Goal: Task Accomplishment & Management: Use online tool/utility

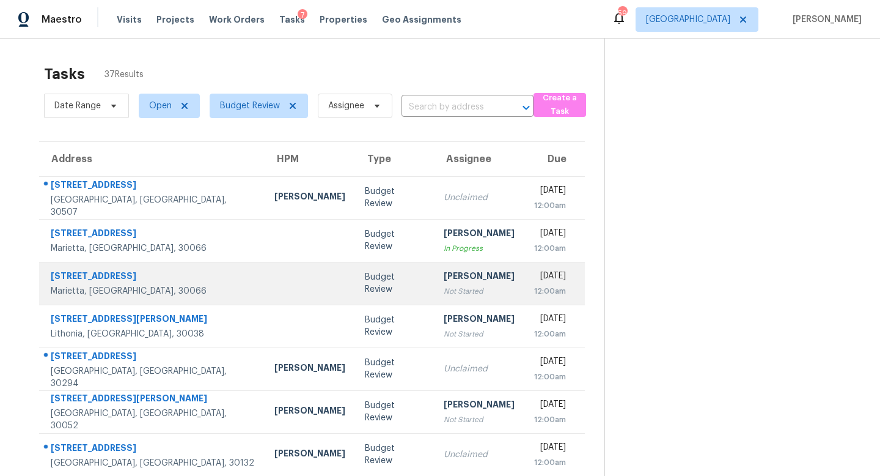
click at [444, 289] on div "Not Started" at bounding box center [479, 291] width 71 height 12
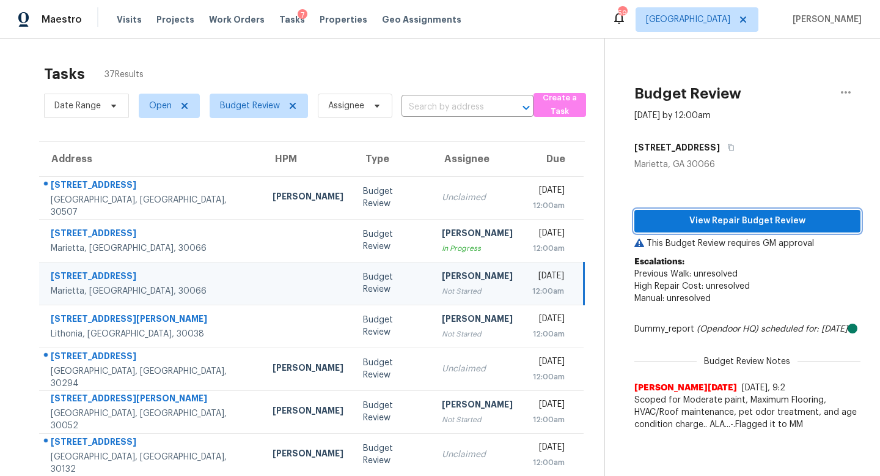
click at [715, 215] on span "View Repair Budget Review" at bounding box center [747, 220] width 207 height 15
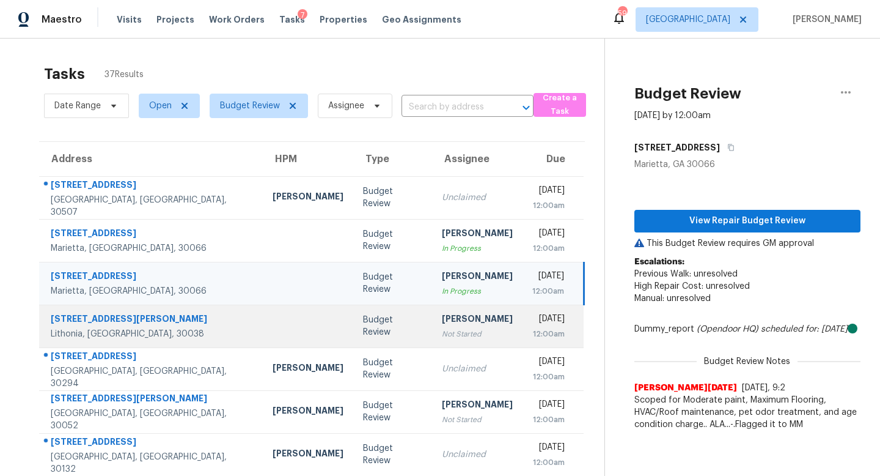
click at [356, 336] on td "Budget Review" at bounding box center [392, 325] width 78 height 43
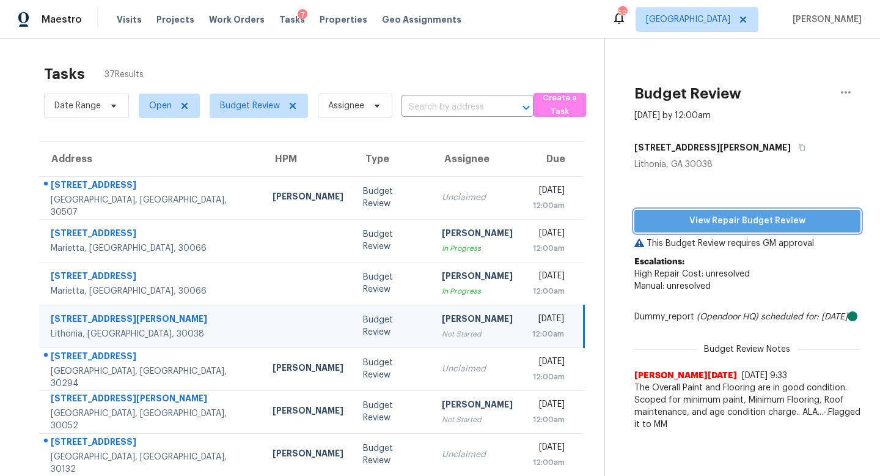
click at [743, 222] on span "View Repair Budget Review" at bounding box center [747, 220] width 207 height 15
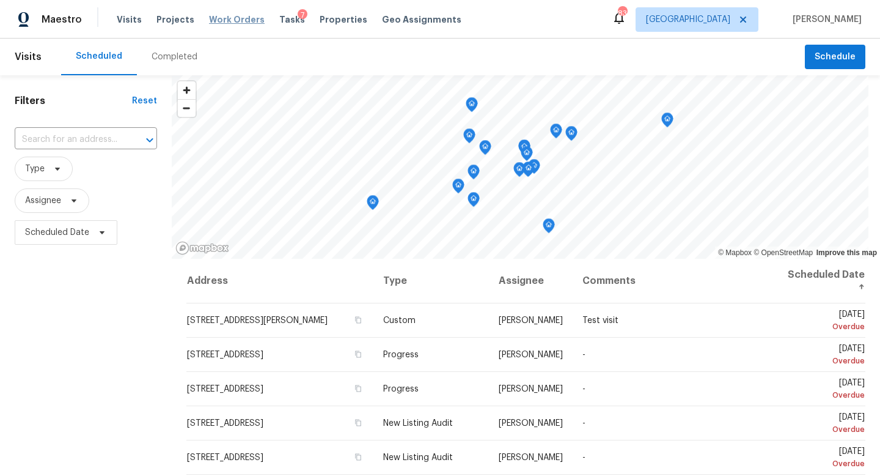
click at [224, 23] on span "Work Orders" at bounding box center [237, 19] width 56 height 12
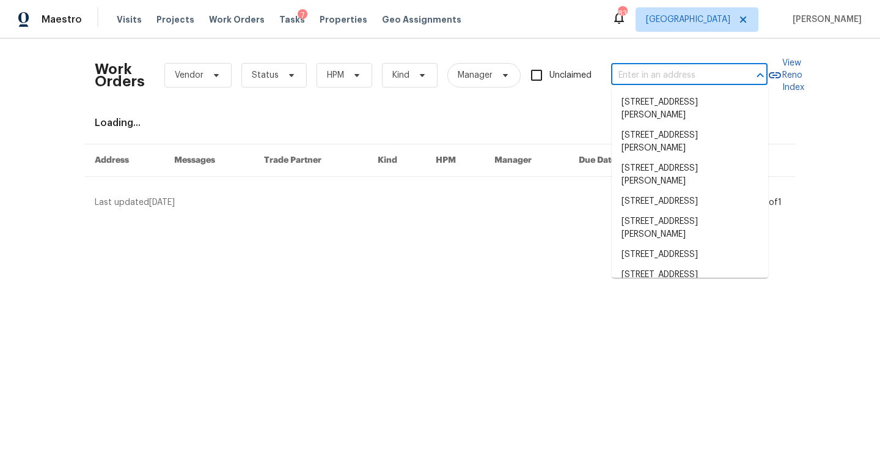
click at [654, 81] on input "text" at bounding box center [672, 75] width 122 height 19
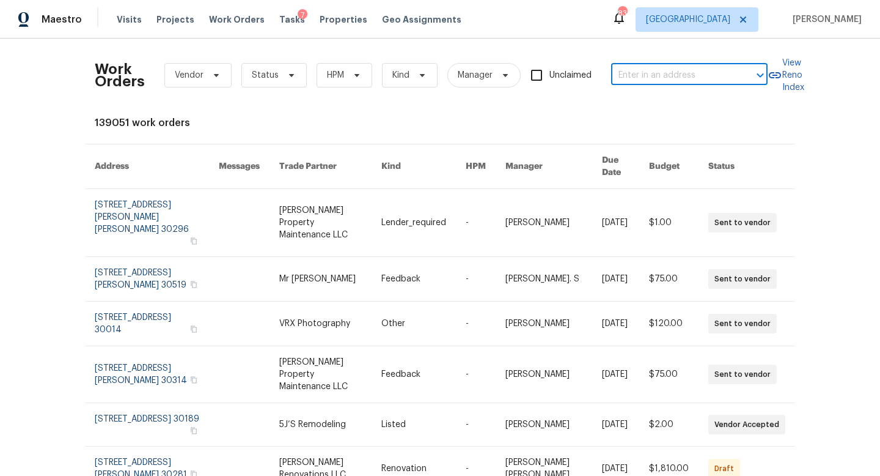
paste input "4409 Idlewood Ln, Tucker, GA 30084"
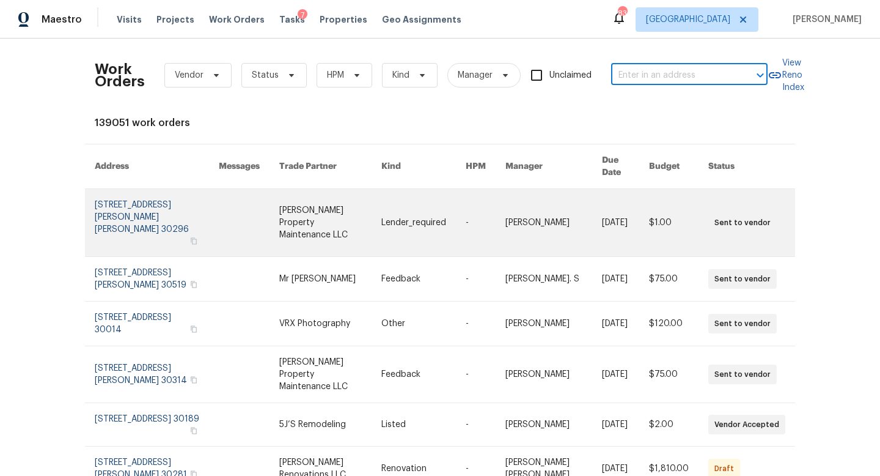
type input "4409 Idlewood Ln, Tucker, GA 30084"
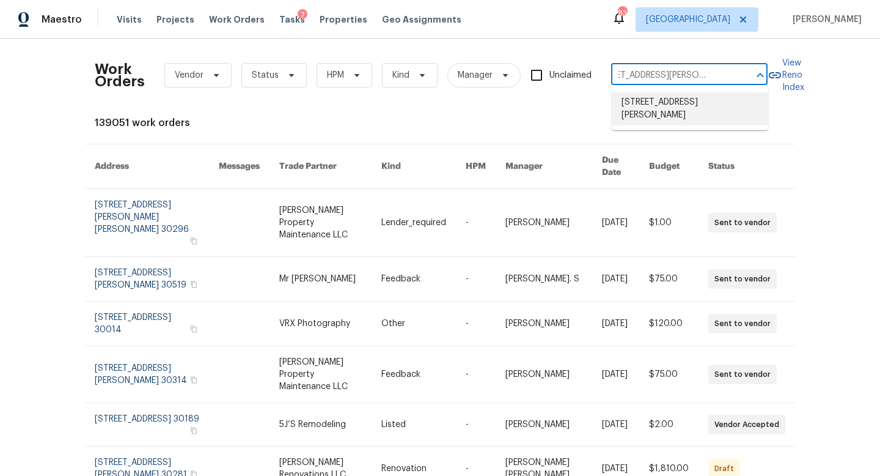
click at [649, 109] on li "4409 Idlewood Ln, Tucker, GA 30084" at bounding box center [690, 108] width 156 height 33
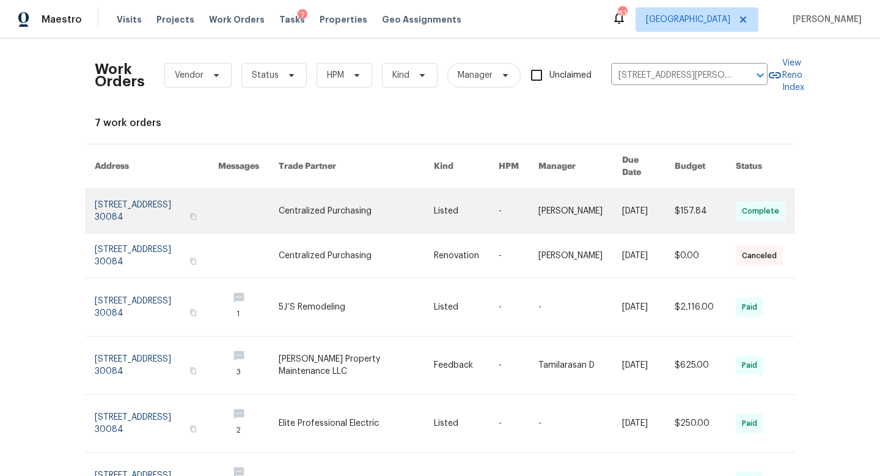
click at [142, 197] on link at bounding box center [156, 211] width 123 height 44
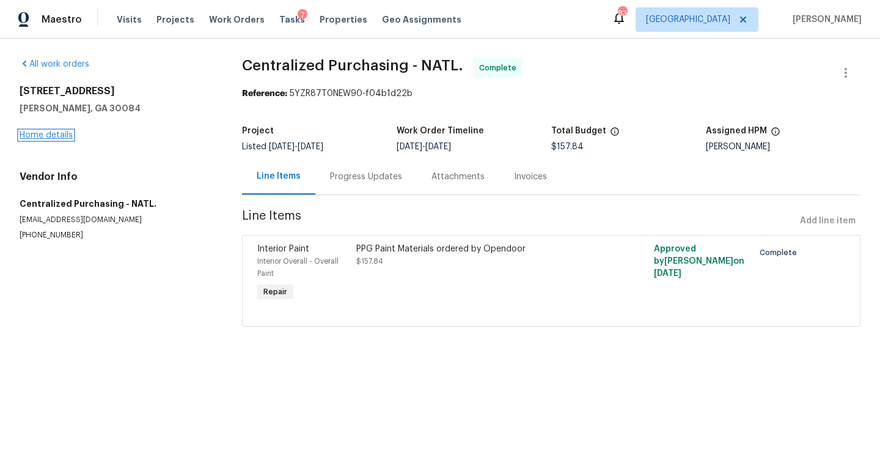
click at [35, 137] on link "Home details" at bounding box center [46, 135] width 53 height 9
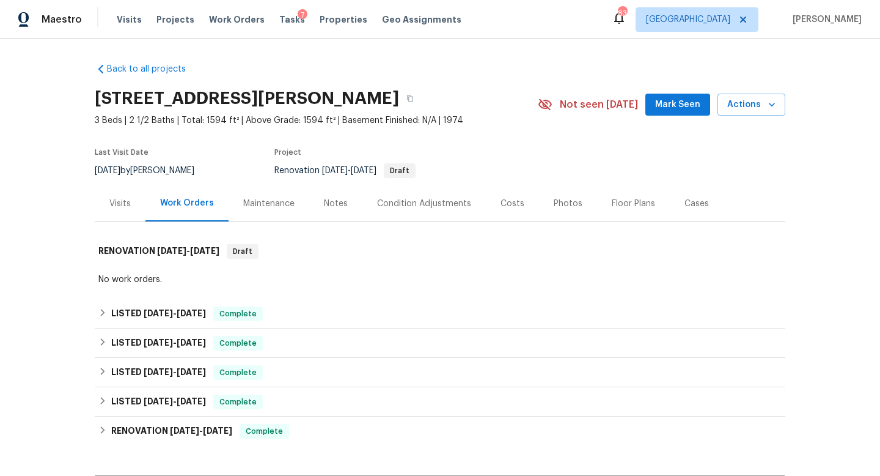
scroll to position [1, 0]
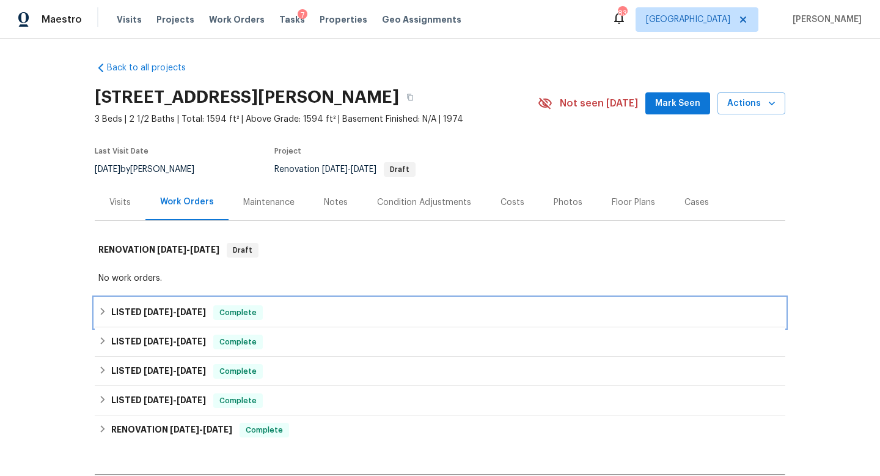
click at [182, 311] on span "6/30/25" at bounding box center [191, 311] width 29 height 9
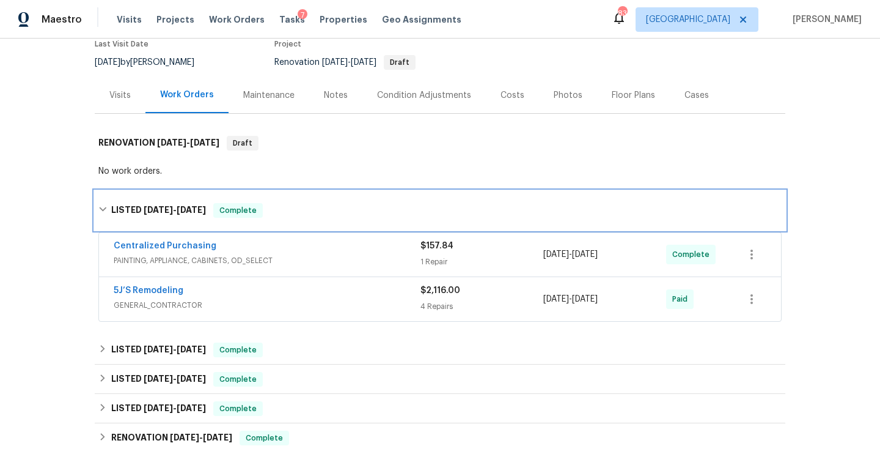
scroll to position [120, 0]
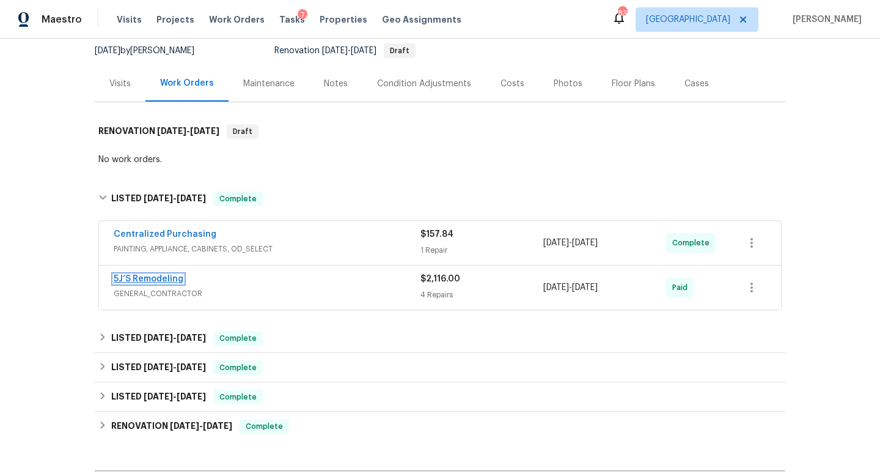
click at [164, 274] on link "5J’S Remodeling" at bounding box center [149, 278] width 70 height 9
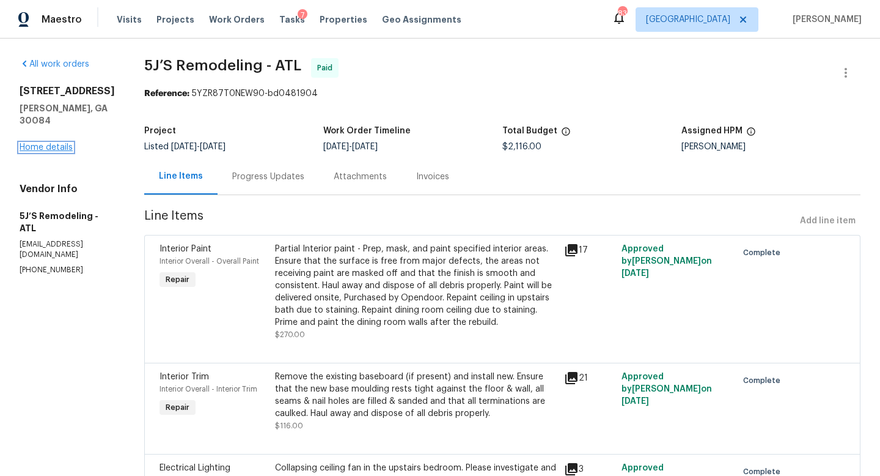
click at [57, 143] on link "Home details" at bounding box center [46, 147] width 53 height 9
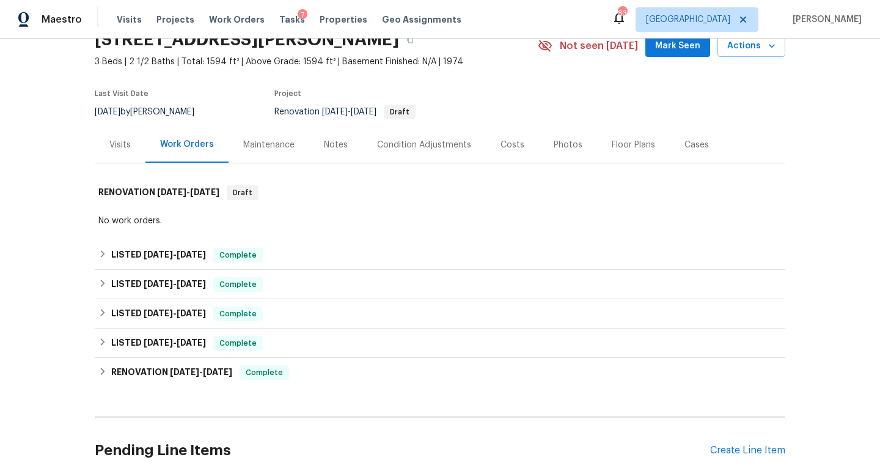
scroll to position [157, 0]
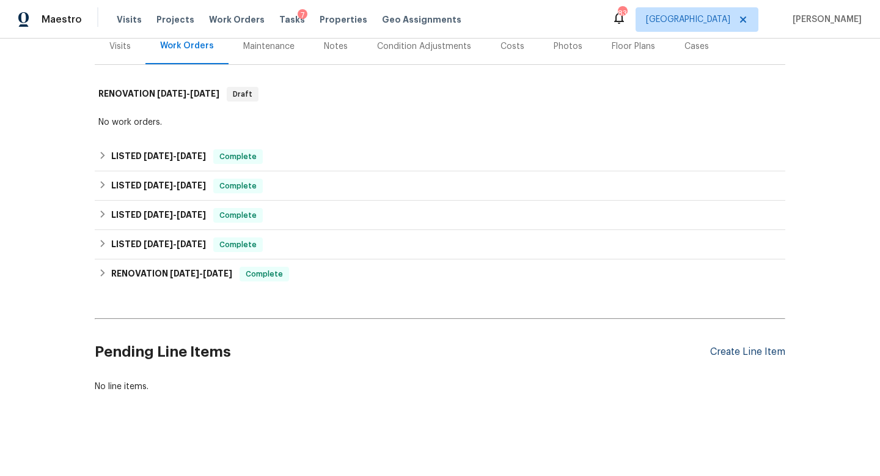
click at [729, 353] on div "Create Line Item" at bounding box center [747, 352] width 75 height 12
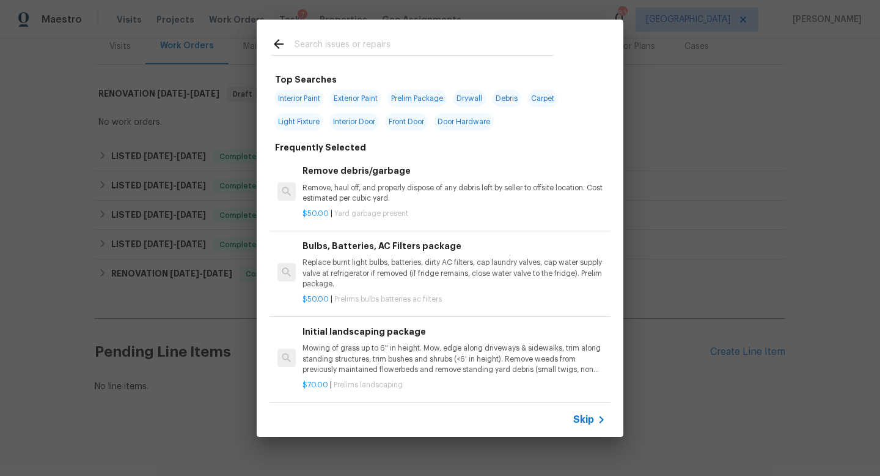
click at [389, 37] on input "text" at bounding box center [424, 46] width 259 height 18
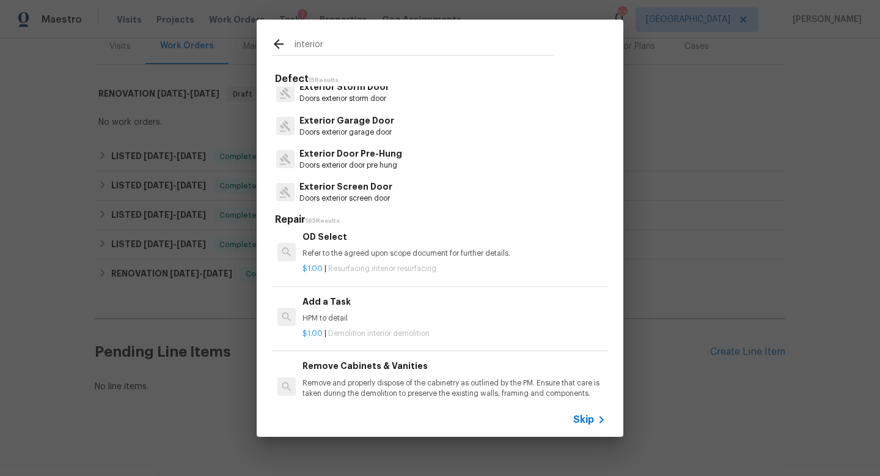
scroll to position [2481, 0]
type input "interior"
click at [341, 322] on p "HPM to detail" at bounding box center [454, 319] width 303 height 10
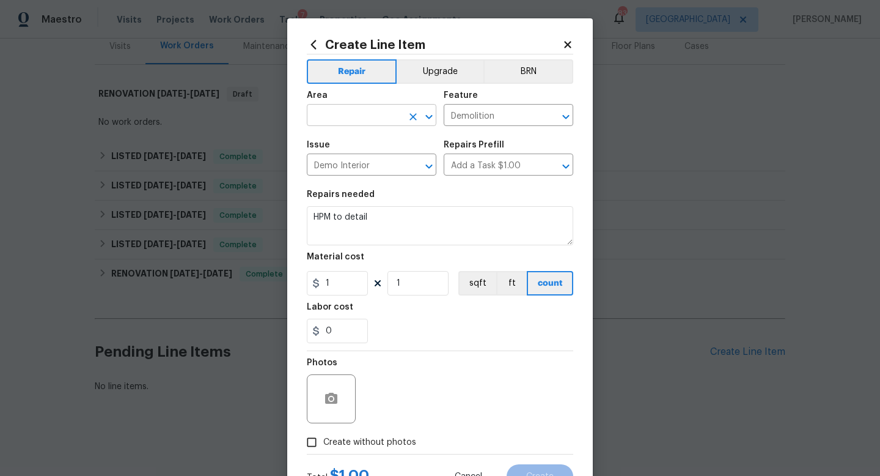
click at [334, 120] on input "text" at bounding box center [354, 116] width 95 height 19
click at [372, 163] on li "Interior Overall" at bounding box center [372, 164] width 130 height 20
type input "Interior Overall"
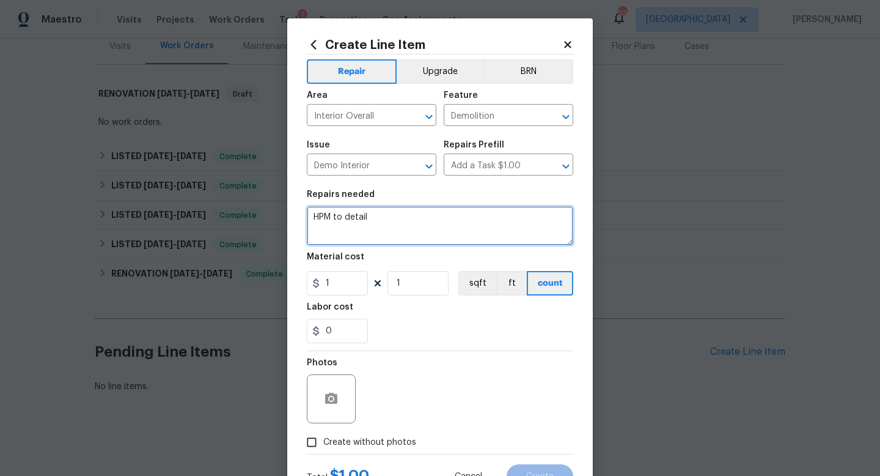
drag, startPoint x: 381, startPoint y: 219, endPoint x: 287, endPoint y: 210, distance: 94.6
click at [287, 210] on div "Create Line Item Repair Upgrade BRN Area Interior Overall ​ Feature Demolition …" at bounding box center [440, 263] width 306 height 490
type textarea "Water intrusion reported by breakfast area. Please assess"
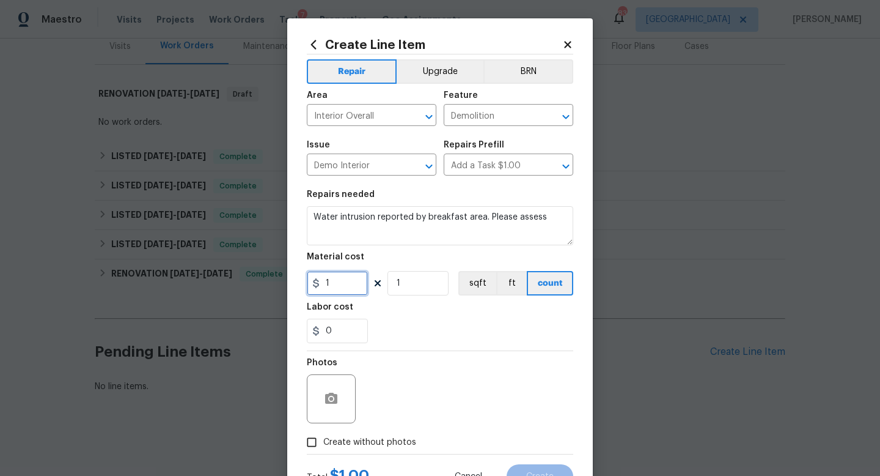
drag, startPoint x: 329, startPoint y: 287, endPoint x: 314, endPoint y: 287, distance: 14.7
click at [314, 287] on div "1" at bounding box center [337, 283] width 61 height 24
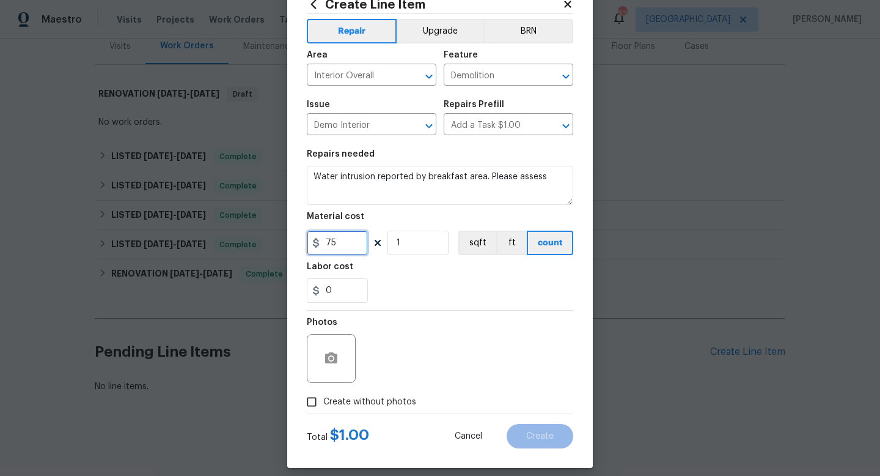
scroll to position [51, 0]
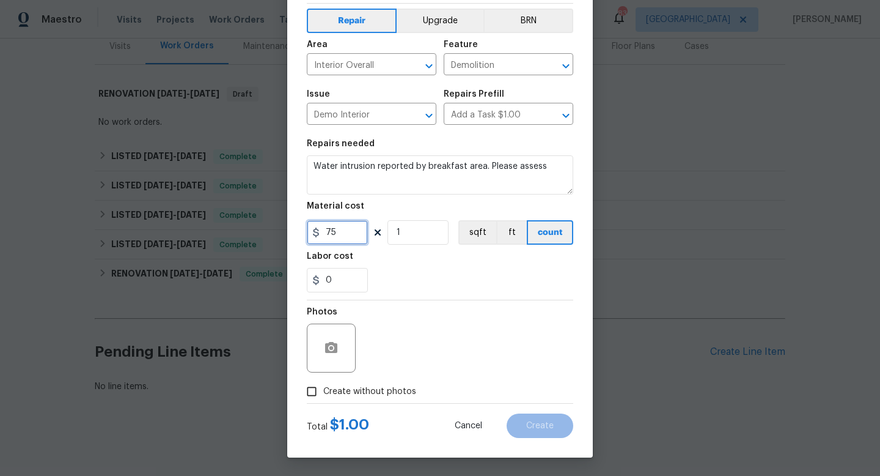
type input "75"
click at [306, 385] on input "Create without photos" at bounding box center [311, 391] width 23 height 23
checkbox input "true"
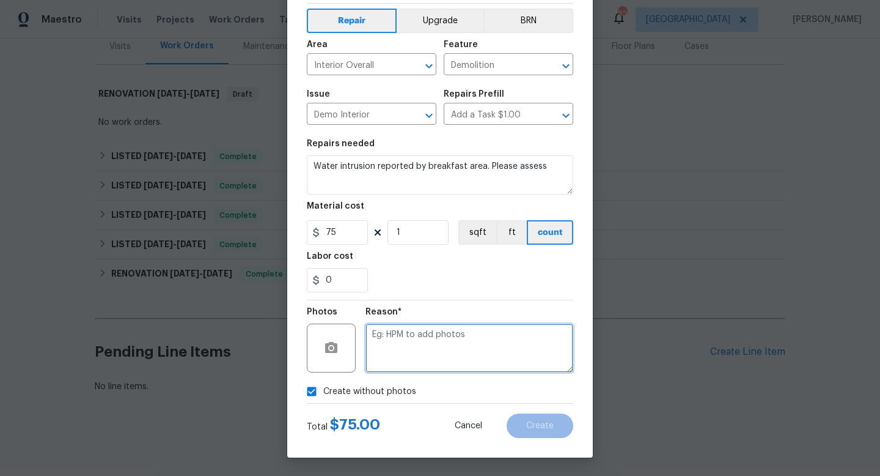
click at [450, 349] on textarea at bounding box center [470, 347] width 208 height 49
type textarea "n/a"
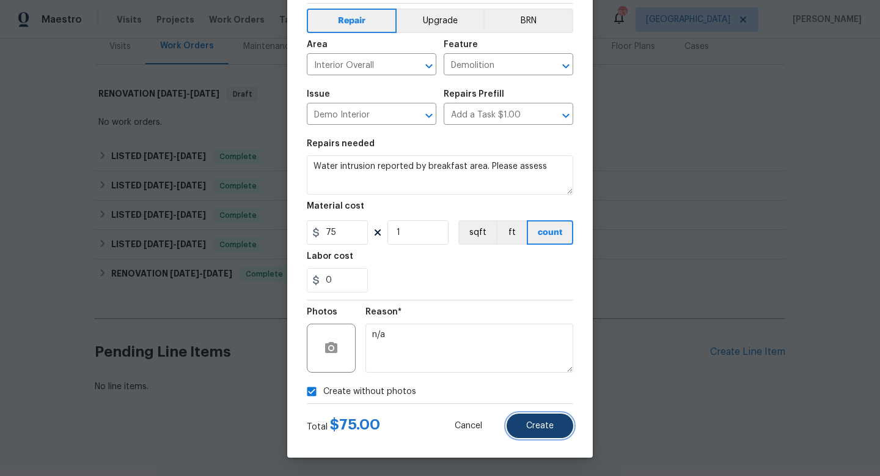
click at [549, 425] on span "Create" at bounding box center [540, 425] width 28 height 9
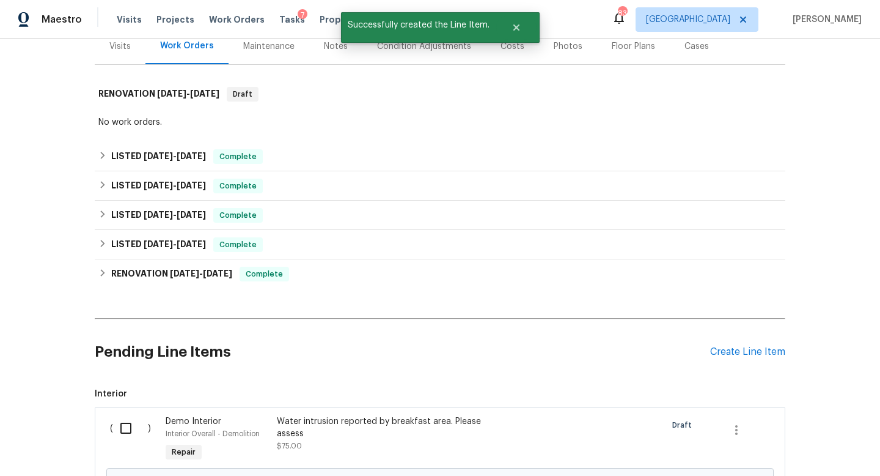
scroll to position [296, 0]
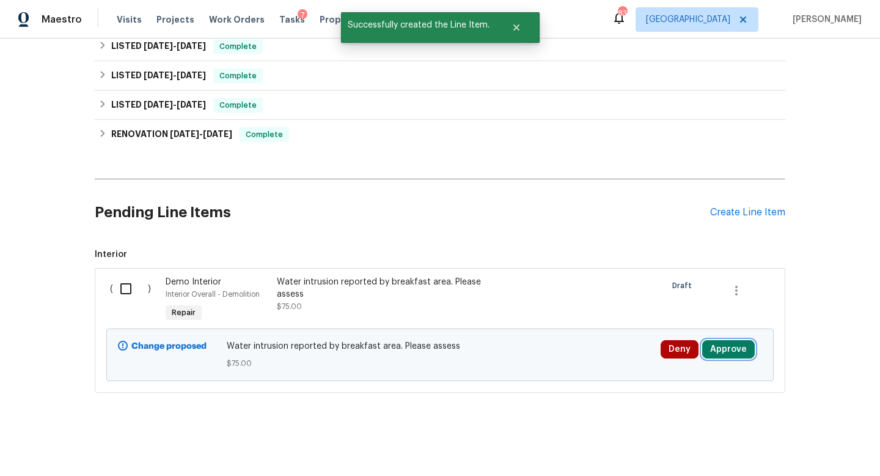
click at [723, 347] on button "Approve" at bounding box center [728, 349] width 53 height 18
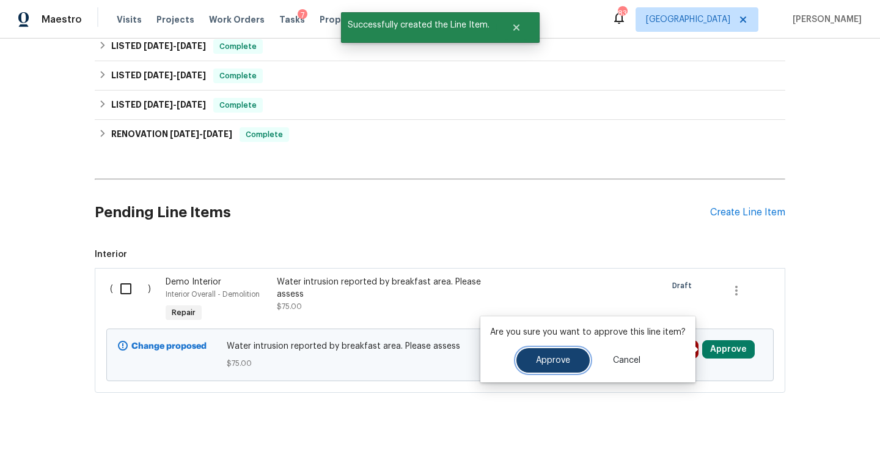
click at [546, 356] on span "Approve" at bounding box center [553, 360] width 34 height 9
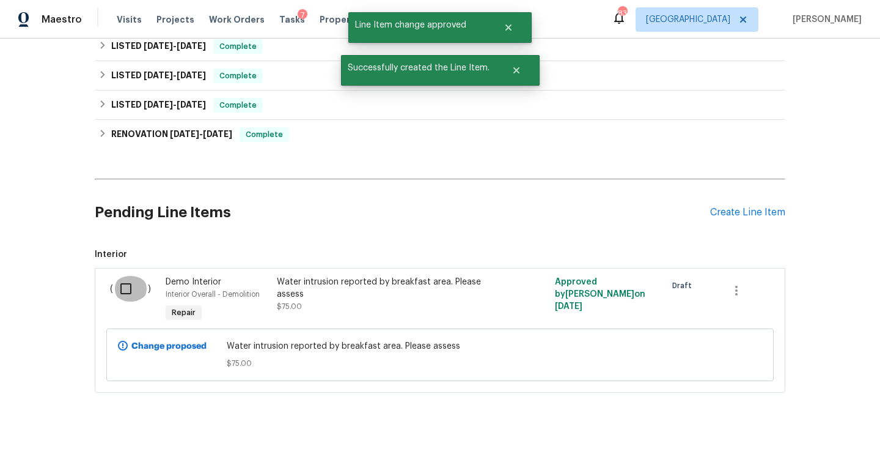
click at [125, 290] on input "checkbox" at bounding box center [130, 289] width 35 height 26
checkbox input "true"
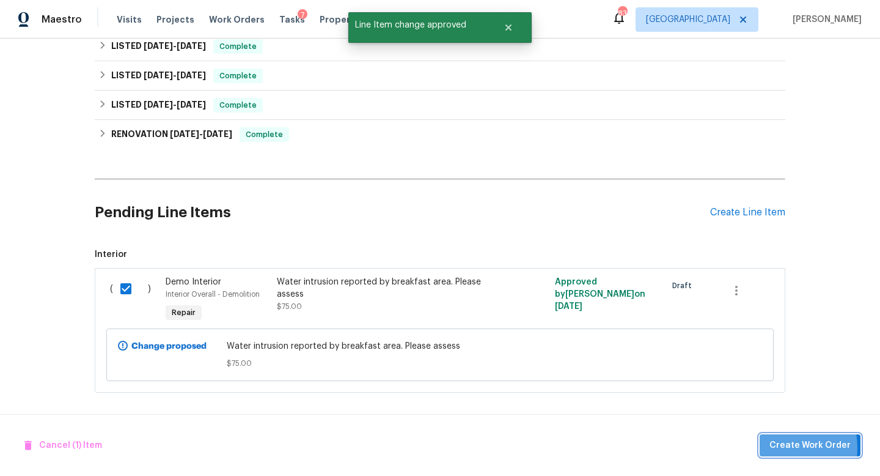
click at [769, 447] on button "Create Work Order" at bounding box center [810, 445] width 101 height 23
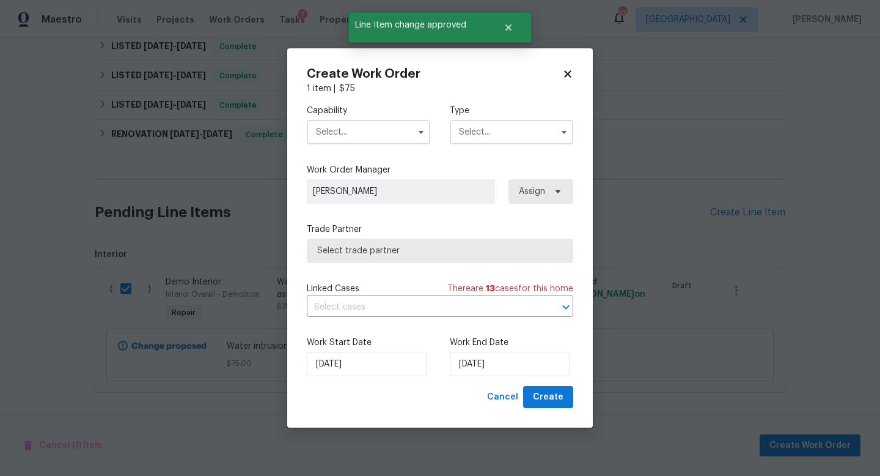
click at [332, 135] on input "text" at bounding box center [368, 132] width 123 height 24
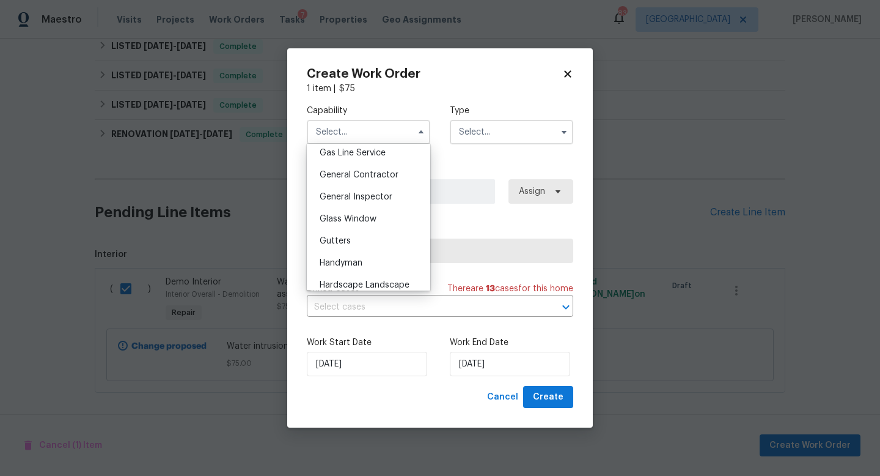
scroll to position [566, 0]
click at [392, 175] on span "General Contractor" at bounding box center [359, 176] width 79 height 9
type input "General Contractor"
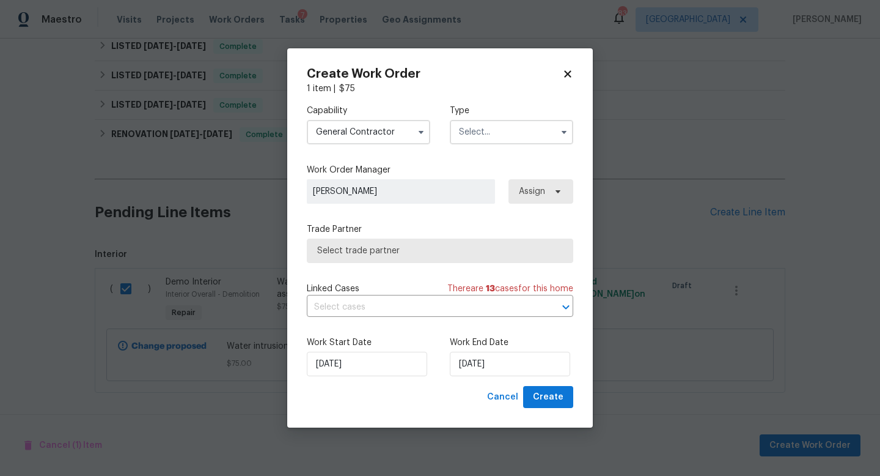
click at [473, 134] on input "text" at bounding box center [511, 132] width 123 height 24
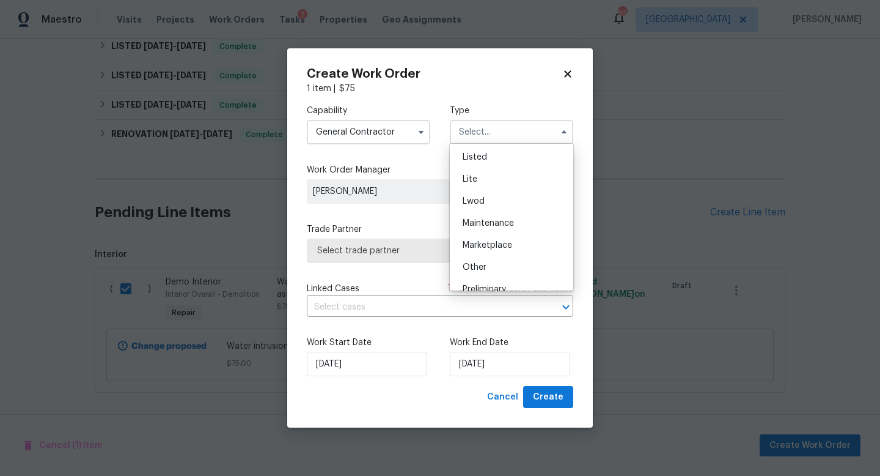
scroll to position [102, 0]
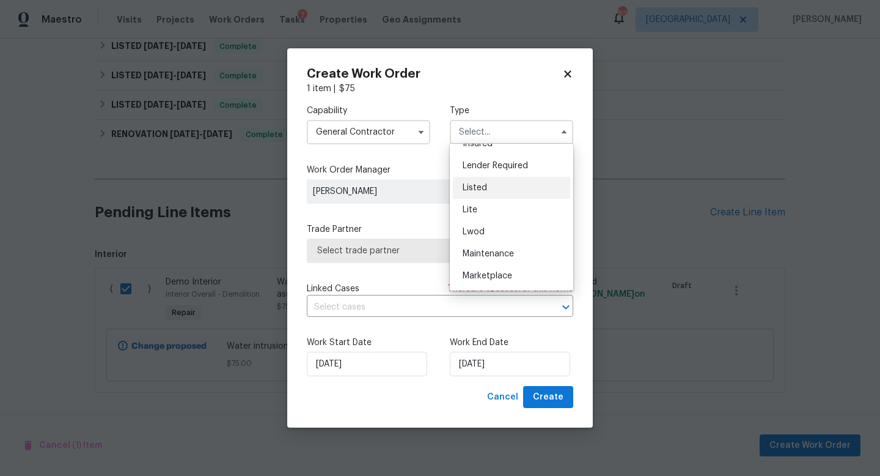
click at [506, 193] on div "Listed" at bounding box center [511, 188] width 117 height 22
type input "Listed"
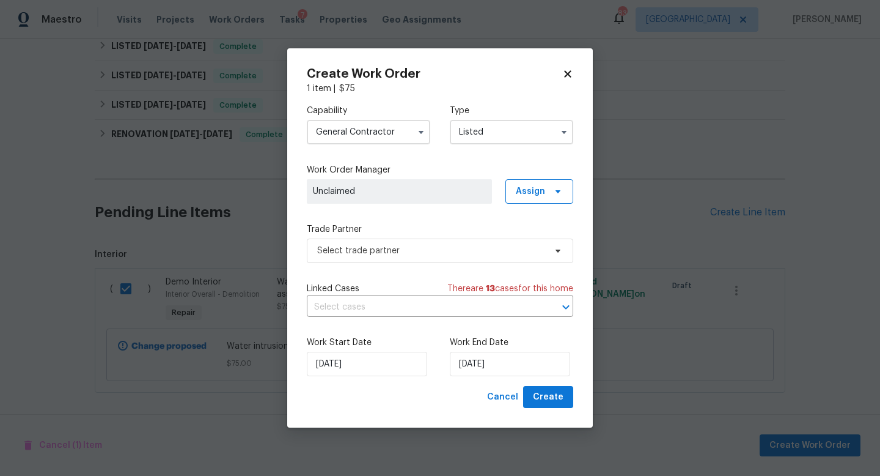
click at [372, 194] on span "Unclaimed" at bounding box center [399, 191] width 173 height 12
click at [520, 191] on span "Assign" at bounding box center [530, 191] width 29 height 12
click at [529, 243] on div "Assign to me" at bounding box center [541, 243] width 53 height 12
click at [384, 254] on span "Select trade partner" at bounding box center [431, 251] width 228 height 12
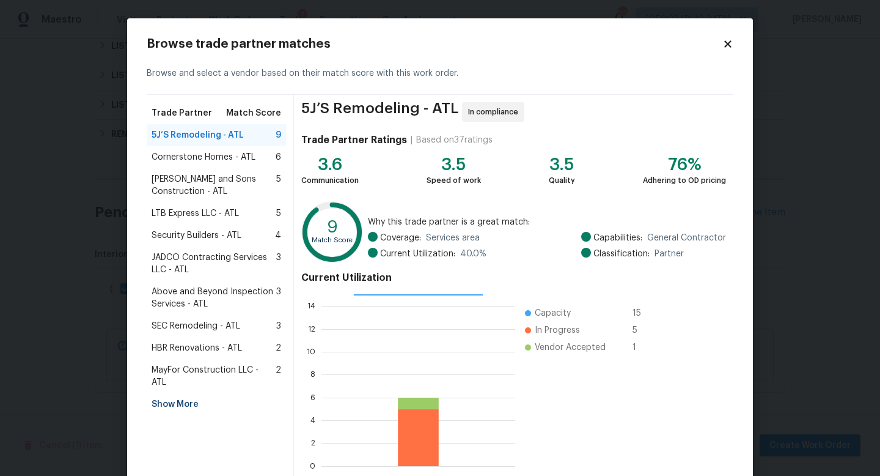
scroll to position [64, 0]
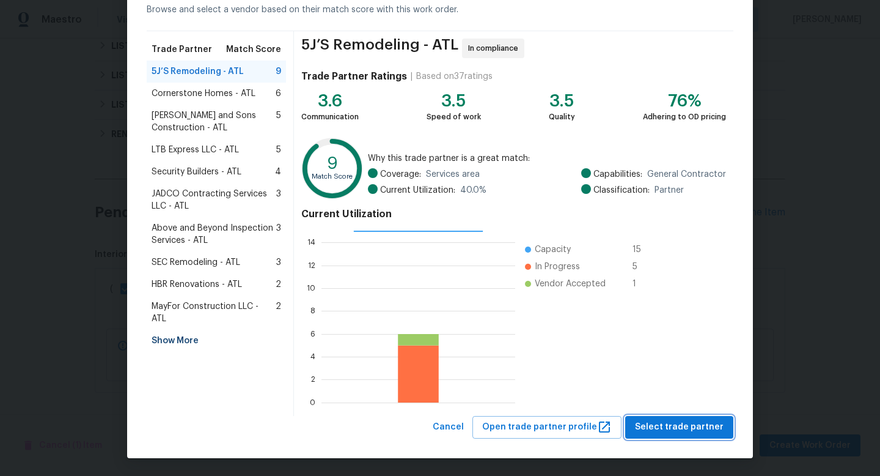
click at [663, 432] on span "Select trade partner" at bounding box center [679, 426] width 89 height 15
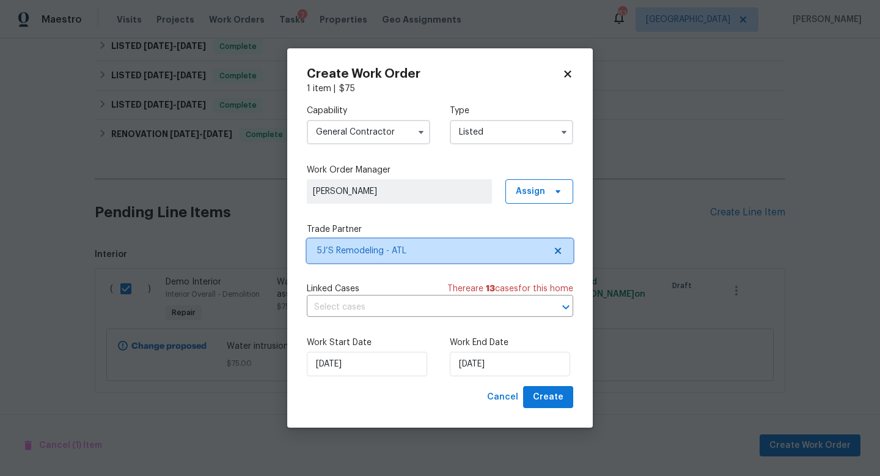
scroll to position [0, 0]
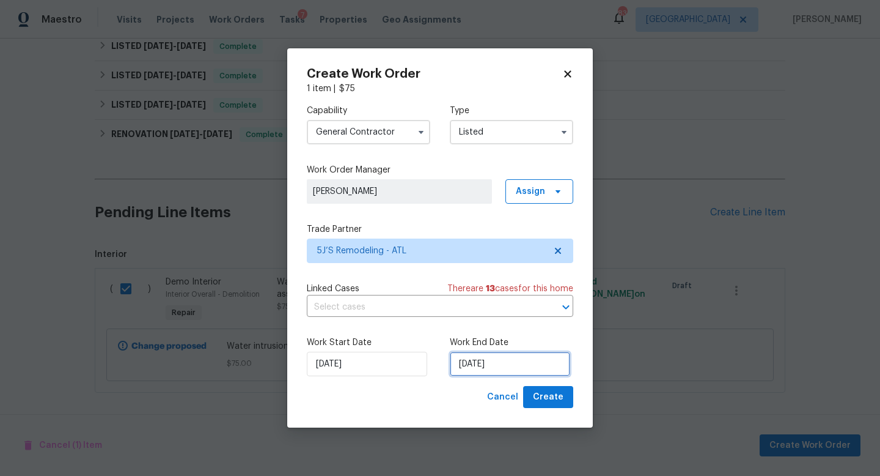
click at [521, 367] on input "8/13/2025" at bounding box center [510, 363] width 120 height 24
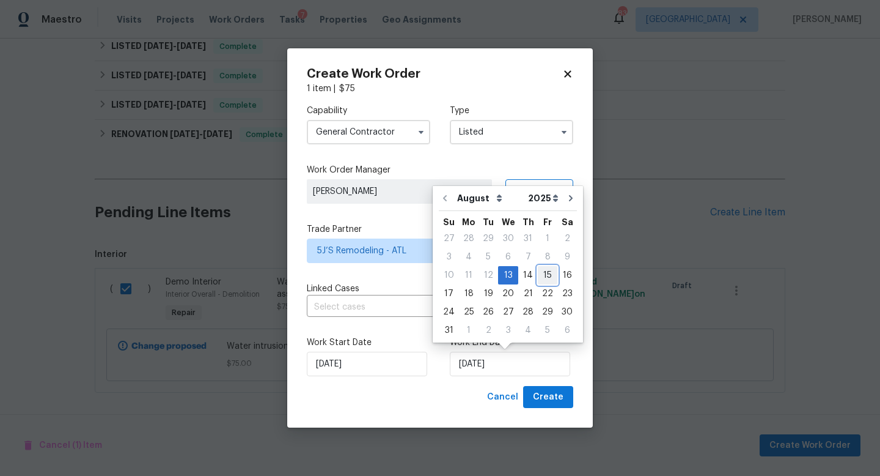
click at [538, 276] on div "15" at bounding box center [548, 275] width 20 height 17
type input "8/15/2025"
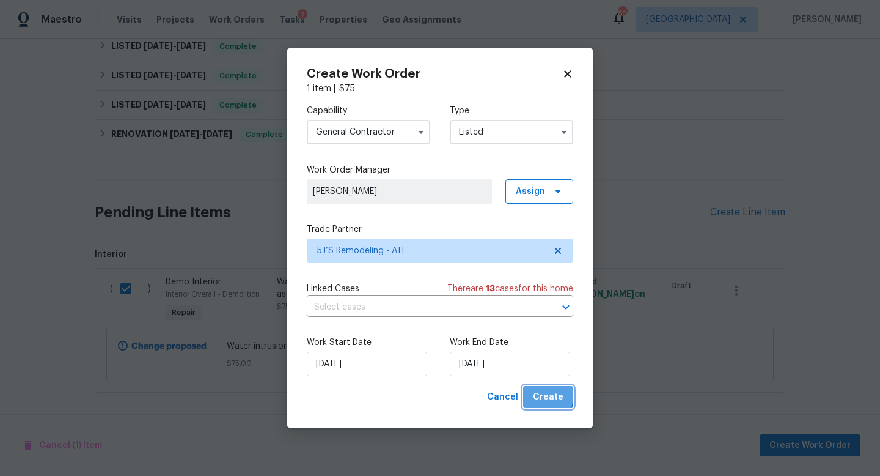
click at [534, 395] on button "Create" at bounding box center [548, 397] width 50 height 23
checkbox input "false"
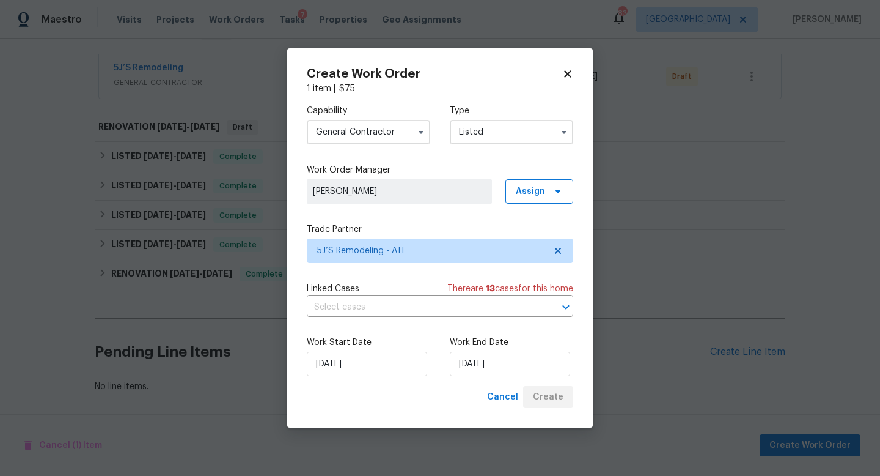
scroll to position [219, 0]
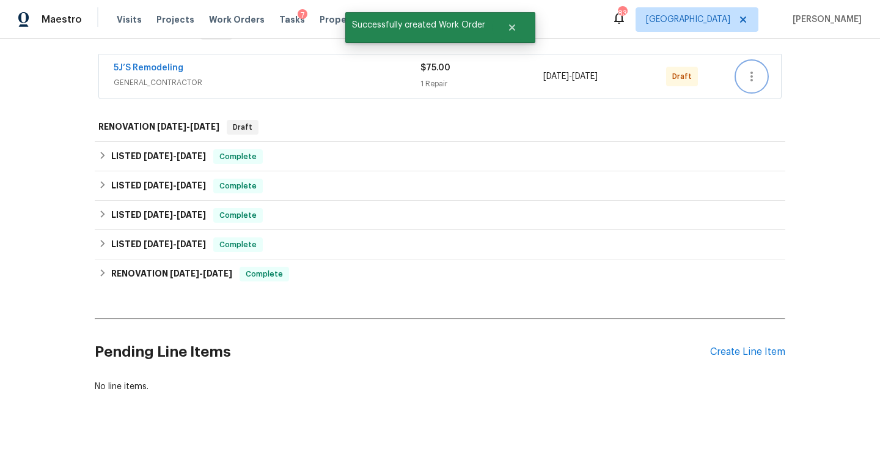
click at [749, 82] on icon "button" at bounding box center [752, 76] width 15 height 15
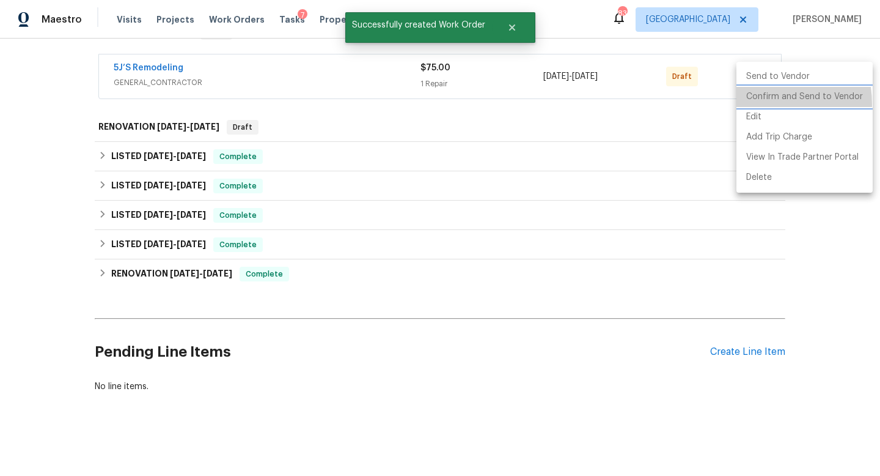
click at [751, 104] on li "Confirm and Send to Vendor" at bounding box center [805, 97] width 136 height 20
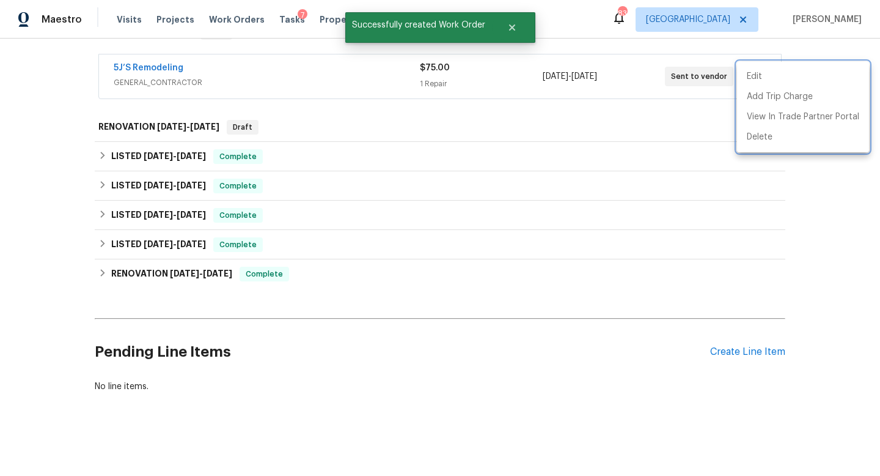
click at [602, 184] on div at bounding box center [440, 238] width 880 height 476
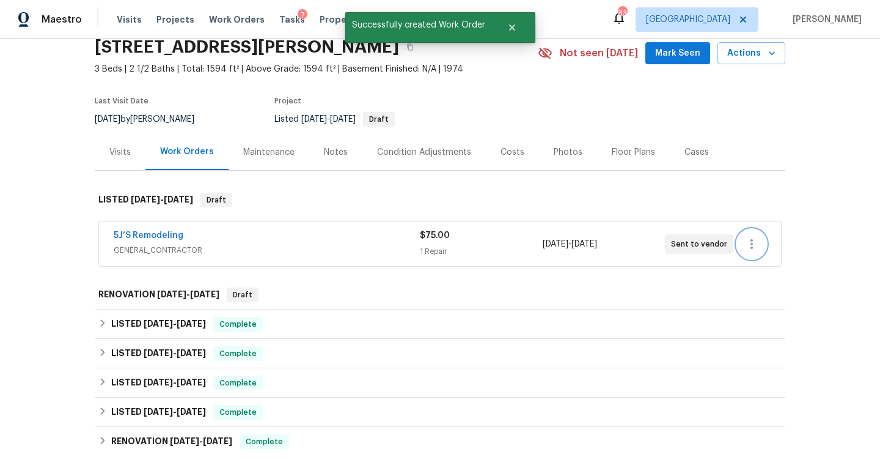
scroll to position [0, 0]
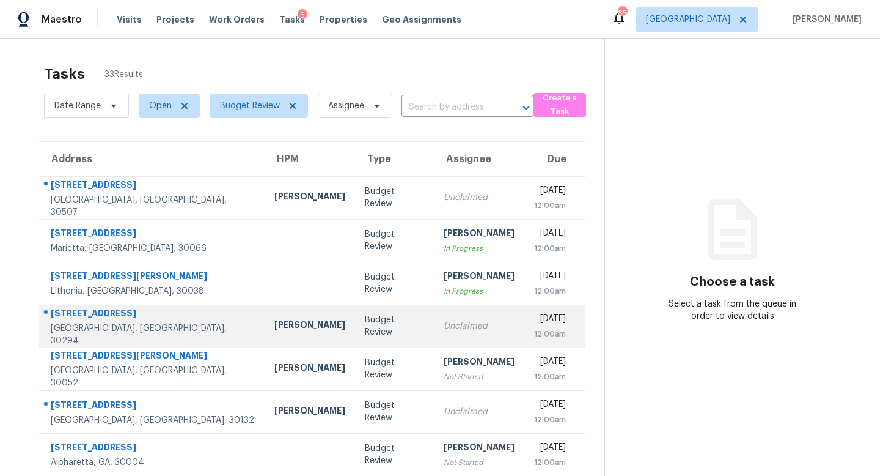
click at [434, 333] on td "Unclaimed" at bounding box center [479, 325] width 90 height 43
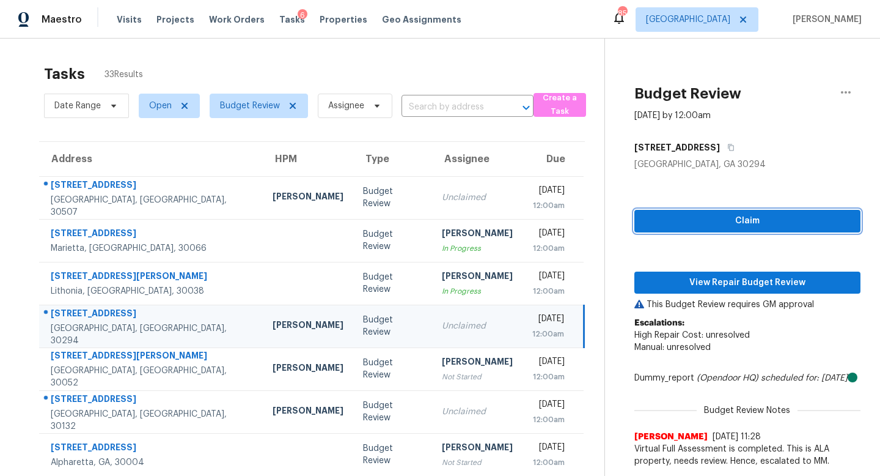
click at [728, 210] on button "Claim" at bounding box center [748, 221] width 226 height 23
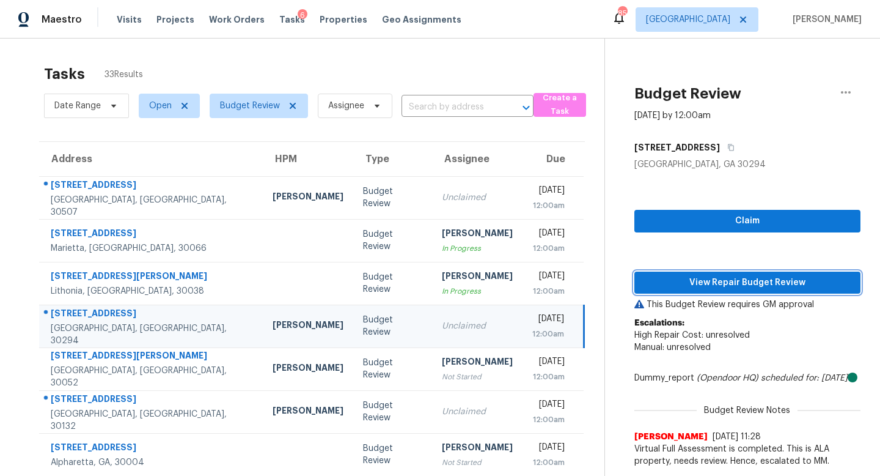
click at [725, 274] on button "View Repair Budget Review" at bounding box center [748, 282] width 226 height 23
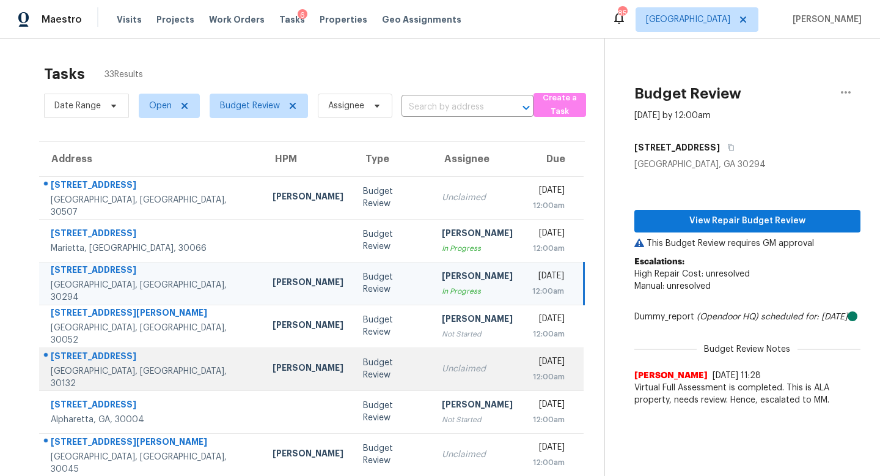
click at [432, 350] on td "Unclaimed" at bounding box center [477, 368] width 90 height 43
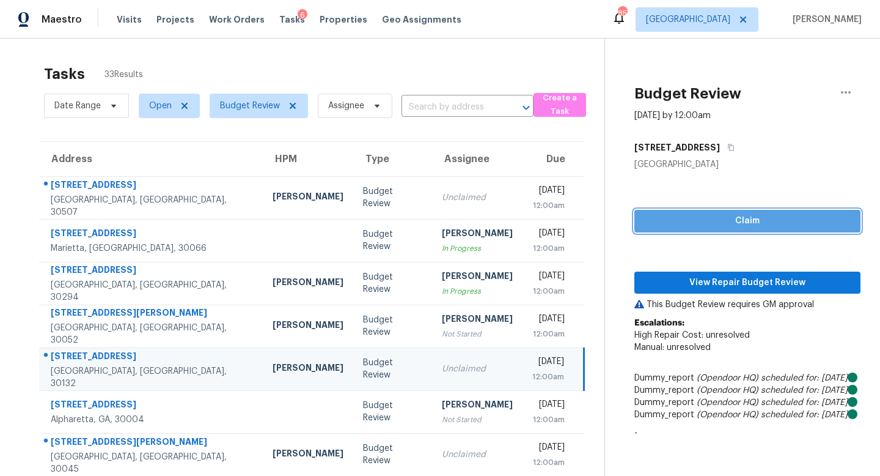
click at [705, 229] on button "Claim" at bounding box center [748, 221] width 226 height 23
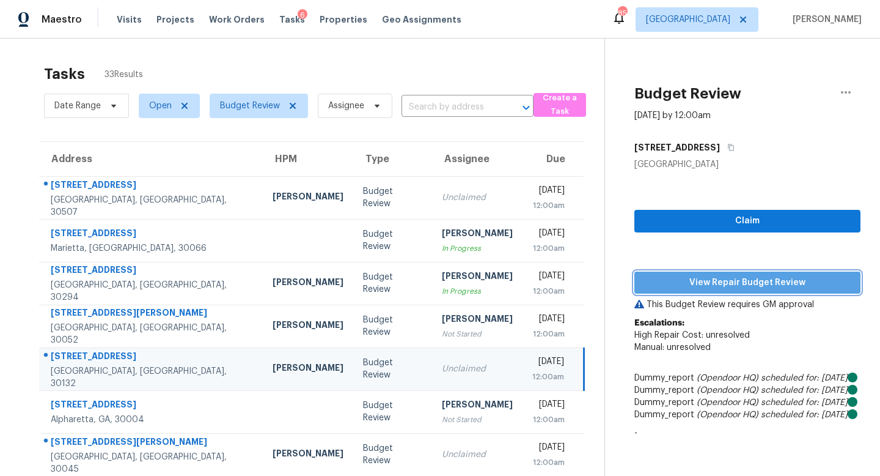
click at [702, 273] on button "View Repair Budget Review" at bounding box center [748, 282] width 226 height 23
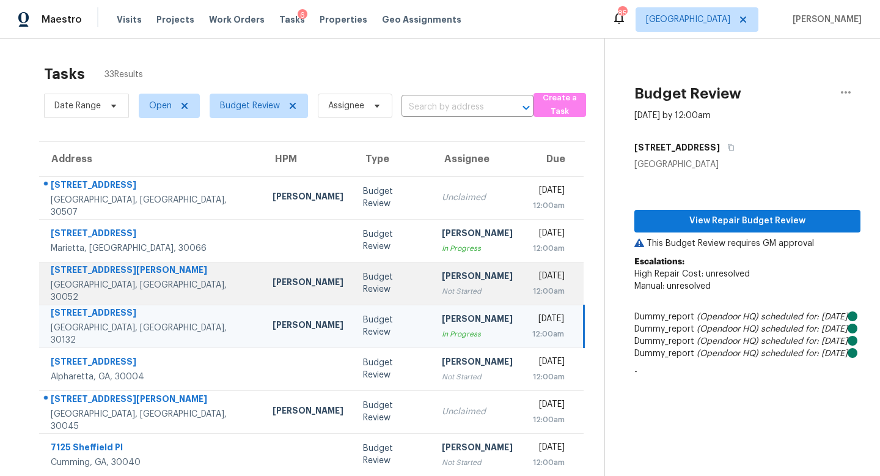
click at [442, 296] on div "Not Started" at bounding box center [477, 291] width 71 height 12
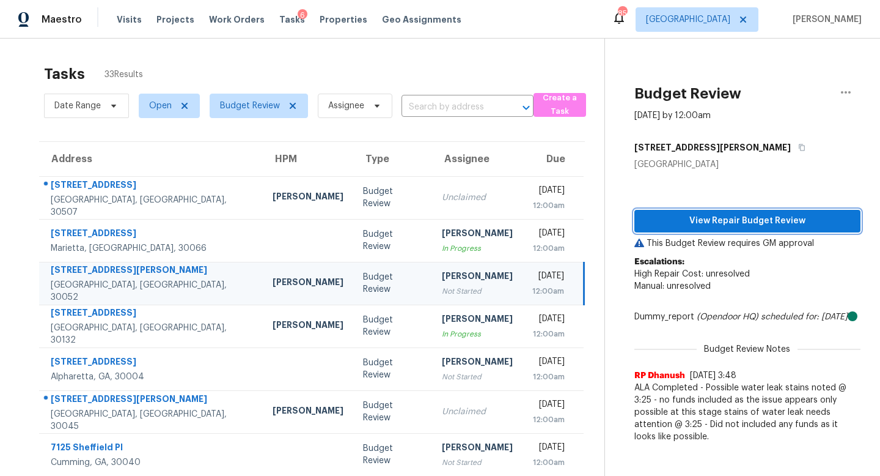
click at [751, 218] on span "View Repair Budget Review" at bounding box center [747, 220] width 207 height 15
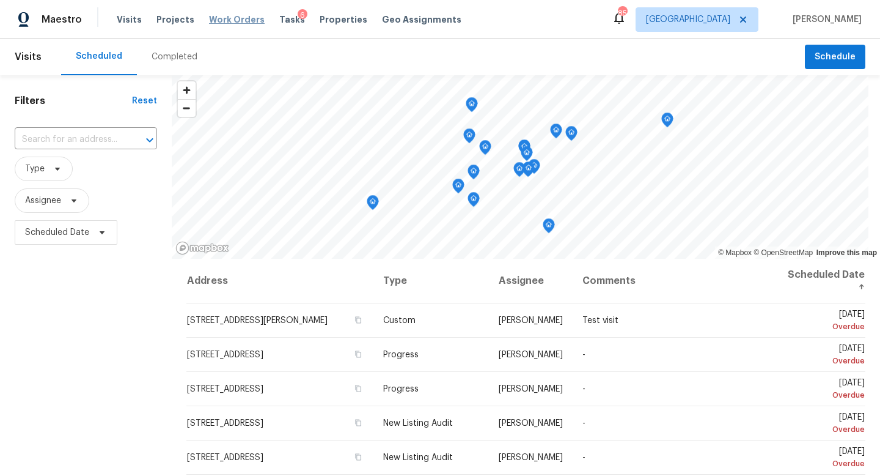
click at [232, 21] on span "Work Orders" at bounding box center [237, 19] width 56 height 12
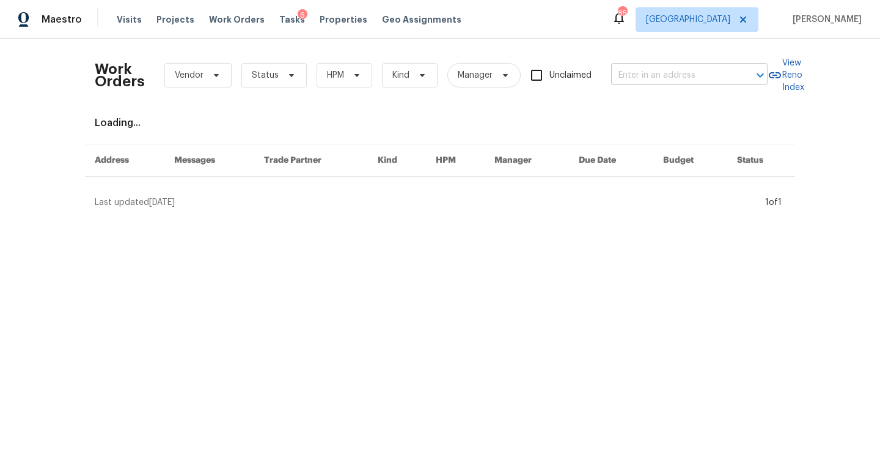
click at [646, 72] on input "text" at bounding box center [672, 75] width 122 height 19
type input "6338 hickory"
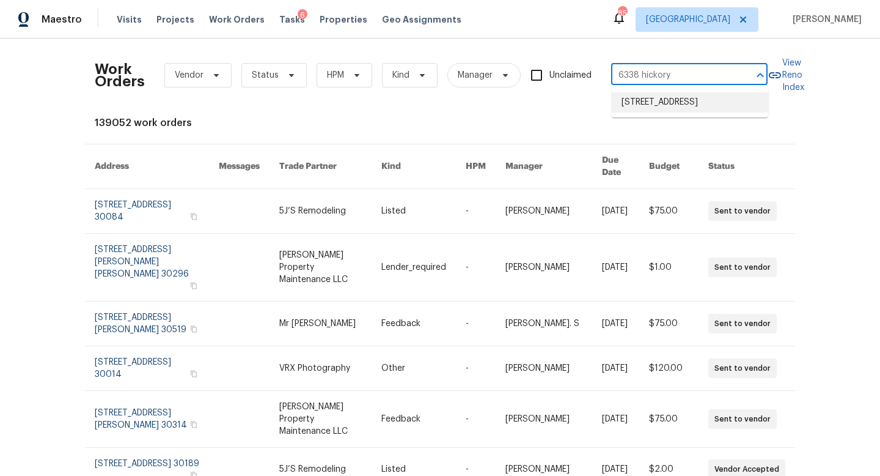
click at [679, 103] on li "6338 Hickory Lane Cir, Union City, GA 30291" at bounding box center [690, 102] width 156 height 20
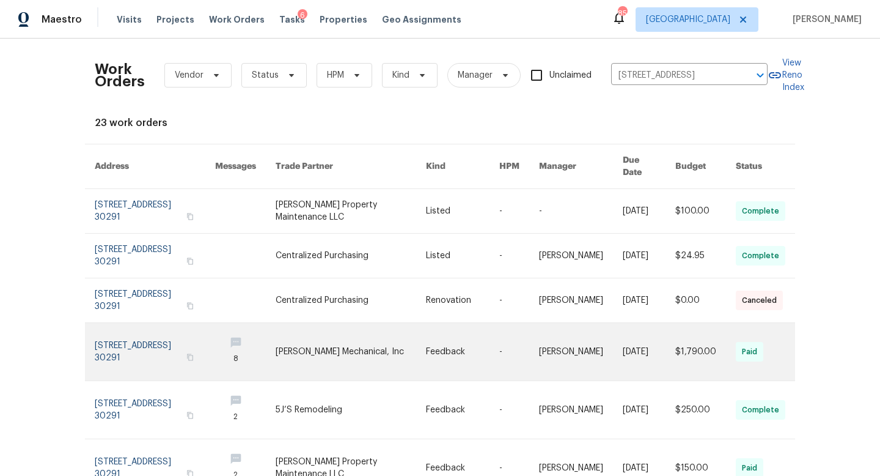
click at [139, 338] on link at bounding box center [155, 351] width 120 height 57
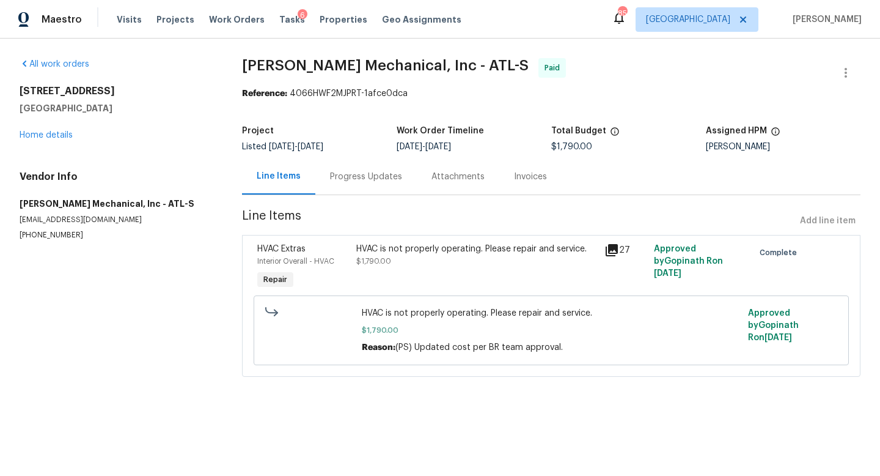
click at [608, 248] on icon at bounding box center [612, 250] width 15 height 15
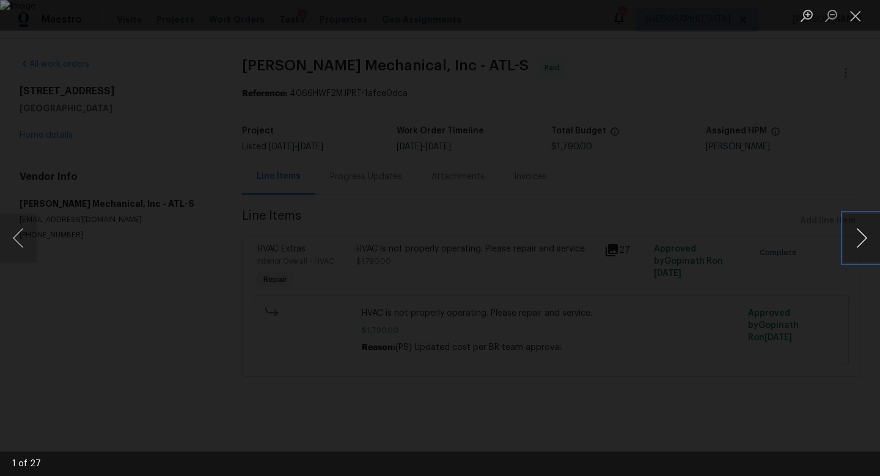
click at [862, 233] on button "Next image" at bounding box center [862, 237] width 37 height 49
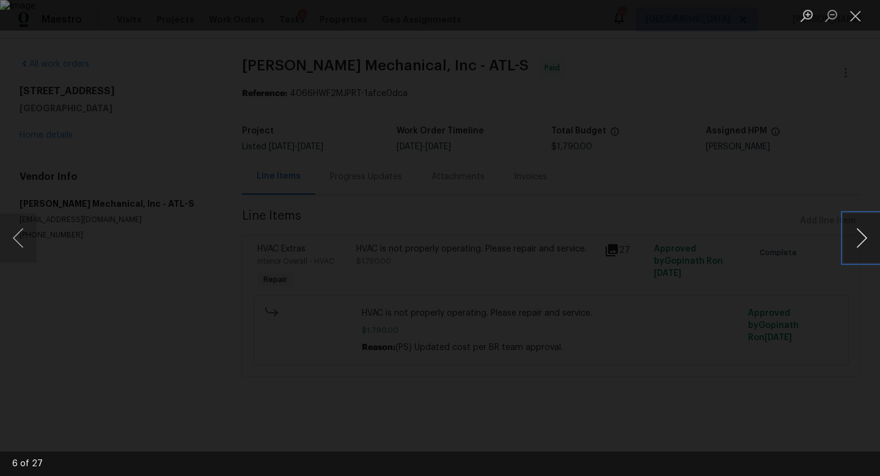
click at [862, 233] on button "Next image" at bounding box center [862, 237] width 37 height 49
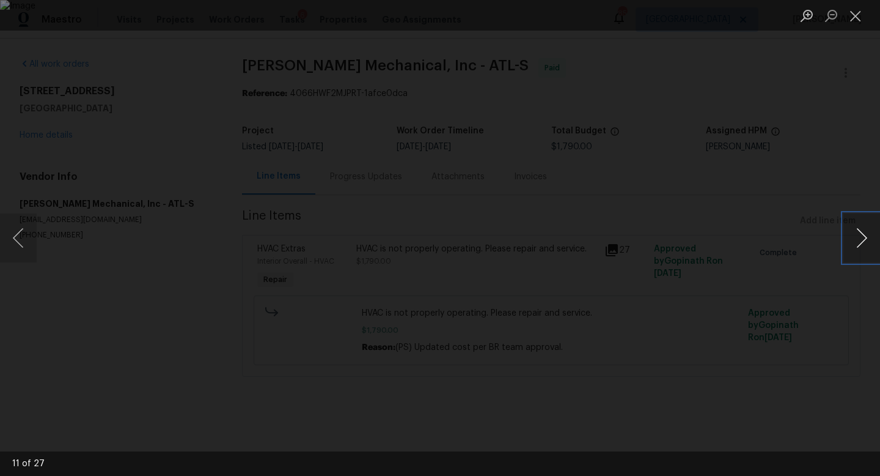
click at [862, 233] on button "Next image" at bounding box center [862, 237] width 37 height 49
click at [856, 224] on button "Next image" at bounding box center [862, 237] width 37 height 49
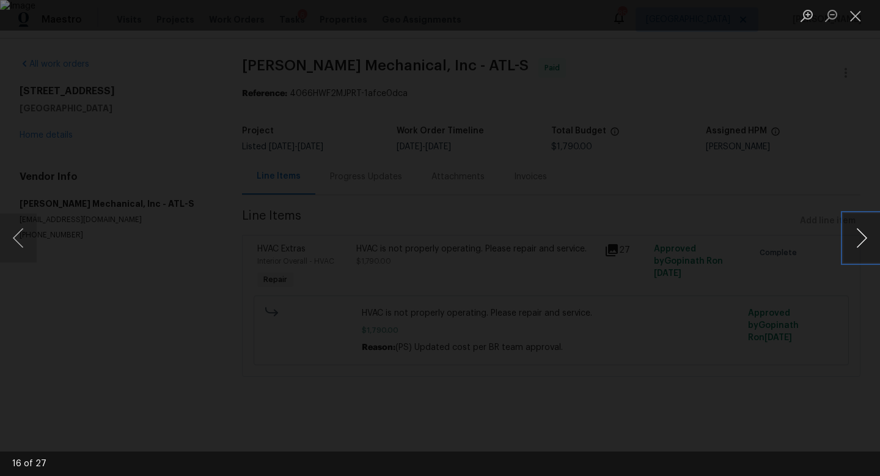
click at [857, 224] on button "Next image" at bounding box center [862, 237] width 37 height 49
click at [858, 247] on button "Next image" at bounding box center [862, 237] width 37 height 49
click at [863, 246] on button "Next image" at bounding box center [862, 237] width 37 height 49
click at [227, 302] on div "Lightbox" at bounding box center [440, 238] width 880 height 476
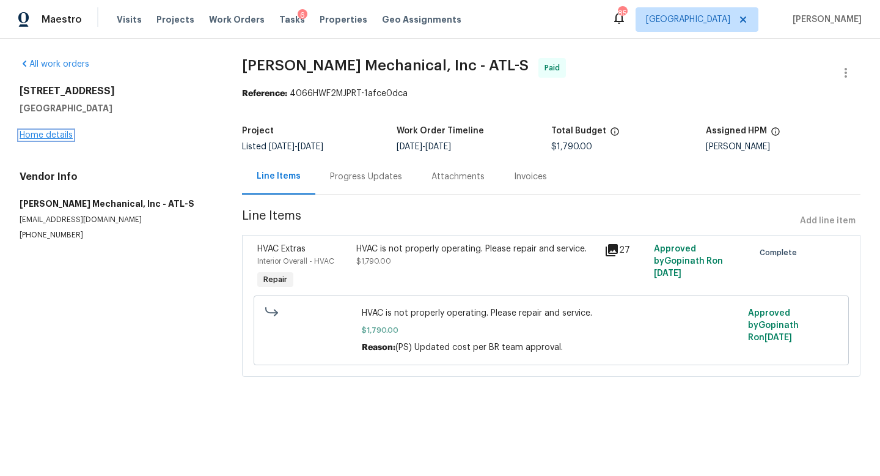
click at [62, 131] on link "Home details" at bounding box center [46, 135] width 53 height 9
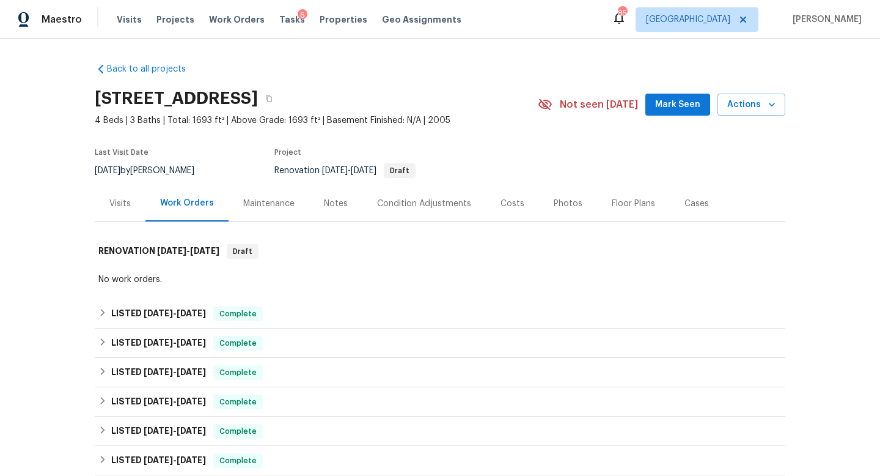
click at [123, 197] on div "Visits" at bounding box center [119, 203] width 21 height 12
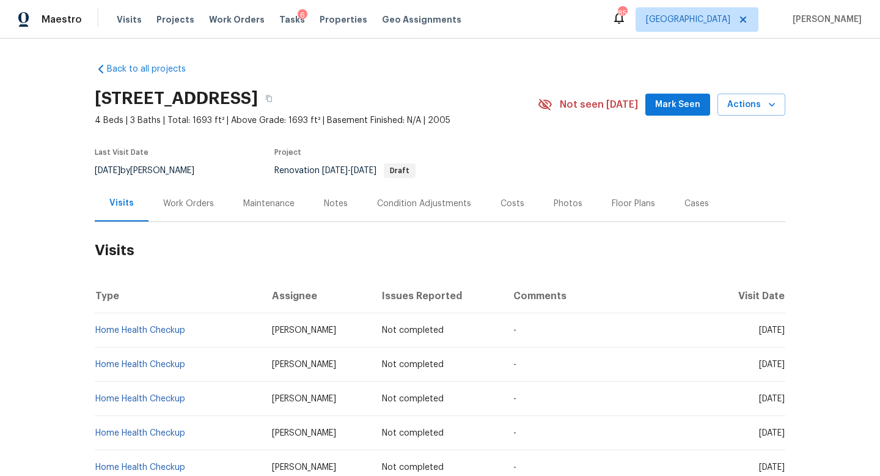
click at [172, 197] on div "Work Orders" at bounding box center [188, 203] width 51 height 12
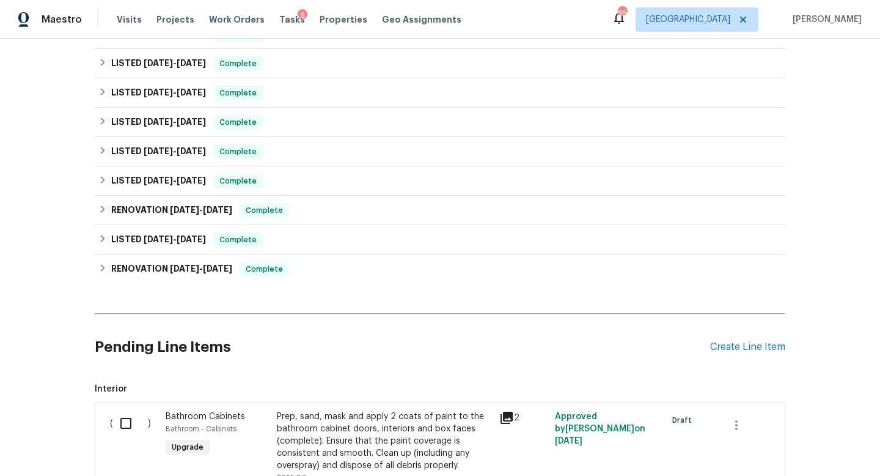
scroll to position [312, 0]
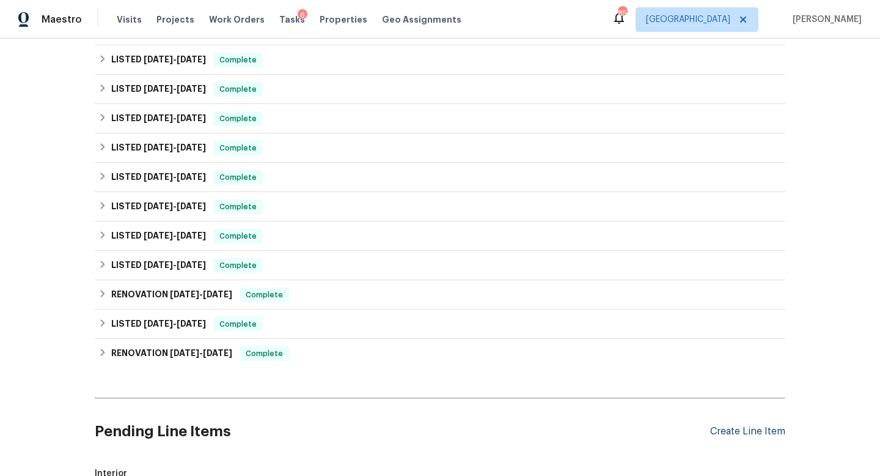
click at [716, 425] on div "Create Line Item" at bounding box center [747, 431] width 75 height 12
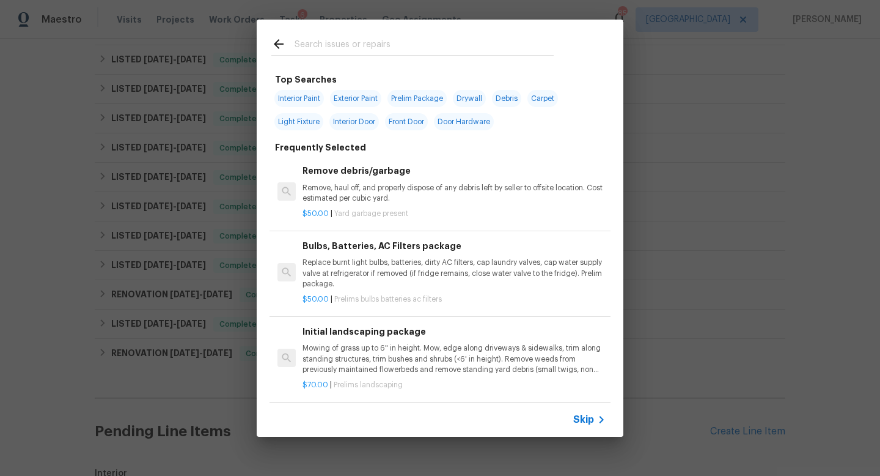
click at [344, 50] on input "text" at bounding box center [424, 46] width 259 height 18
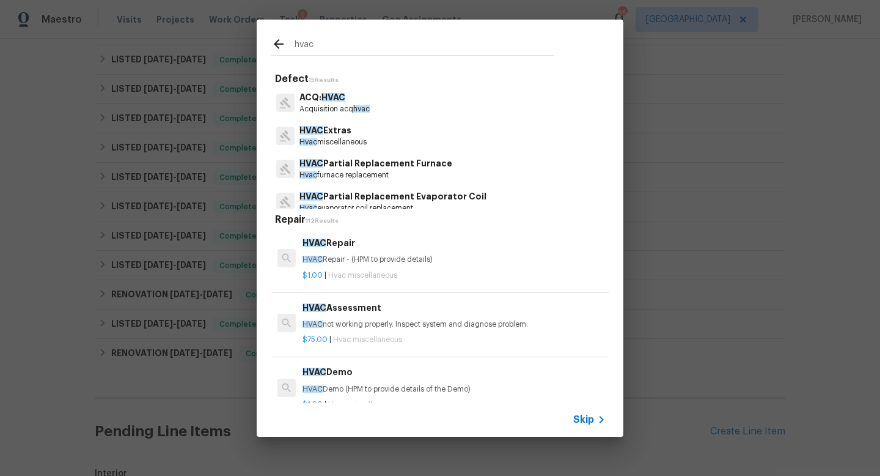
type input "hvac"
click at [342, 133] on p "HVAC Extras" at bounding box center [333, 130] width 67 height 13
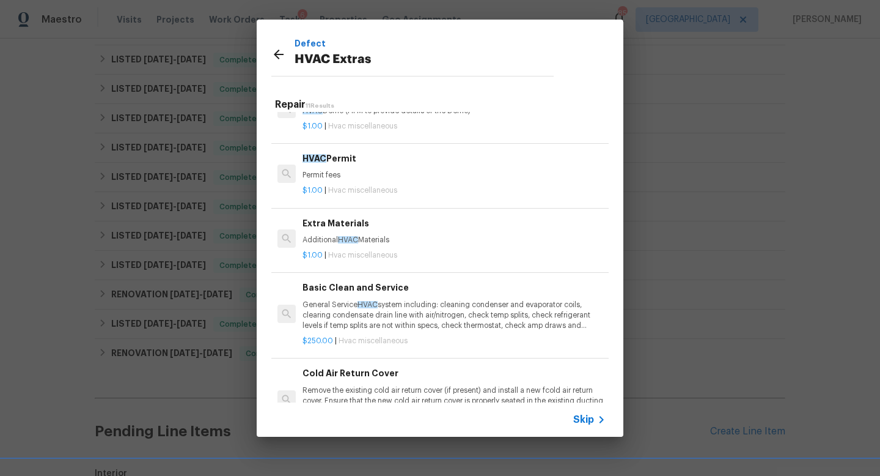
scroll to position [169, 0]
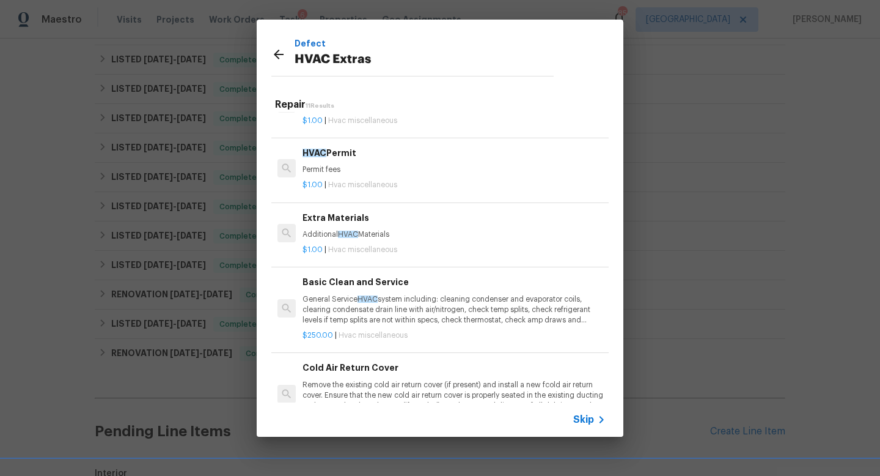
click at [370, 230] on p "Additional HVAC Materials" at bounding box center [454, 234] width 303 height 10
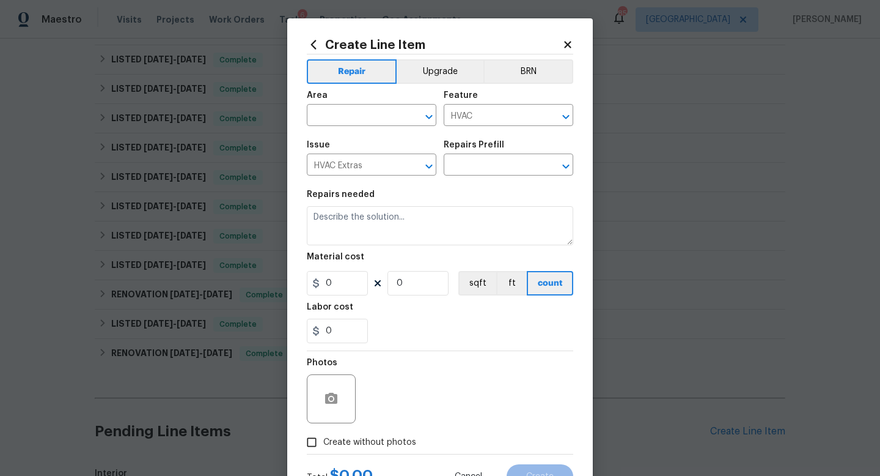
type textarea "Additional HVAC Materials"
type input "1"
type input "Extra Materials $1.00"
type input "1"
click at [361, 118] on input "text" at bounding box center [354, 116] width 95 height 19
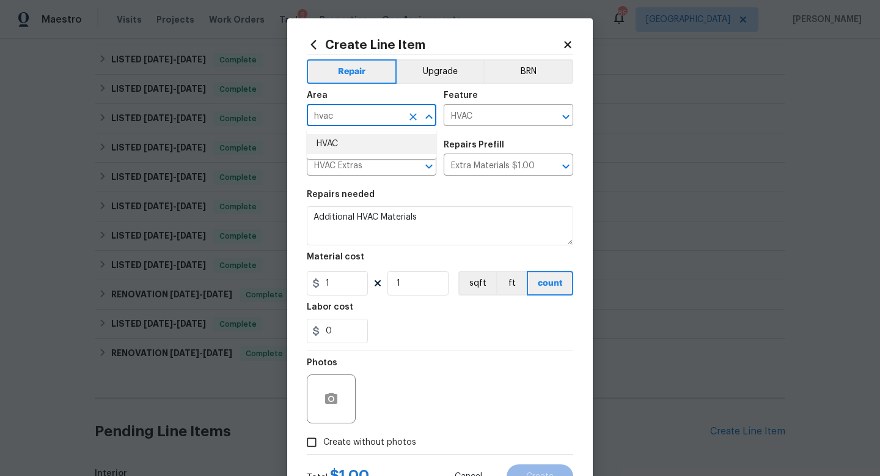
click at [376, 141] on li "HVAC" at bounding box center [372, 144] width 130 height 20
type input "HVAC"
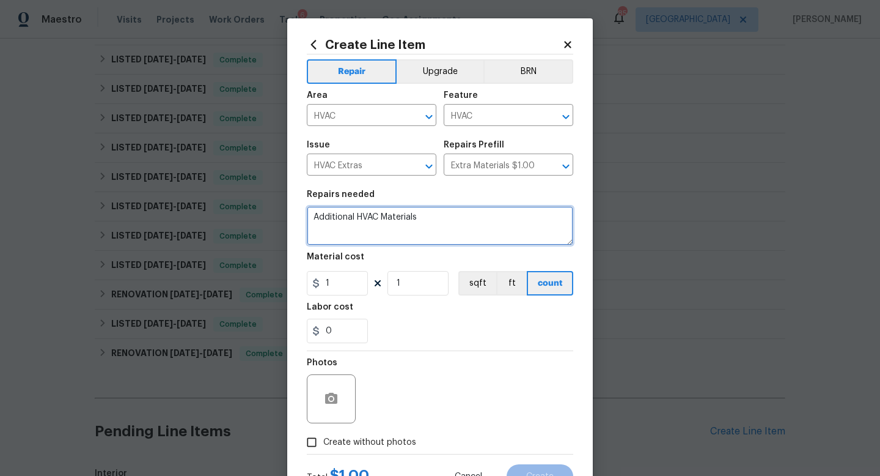
drag, startPoint x: 430, startPoint y: 216, endPoint x: 284, endPoint y: 215, distance: 146.1
click at [284, 215] on div "Create Line Item Repair Upgrade BRN Area HVAC ​ Feature HVAC ​ Issue HVAC Extra…" at bounding box center [440, 238] width 880 height 476
type textarea "Replace evaporator coil."
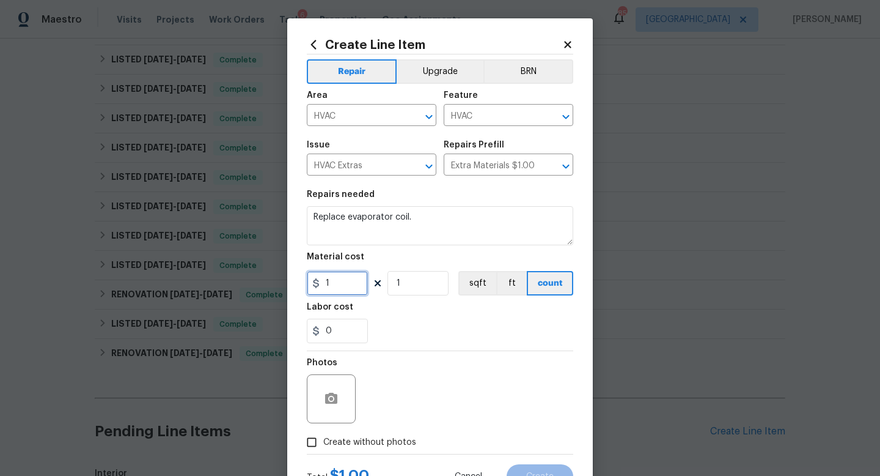
click at [331, 276] on input "1" at bounding box center [337, 283] width 61 height 24
type input "1200"
click at [309, 446] on input "Create without photos" at bounding box center [311, 441] width 23 height 23
checkbox input "true"
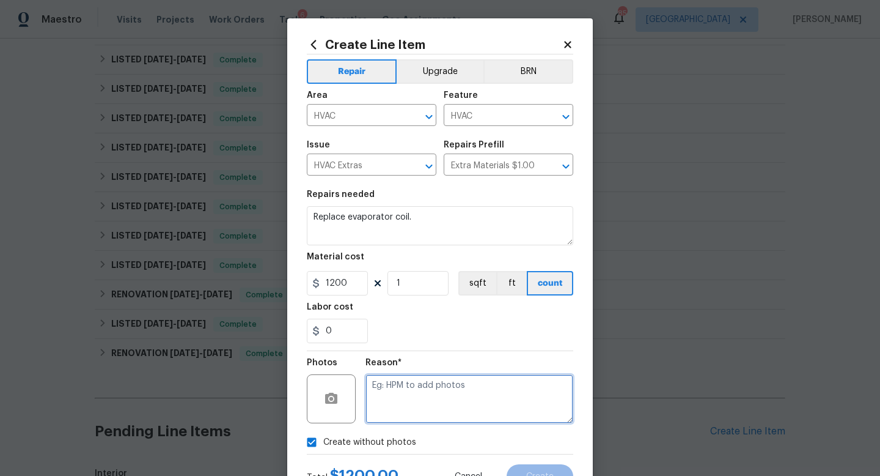
click at [421, 408] on textarea at bounding box center [470, 398] width 208 height 49
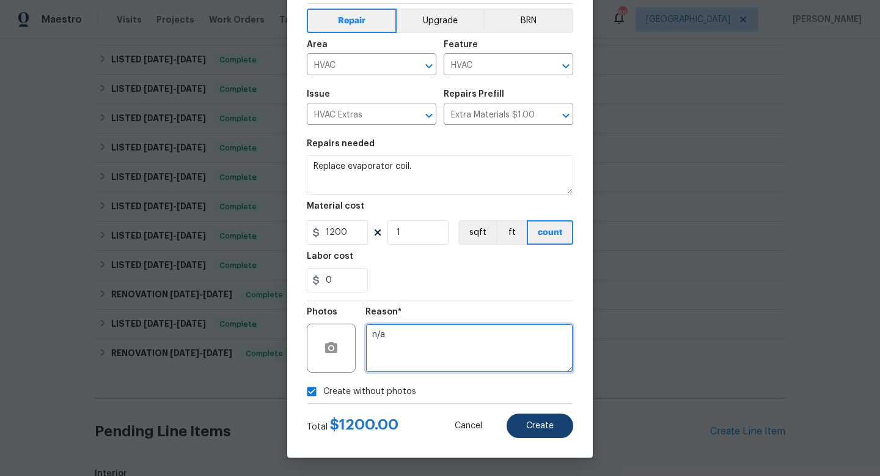
type textarea "n/a"
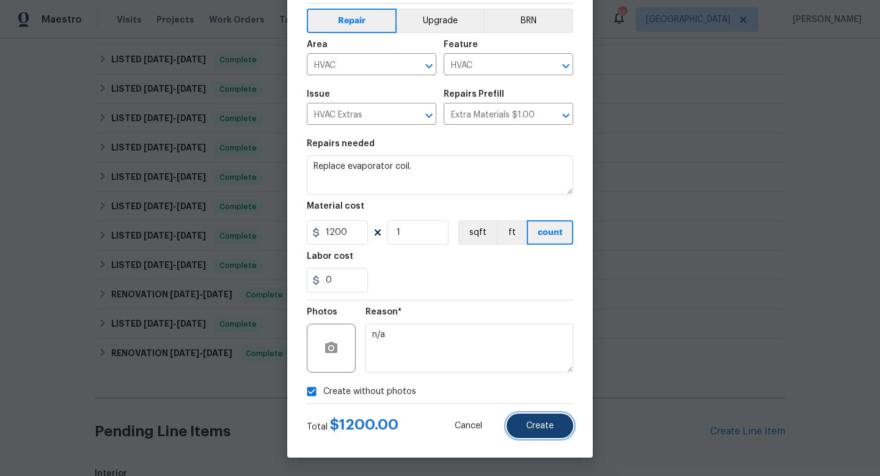
click at [520, 419] on button "Create" at bounding box center [540, 425] width 67 height 24
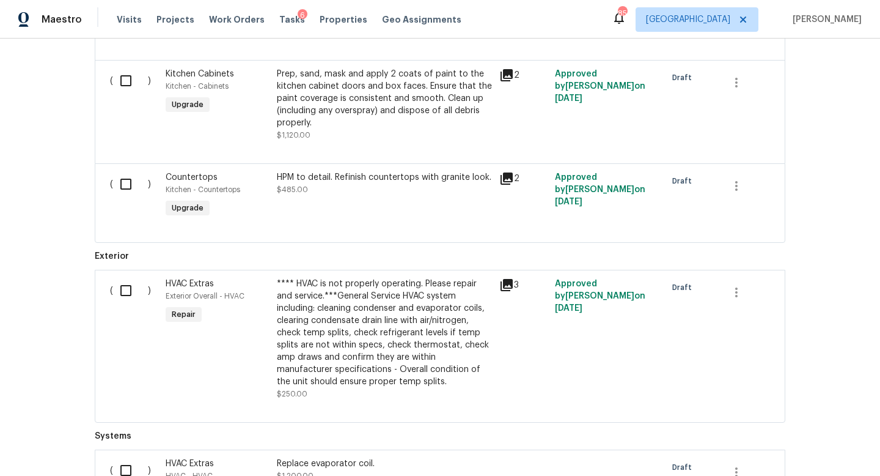
scroll to position [2656, 0]
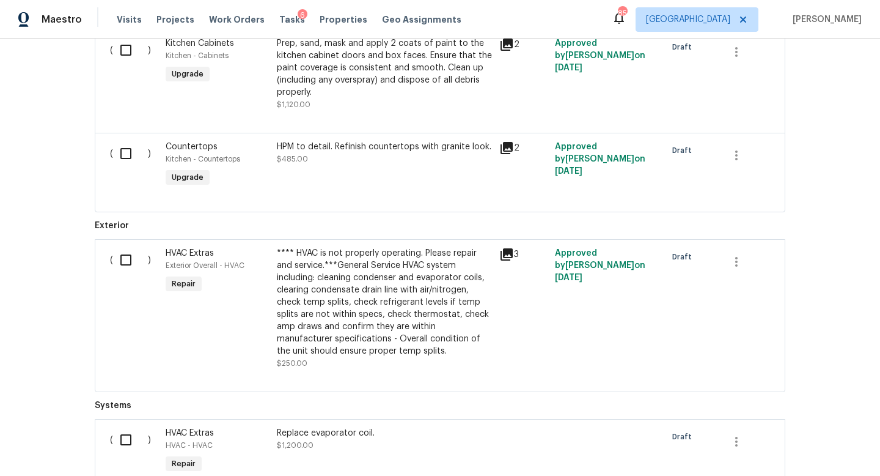
click at [126, 252] on input "checkbox" at bounding box center [130, 260] width 35 height 26
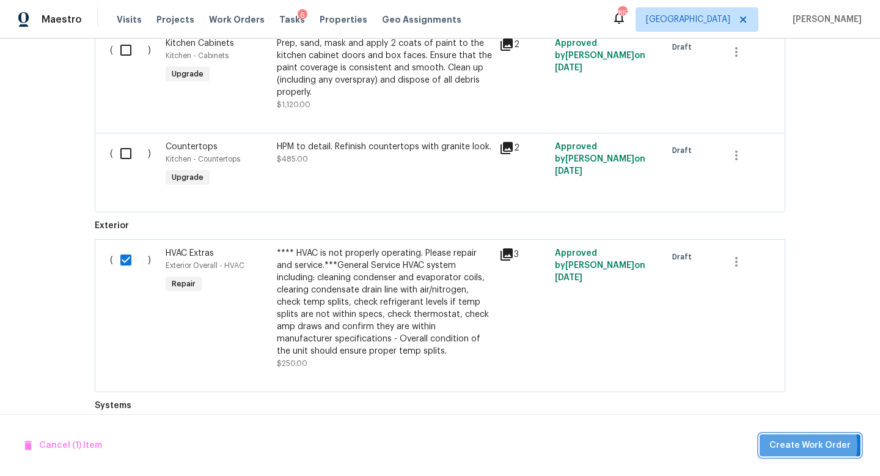
click at [806, 444] on span "Create Work Order" at bounding box center [810, 445] width 81 height 15
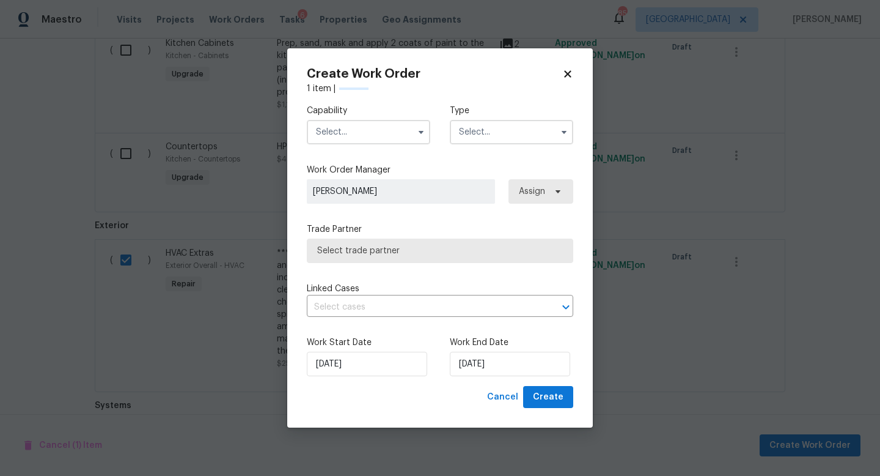
checkbox input "false"
click at [378, 125] on input "text" at bounding box center [368, 132] width 123 height 24
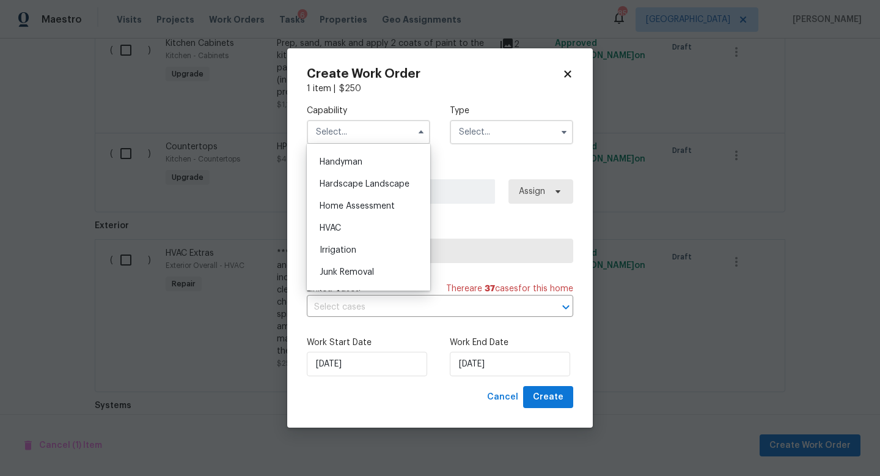
scroll to position [669, 0]
click at [366, 224] on div "HVAC" at bounding box center [368, 227] width 117 height 22
type input "HVAC"
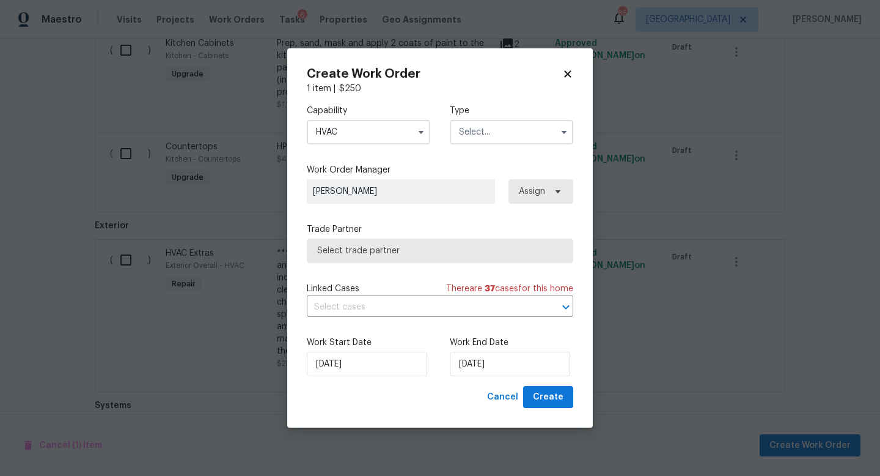
click at [469, 138] on input "text" at bounding box center [511, 132] width 123 height 24
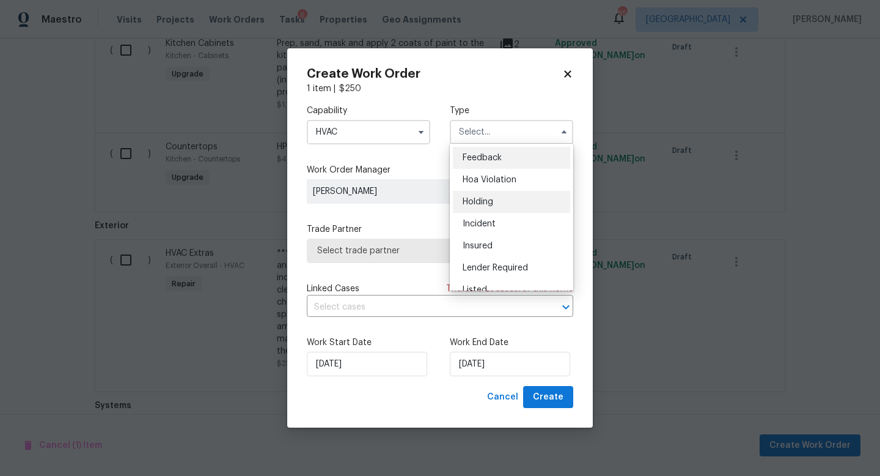
scroll to position [32, 0]
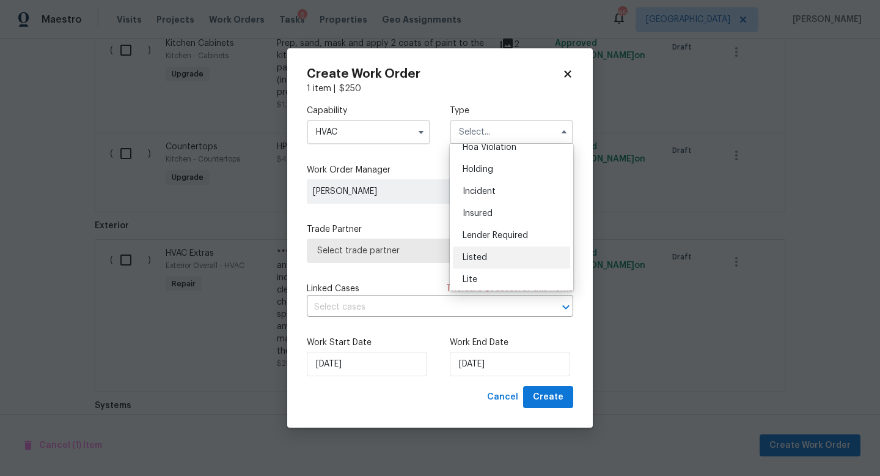
click at [491, 257] on div "Listed" at bounding box center [511, 257] width 117 height 22
type input "Listed"
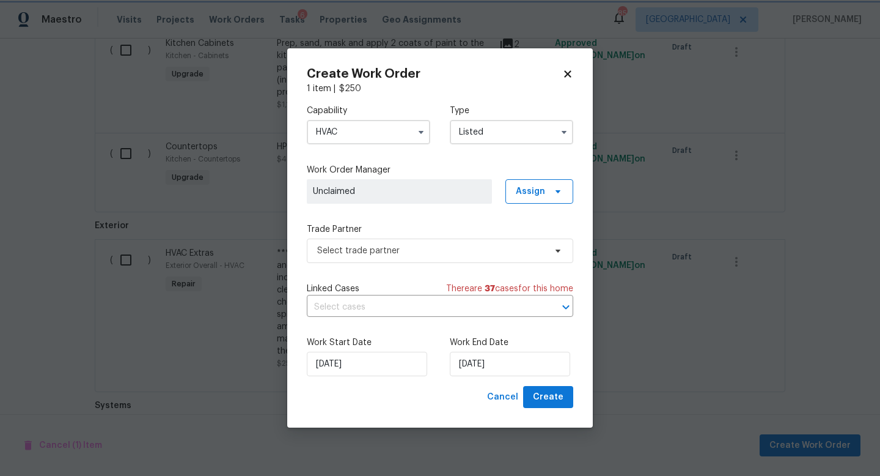
scroll to position [0, 0]
click at [538, 193] on span "Assign" at bounding box center [530, 191] width 29 height 12
click at [532, 241] on div "Assign to me" at bounding box center [541, 243] width 53 height 12
click at [466, 253] on span "Select trade partner" at bounding box center [431, 251] width 228 height 12
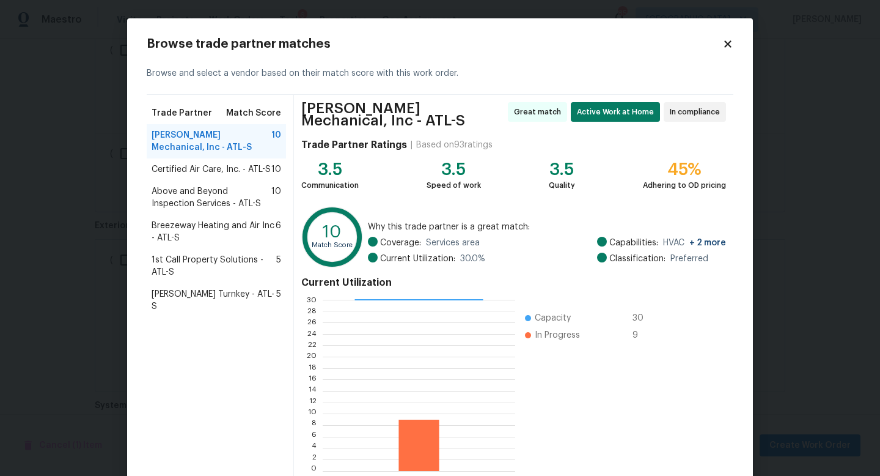
scroll to position [68, 0]
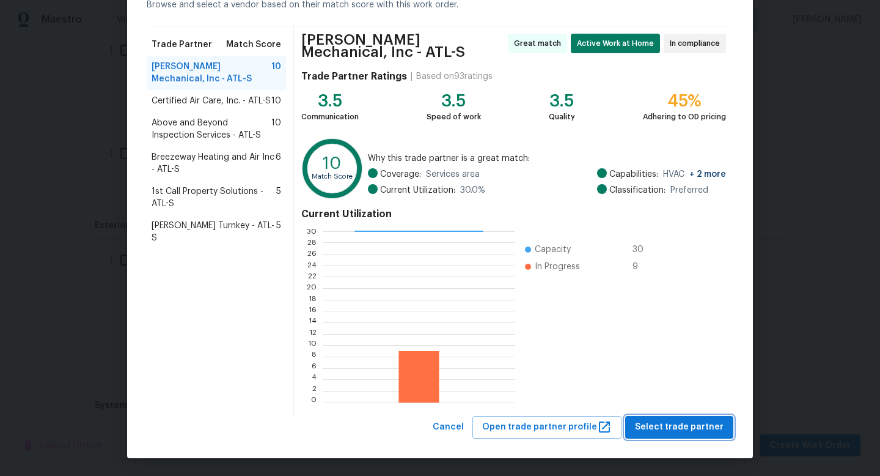
click at [657, 421] on span "Select trade partner" at bounding box center [679, 426] width 89 height 15
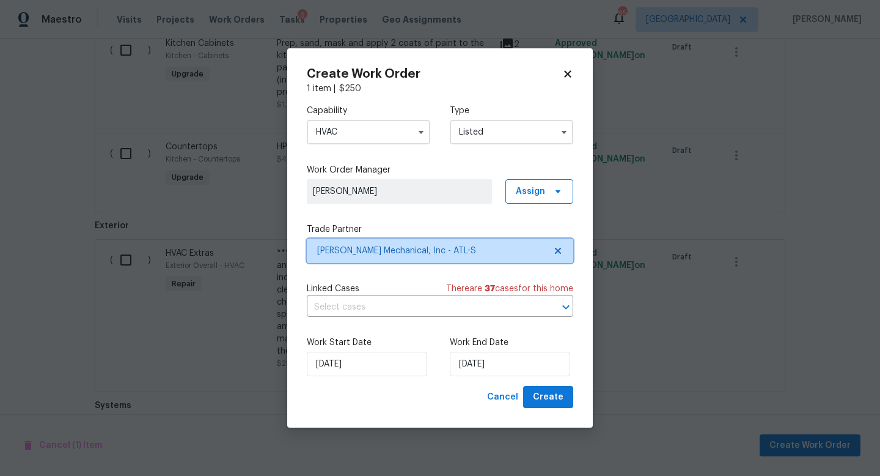
scroll to position [0, 0]
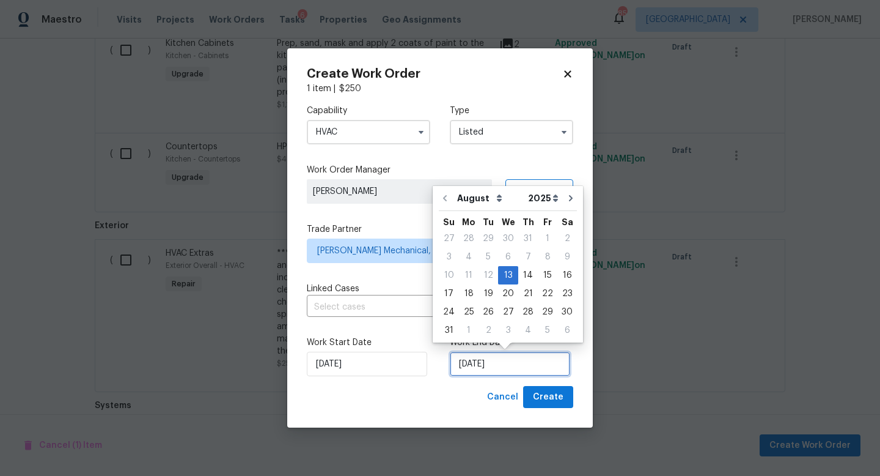
click at [515, 364] on input "8/13/2025" at bounding box center [510, 363] width 120 height 24
click at [542, 281] on div "15" at bounding box center [548, 275] width 20 height 17
type input "8/15/2025"
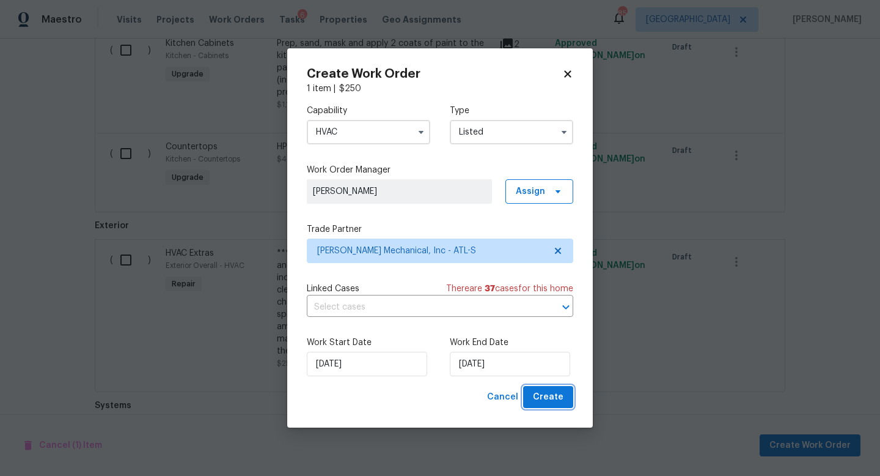
click at [553, 398] on span "Create" at bounding box center [548, 396] width 31 height 15
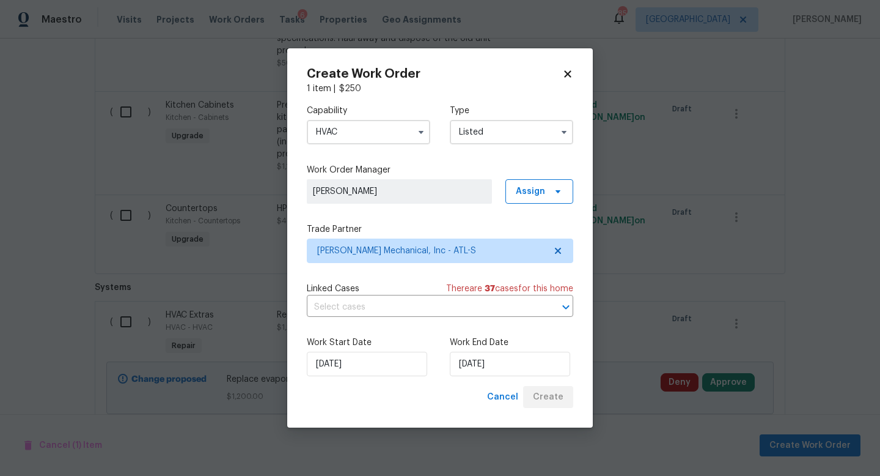
scroll to position [2682, 0]
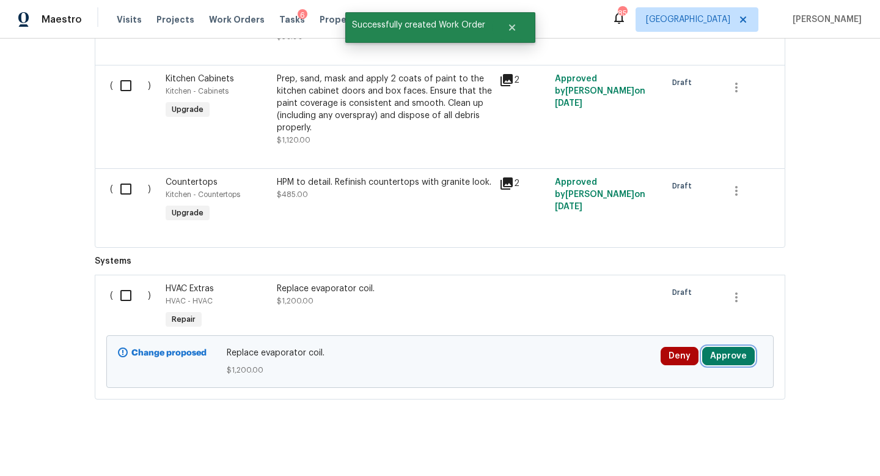
click at [743, 347] on button "Approve" at bounding box center [728, 356] width 53 height 18
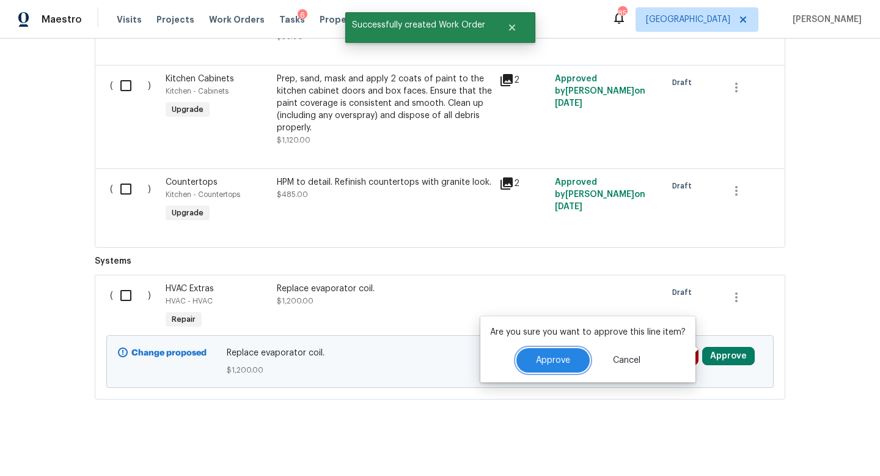
click at [544, 361] on span "Approve" at bounding box center [553, 360] width 34 height 9
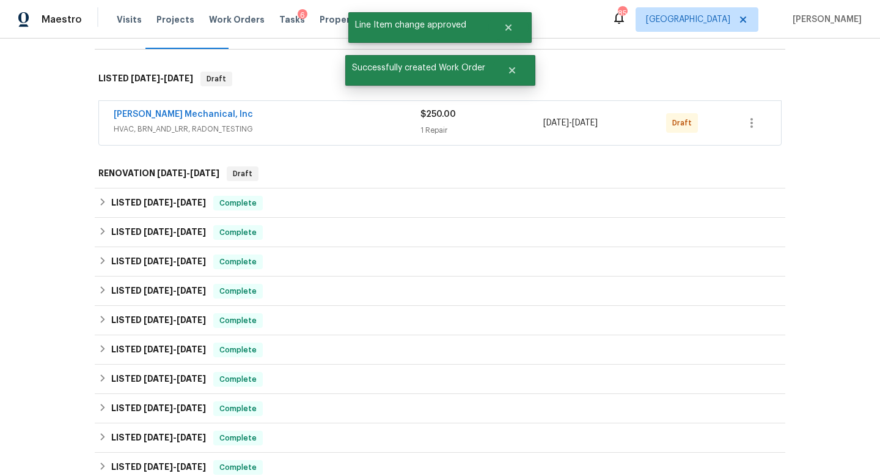
scroll to position [0, 0]
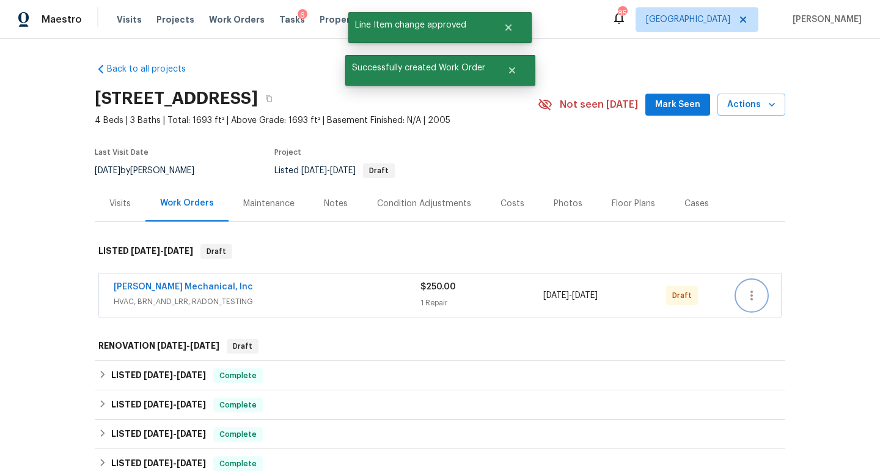
click at [753, 302] on icon "button" at bounding box center [752, 295] width 15 height 15
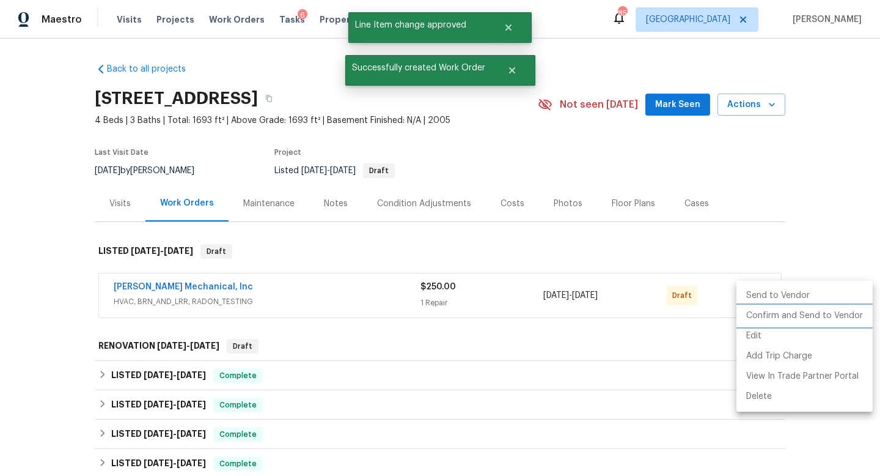
click at [755, 309] on li "Confirm and Send to Vendor" at bounding box center [805, 316] width 136 height 20
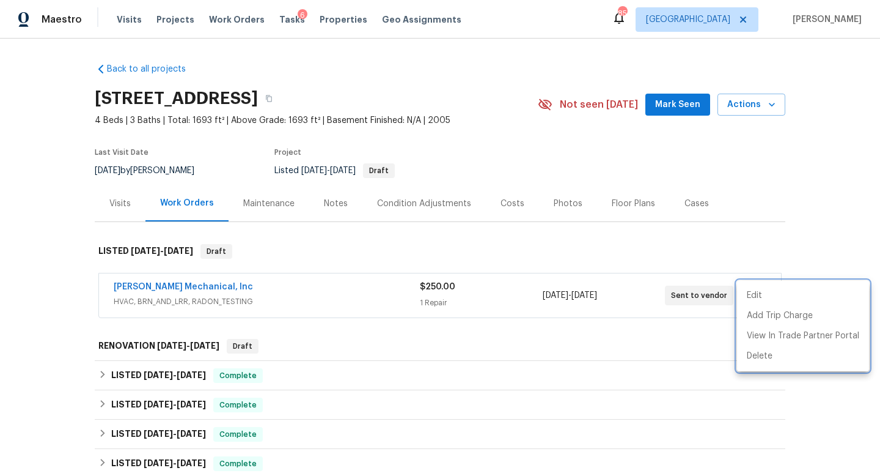
click at [528, 40] on div at bounding box center [440, 238] width 880 height 476
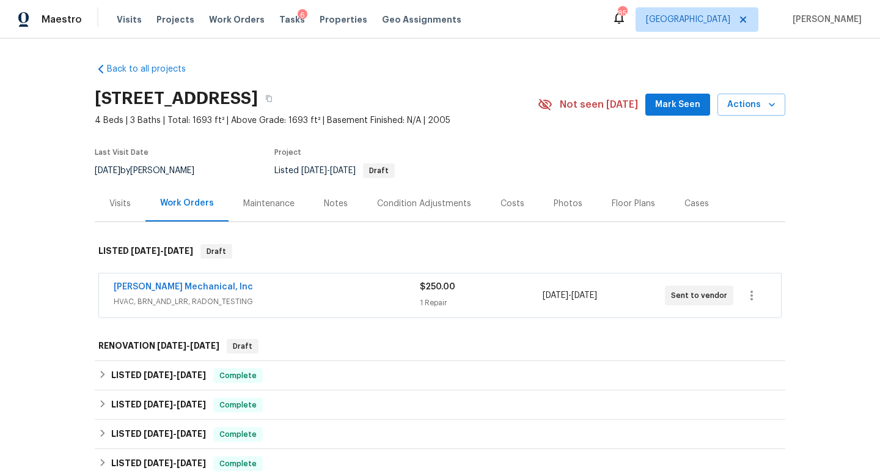
click at [581, 95] on div "Not seen today Mark Seen Actions" at bounding box center [662, 105] width 248 height 23
click at [581, 100] on span "Not seen today" at bounding box center [599, 104] width 78 height 12
click at [664, 108] on span "Mark Seen" at bounding box center [677, 104] width 45 height 15
click at [331, 202] on div "Notes" at bounding box center [336, 203] width 24 height 12
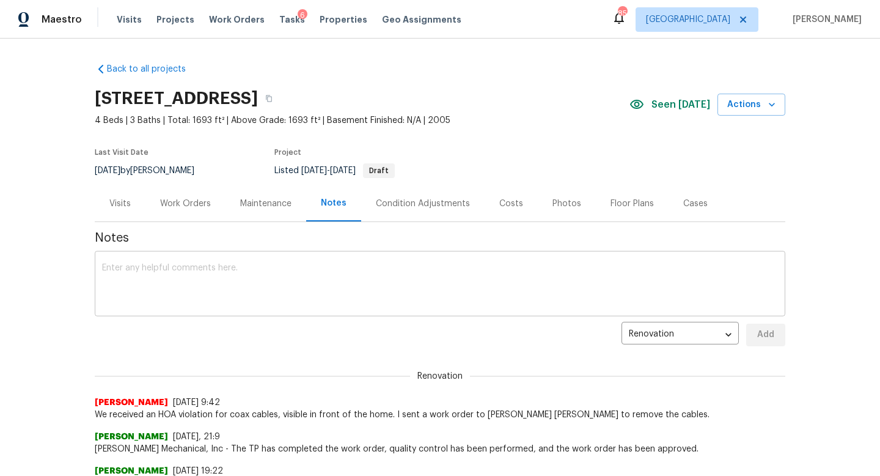
click at [249, 284] on textarea at bounding box center [440, 284] width 676 height 43
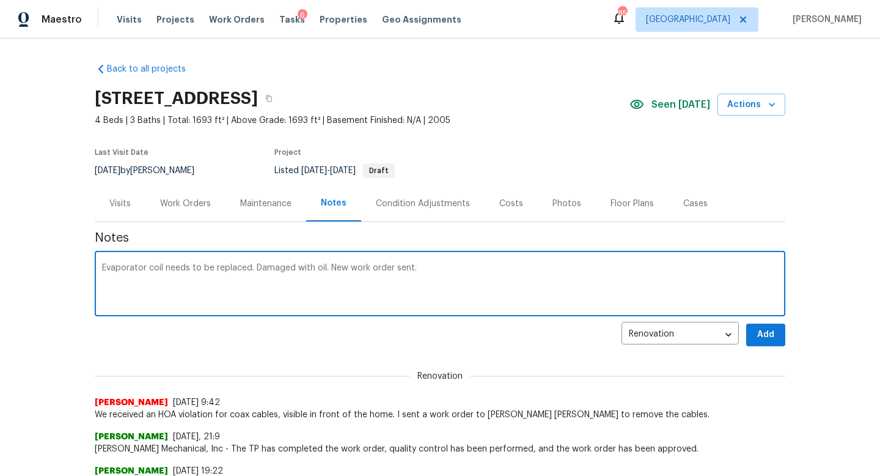
type textarea "Evaporator coil needs to be replaced. Damaged with oil. New work order sent."
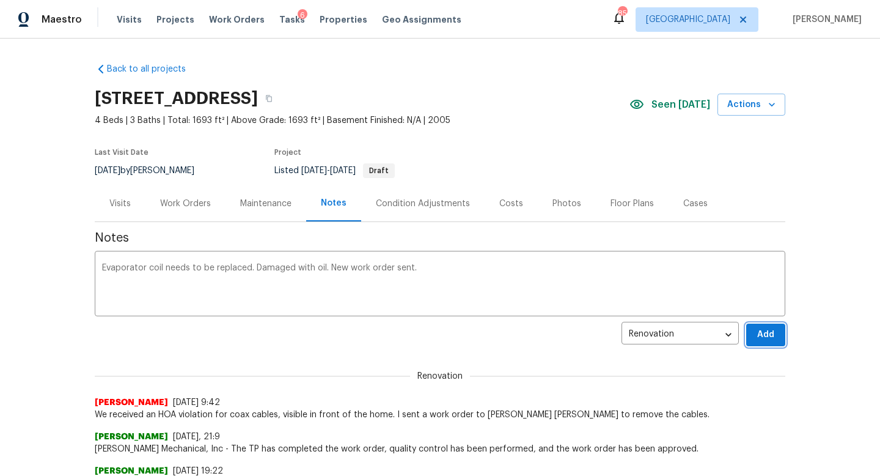
click at [757, 324] on button "Add" at bounding box center [765, 334] width 39 height 23
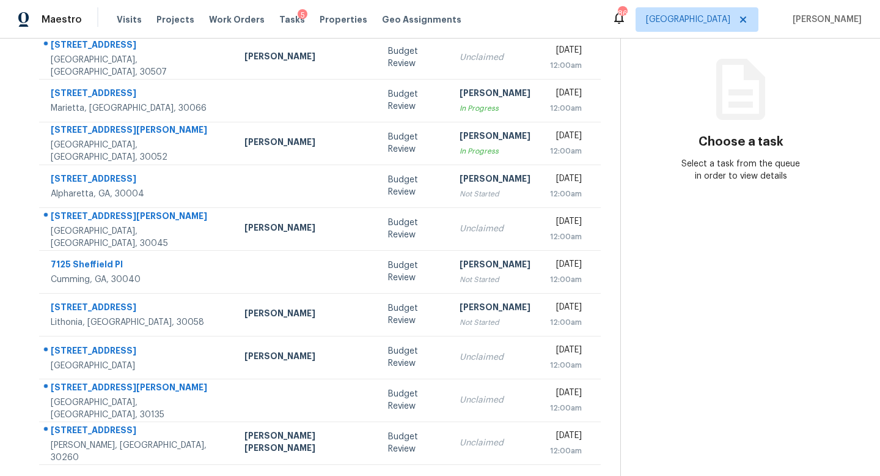
scroll to position [161, 0]
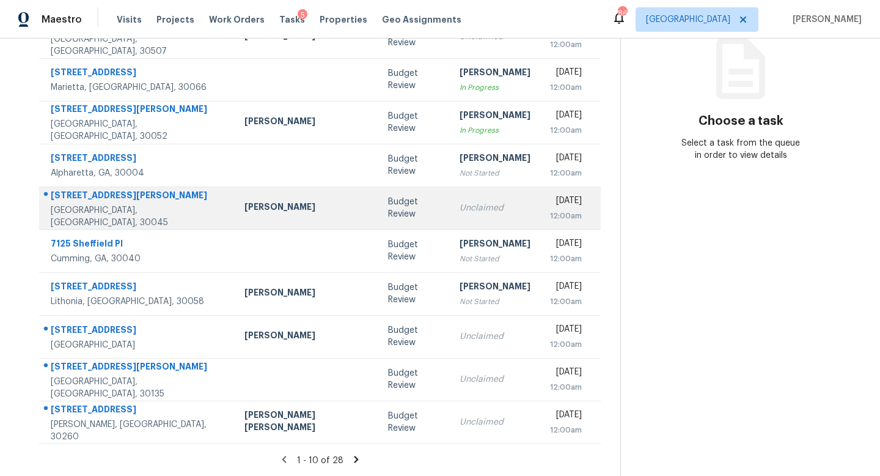
click at [450, 217] on td "Unclaimed" at bounding box center [495, 207] width 90 height 43
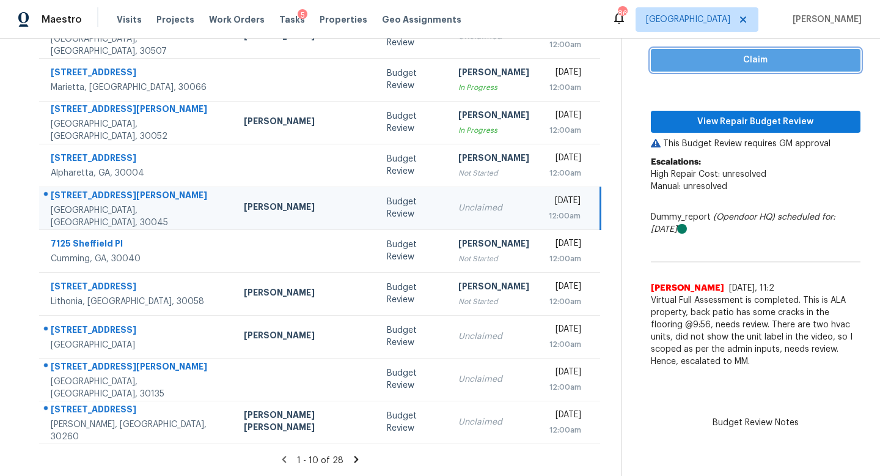
click at [685, 64] on span "Claim" at bounding box center [756, 60] width 190 height 15
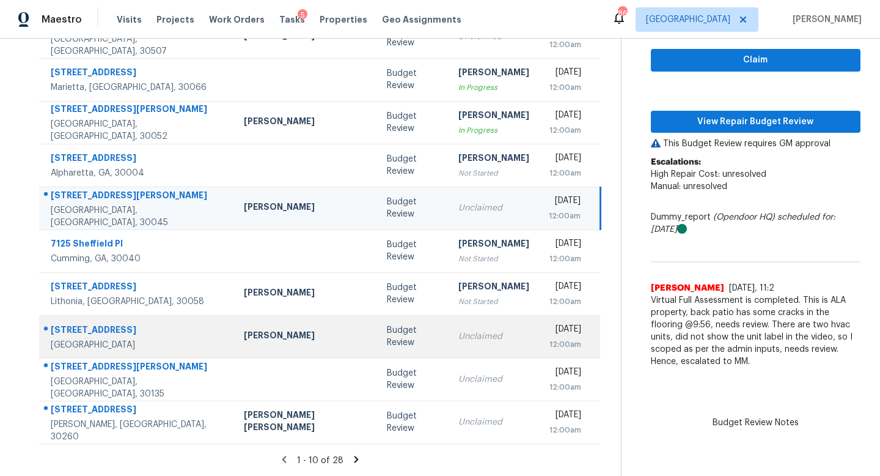
click at [449, 325] on td "Unclaimed" at bounding box center [494, 336] width 90 height 43
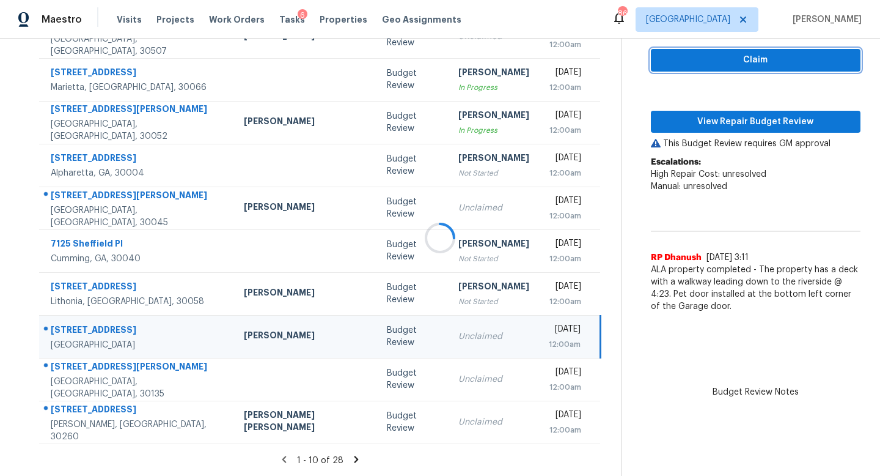
click at [702, 62] on span "Claim" at bounding box center [756, 60] width 190 height 15
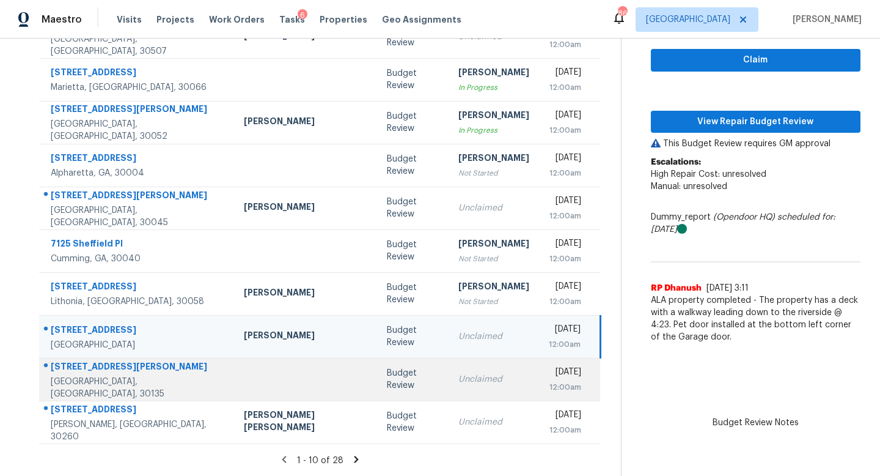
click at [458, 377] on div "Unclaimed" at bounding box center [493, 379] width 71 height 12
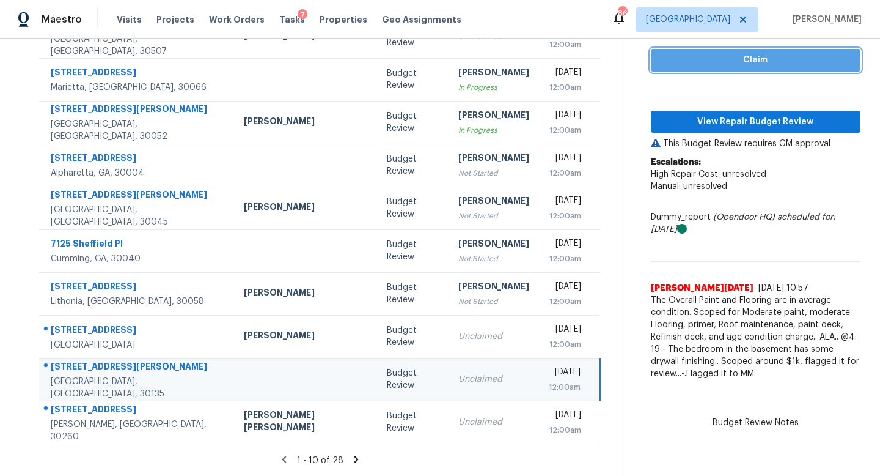
click at [716, 67] on span "Claim" at bounding box center [756, 60] width 190 height 15
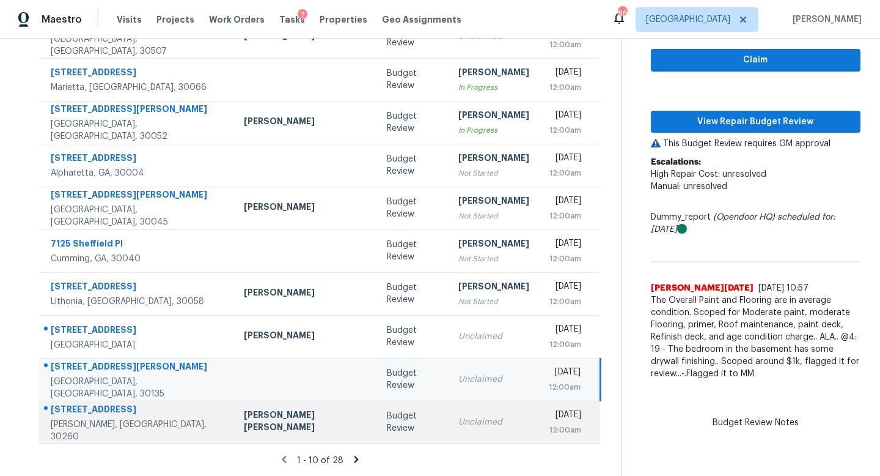
click at [449, 408] on td "Unclaimed" at bounding box center [494, 421] width 90 height 43
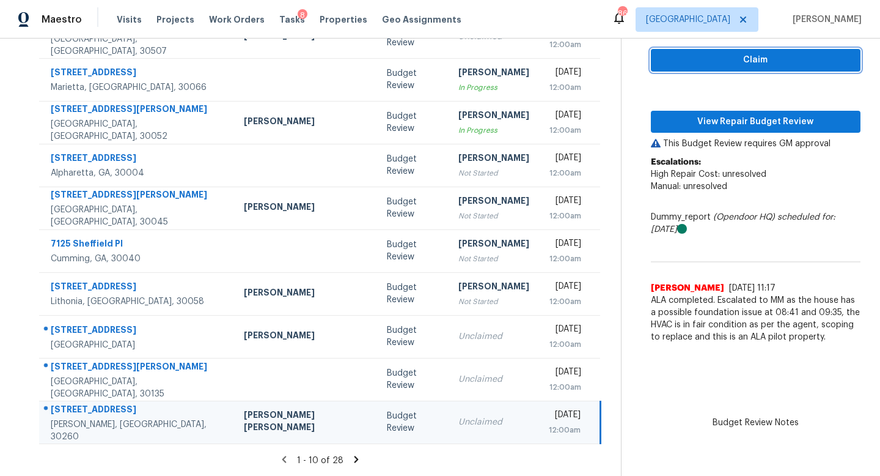
click at [678, 58] on span "Claim" at bounding box center [756, 60] width 190 height 15
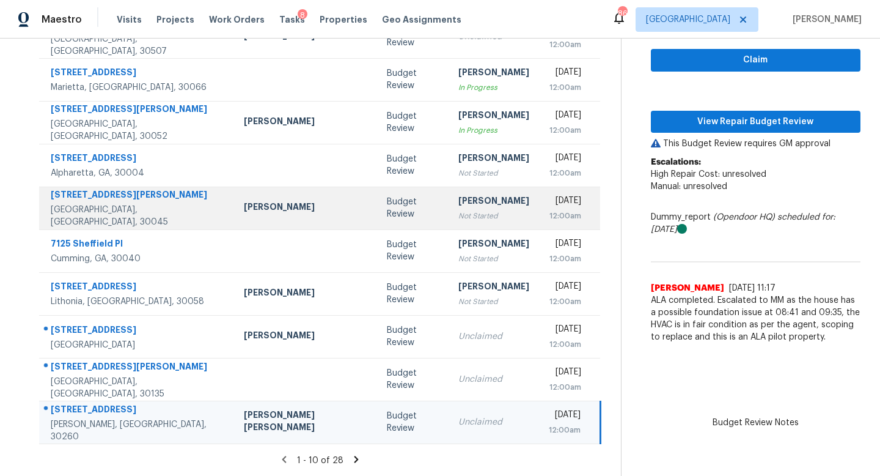
scroll to position [0, 0]
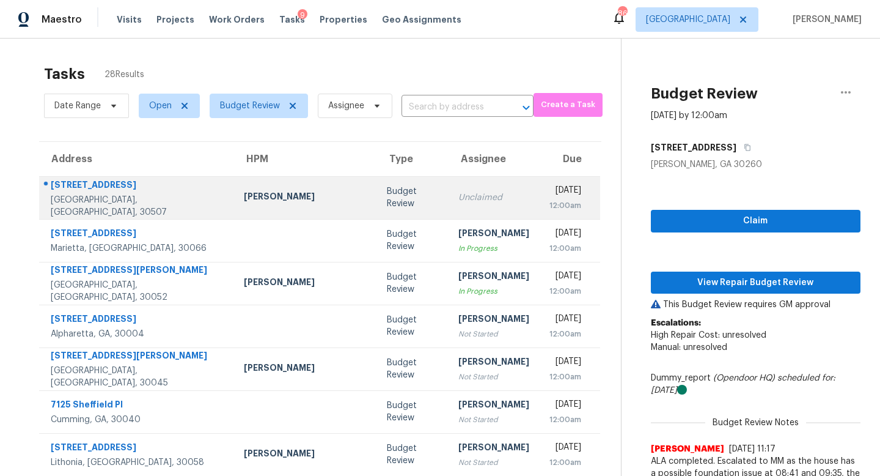
click at [458, 195] on div "Unclaimed" at bounding box center [493, 197] width 71 height 12
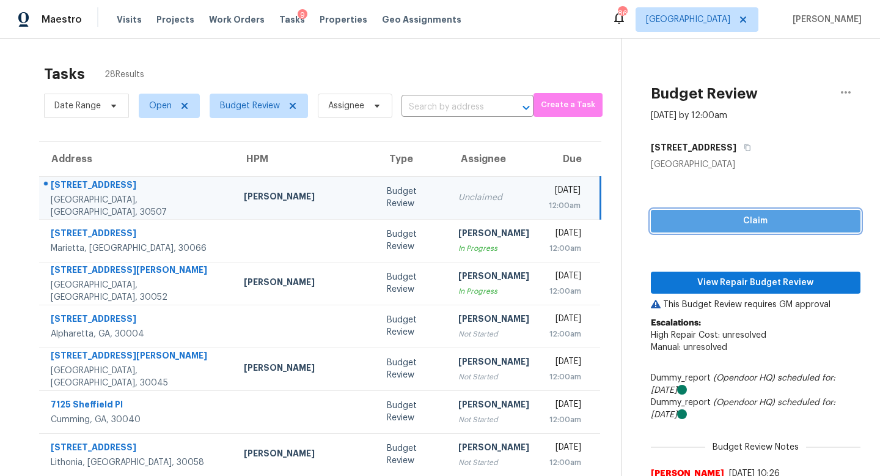
click at [661, 222] on span "Claim" at bounding box center [756, 220] width 190 height 15
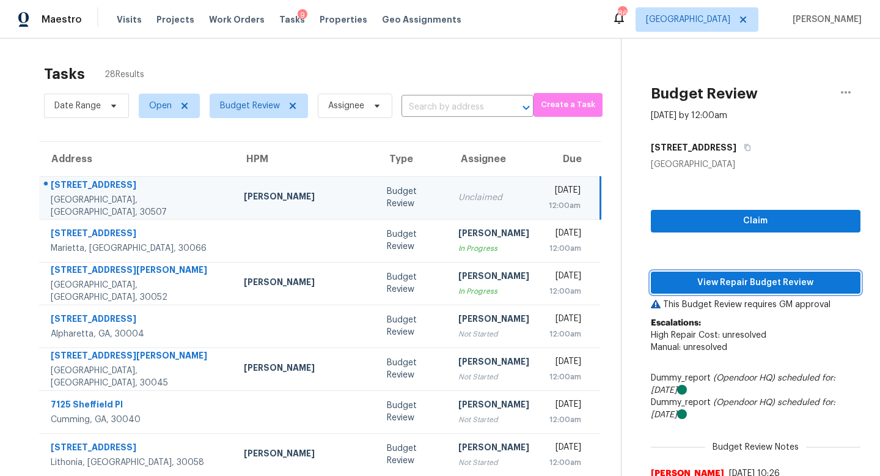
click at [664, 279] on span "View Repair Budget Review" at bounding box center [756, 282] width 190 height 15
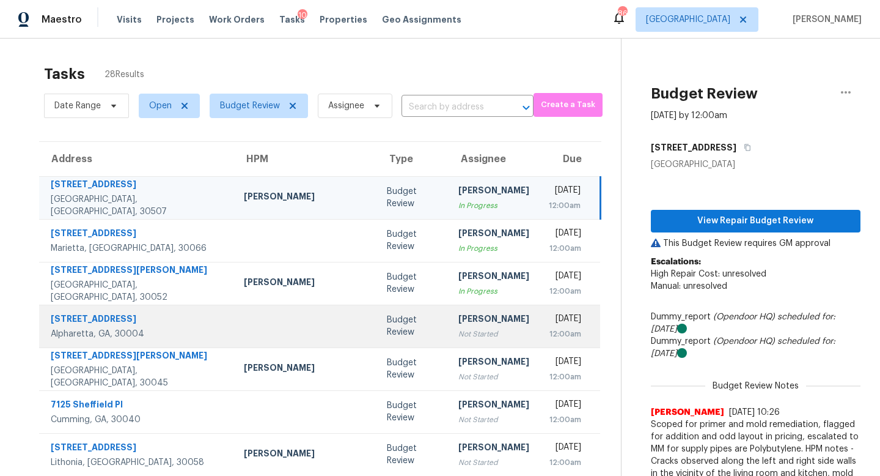
click at [458, 314] on div "[PERSON_NAME]" at bounding box center [493, 319] width 71 height 15
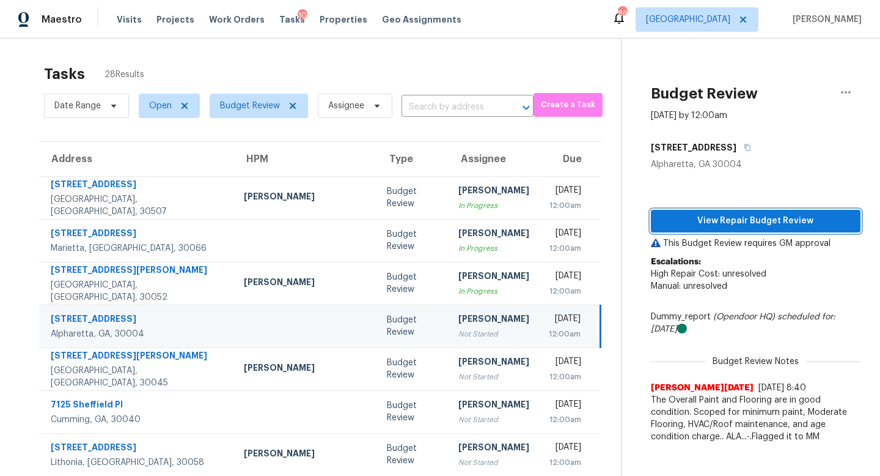
click at [687, 225] on span "View Repair Budget Review" at bounding box center [756, 220] width 190 height 15
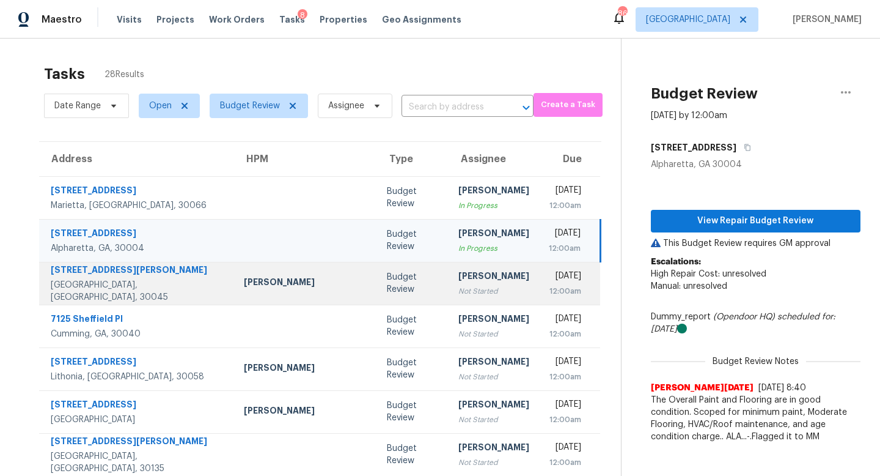
click at [449, 300] on td "Cynthia Herriott Not Started" at bounding box center [494, 283] width 90 height 43
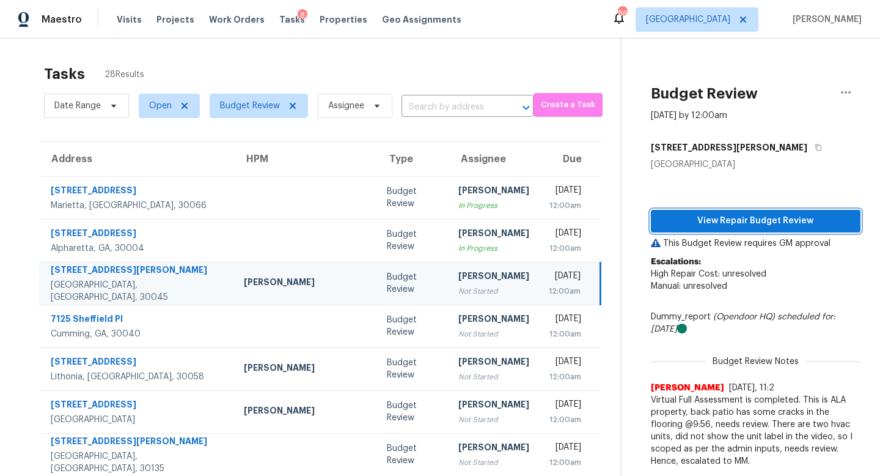
click at [752, 223] on span "View Repair Budget Review" at bounding box center [756, 220] width 190 height 15
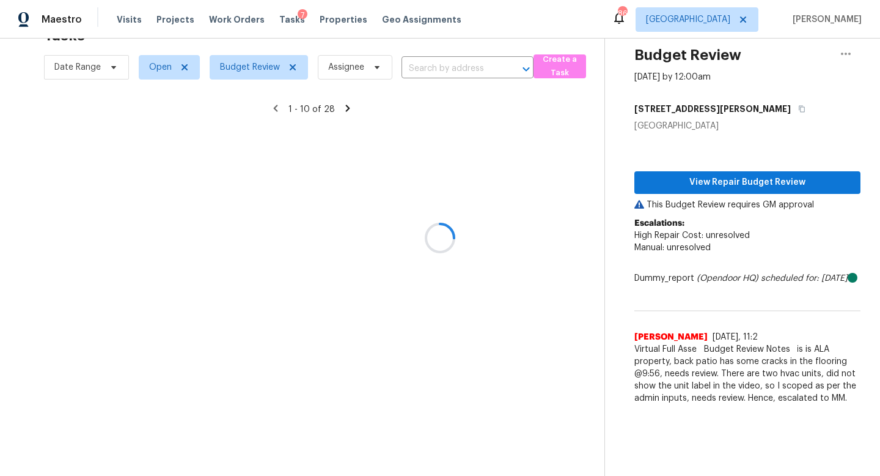
scroll to position [161, 0]
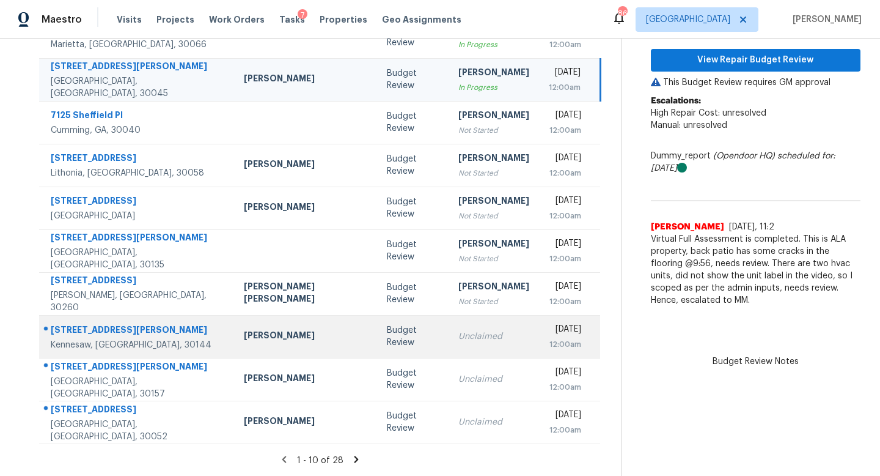
click at [449, 348] on td "Unclaimed" at bounding box center [494, 336] width 90 height 43
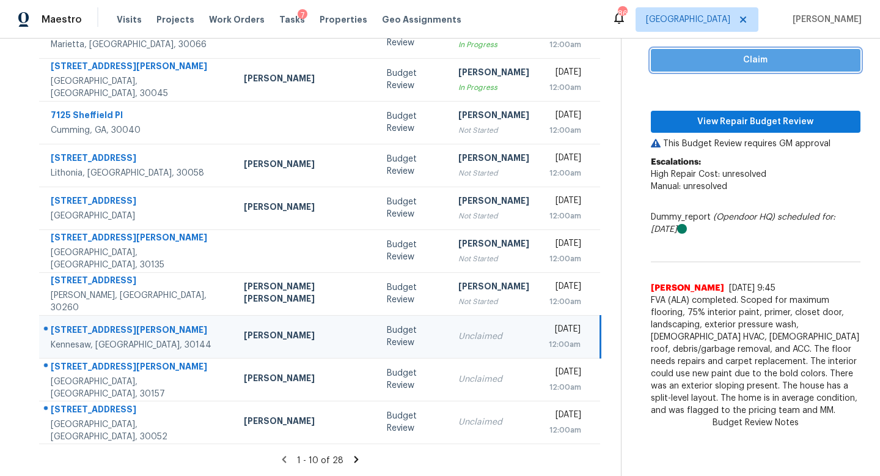
click at [671, 64] on span "Claim" at bounding box center [756, 60] width 190 height 15
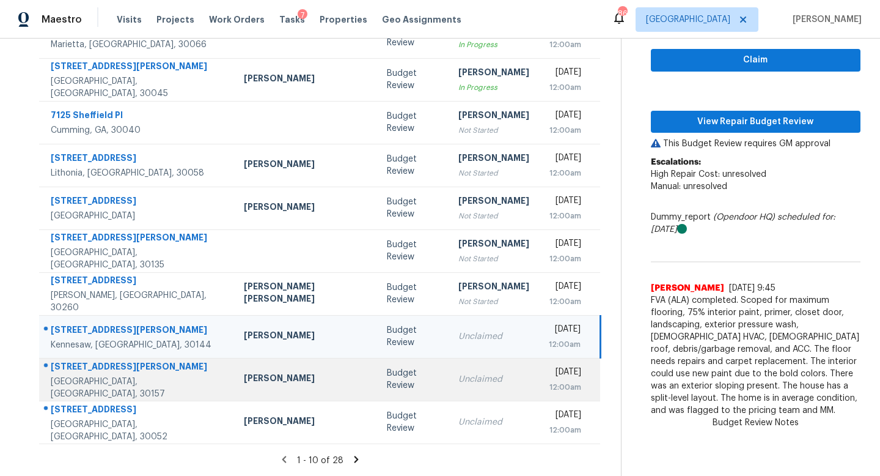
click at [458, 383] on div "Unclaimed" at bounding box center [493, 379] width 71 height 12
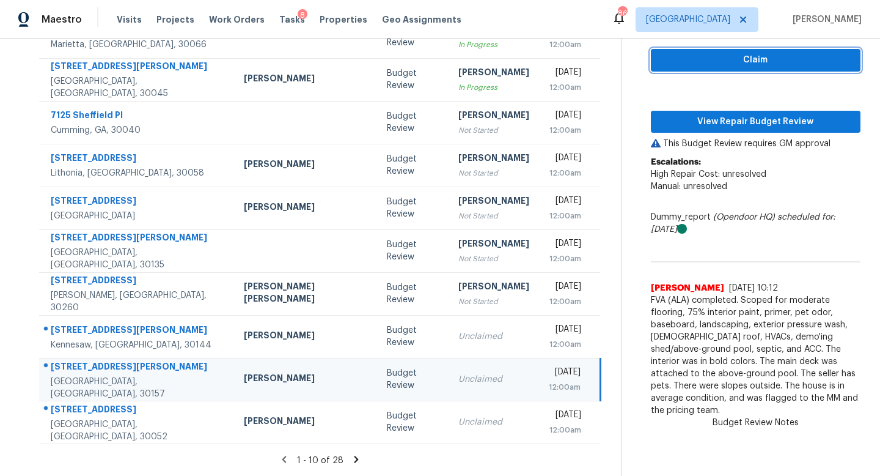
click at [688, 61] on span "Claim" at bounding box center [756, 60] width 190 height 15
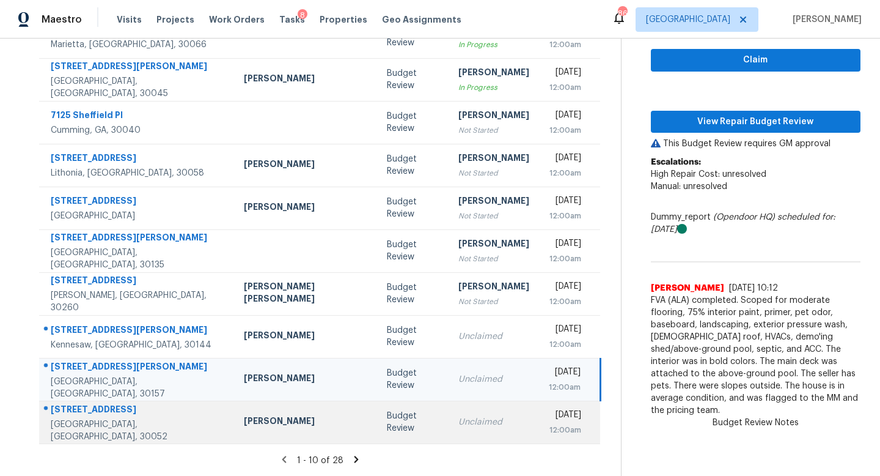
click at [458, 423] on div "Unclaimed" at bounding box center [493, 422] width 71 height 12
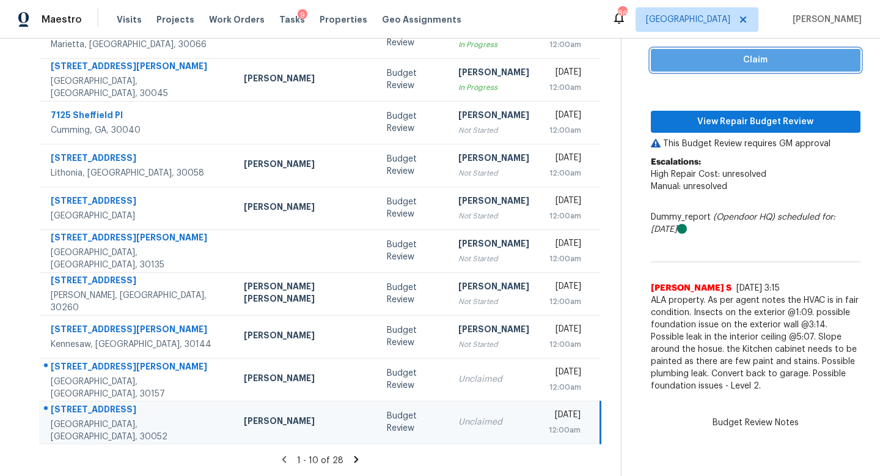
click at [682, 61] on span "Claim" at bounding box center [756, 60] width 190 height 15
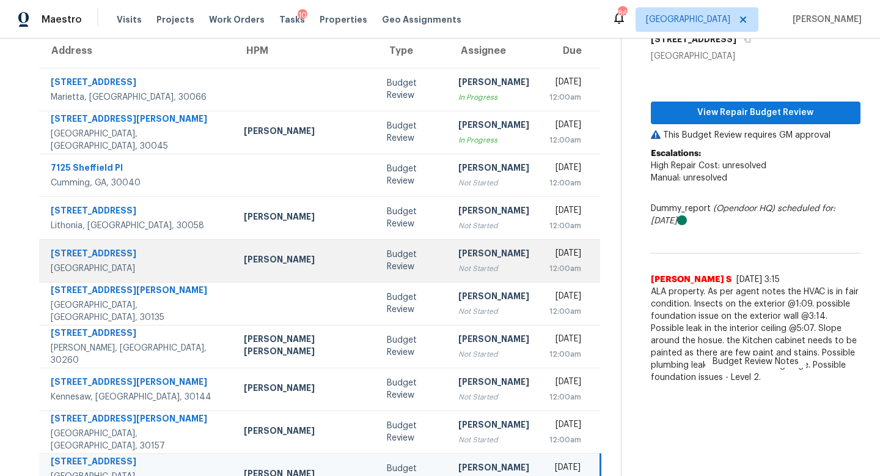
scroll to position [98, 0]
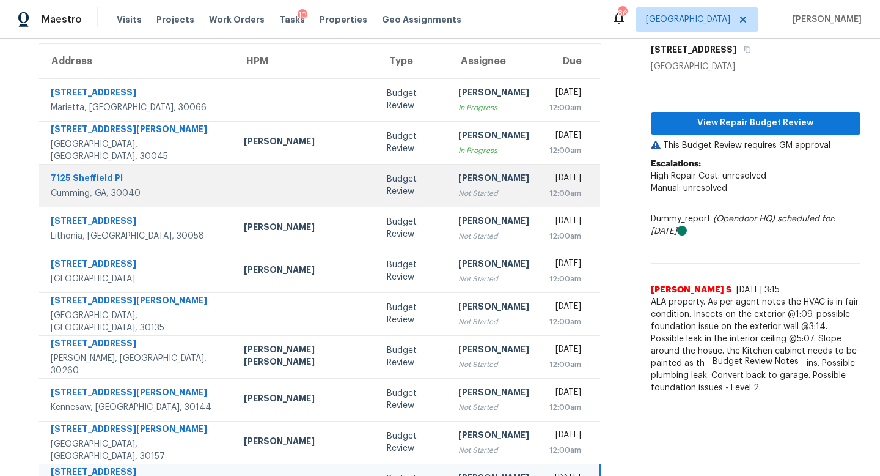
click at [458, 194] on div "Not Started" at bounding box center [493, 193] width 71 height 12
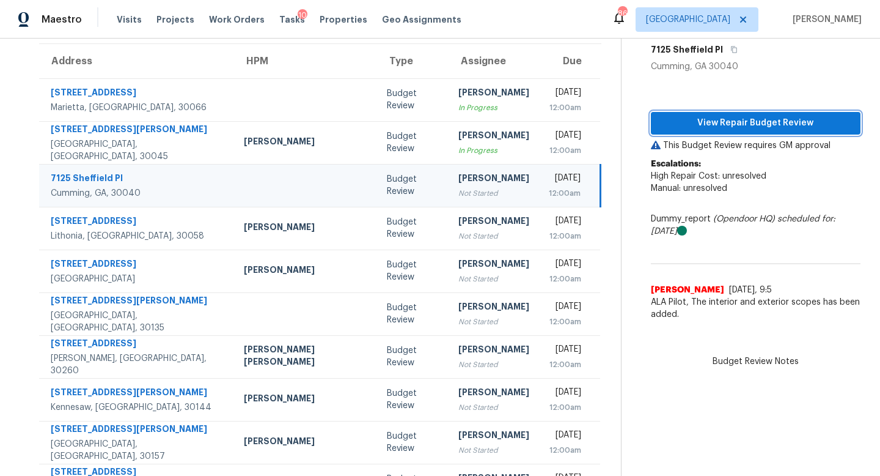
click at [661, 125] on span "View Repair Budget Review" at bounding box center [756, 123] width 190 height 15
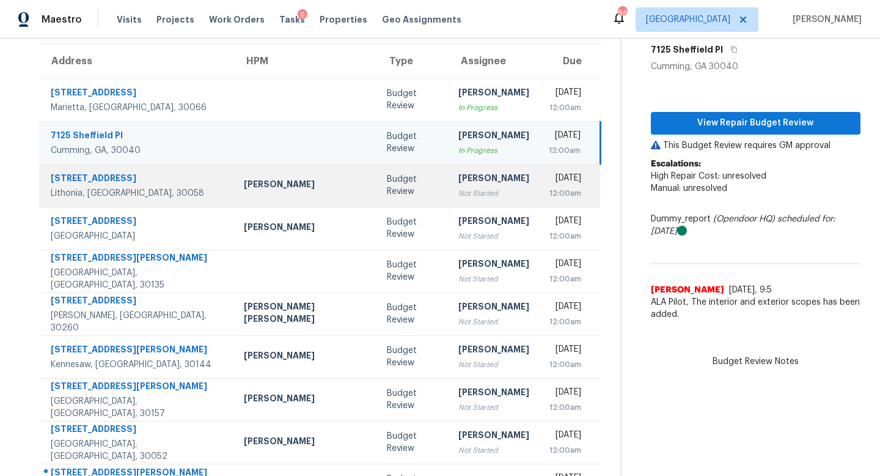
click at [458, 186] on div "[PERSON_NAME]" at bounding box center [493, 179] width 71 height 15
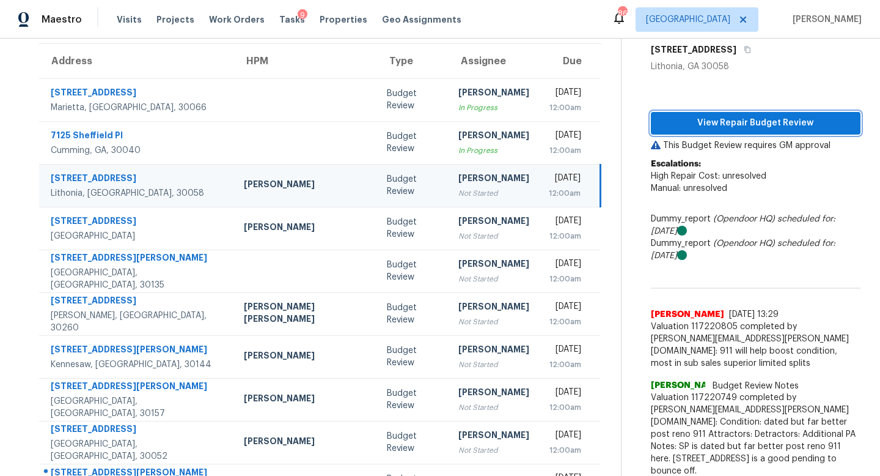
click at [715, 122] on span "View Repair Budget Review" at bounding box center [756, 123] width 190 height 15
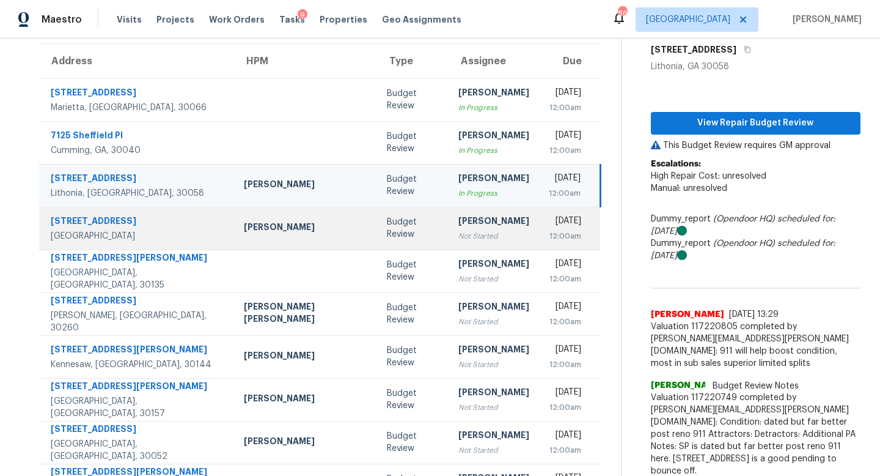
click at [377, 221] on td "Budget Review" at bounding box center [413, 228] width 72 height 43
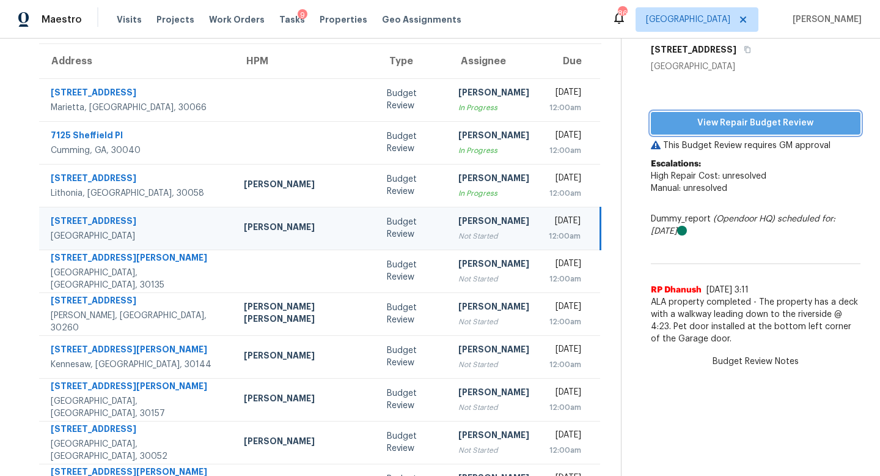
click at [747, 128] on span "View Repair Budget Review" at bounding box center [756, 123] width 190 height 15
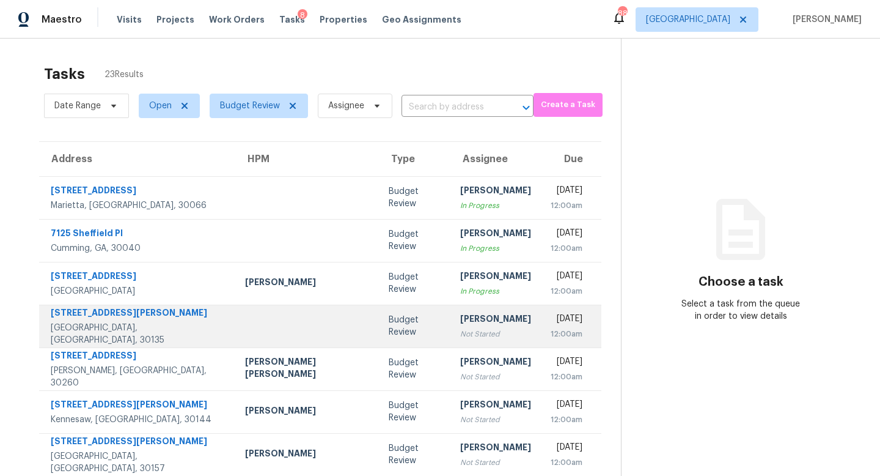
click at [460, 328] on div "Not Started" at bounding box center [495, 334] width 71 height 12
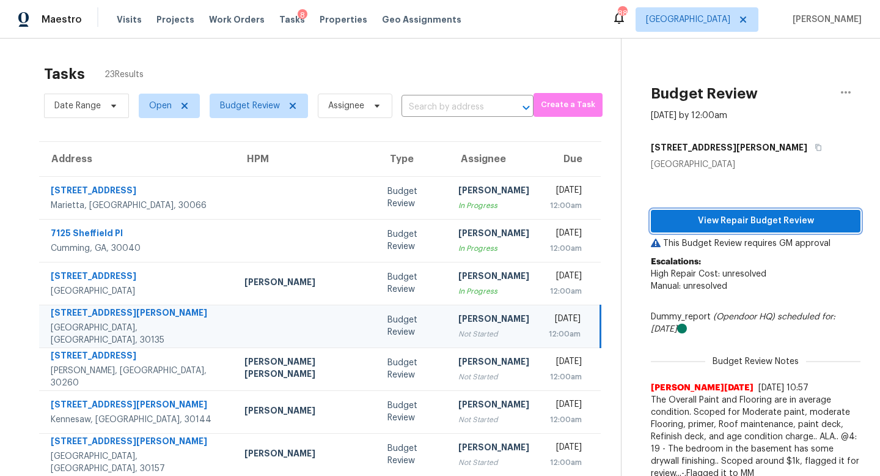
click at [688, 224] on span "View Repair Budget Review" at bounding box center [756, 220] width 190 height 15
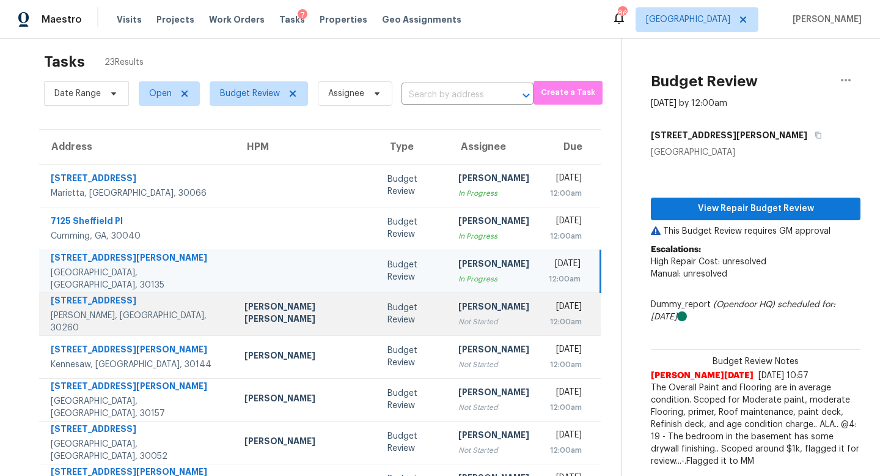
scroll to position [13, 0]
click at [458, 309] on div "[PERSON_NAME]" at bounding box center [493, 307] width 71 height 15
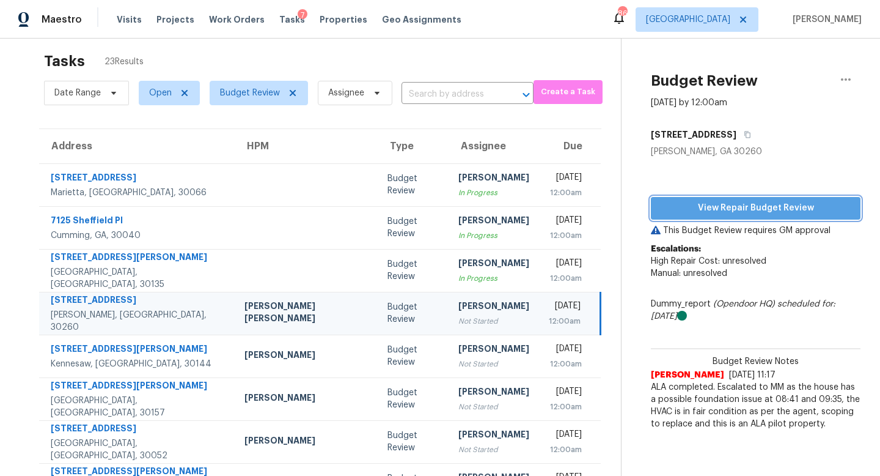
click at [681, 205] on span "View Repair Budget Review" at bounding box center [756, 208] width 190 height 15
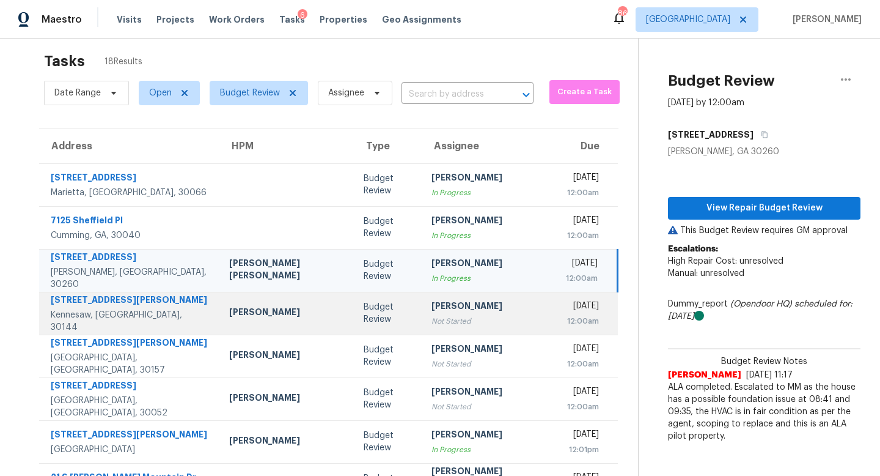
scroll to position [161, 0]
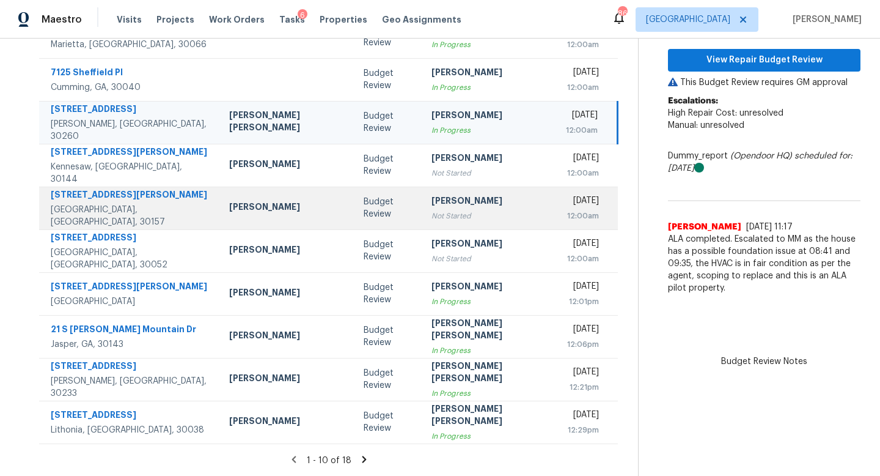
click at [432, 210] on div "Not Started" at bounding box center [489, 216] width 115 height 12
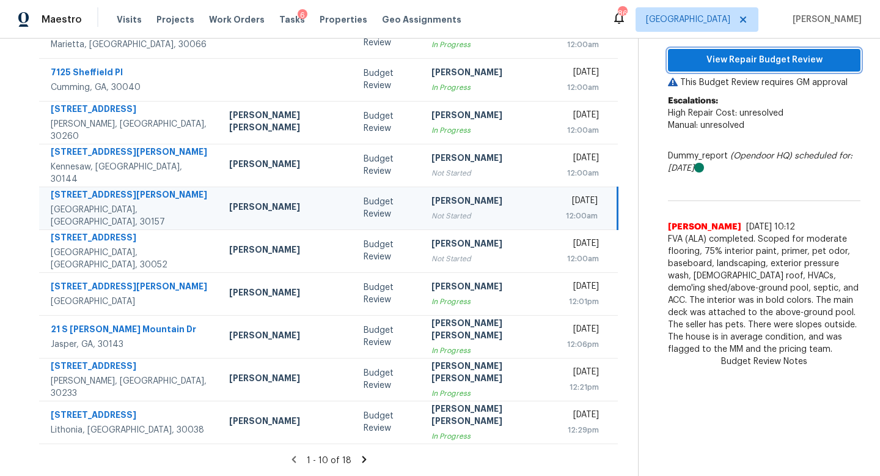
click at [729, 63] on span "View Repair Budget Review" at bounding box center [764, 60] width 173 height 15
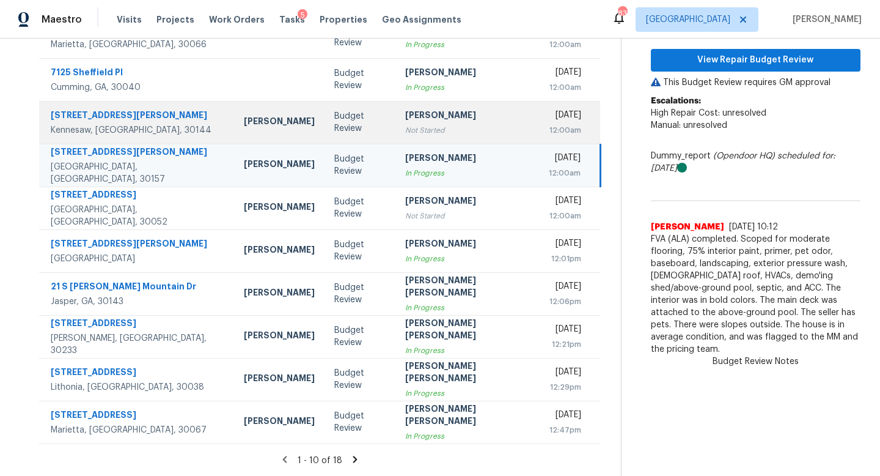
click at [405, 126] on div "Not Started" at bounding box center [466, 130] width 123 height 12
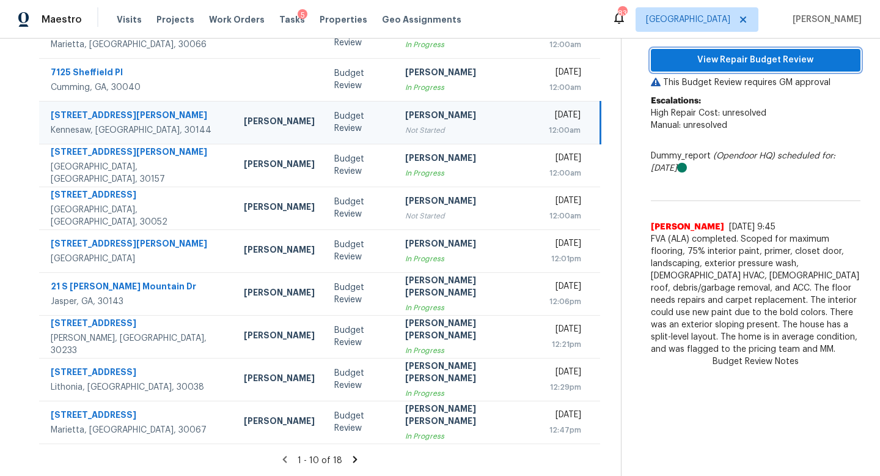
click at [693, 64] on span "View Repair Budget Review" at bounding box center [756, 60] width 190 height 15
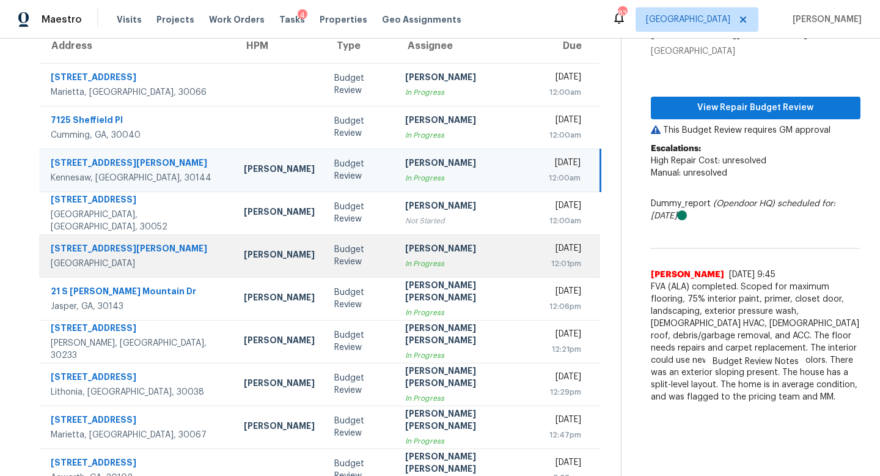
scroll to position [0, 0]
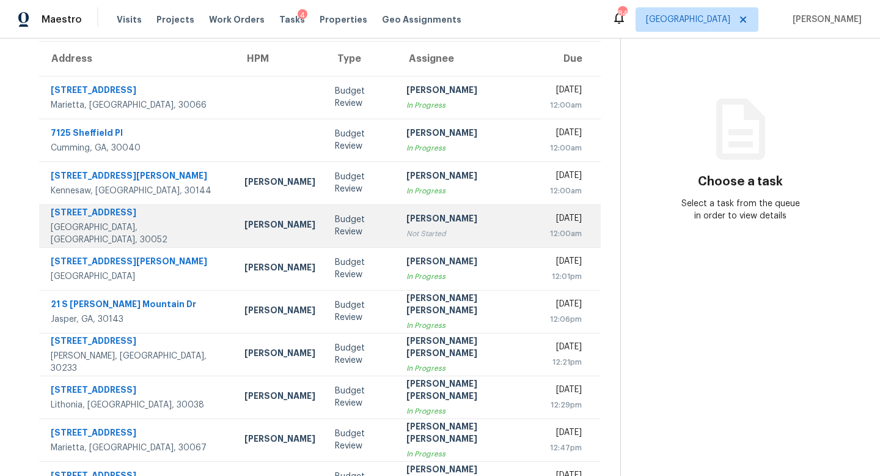
scroll to position [161, 0]
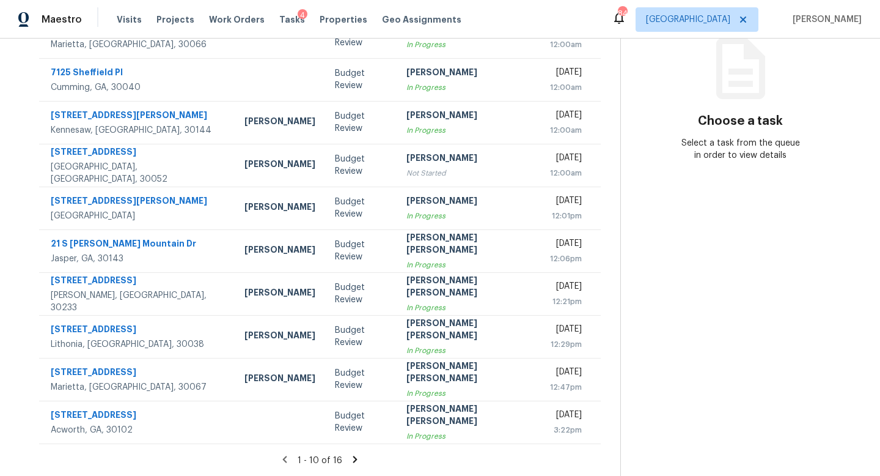
click at [353, 457] on icon at bounding box center [355, 458] width 4 height 7
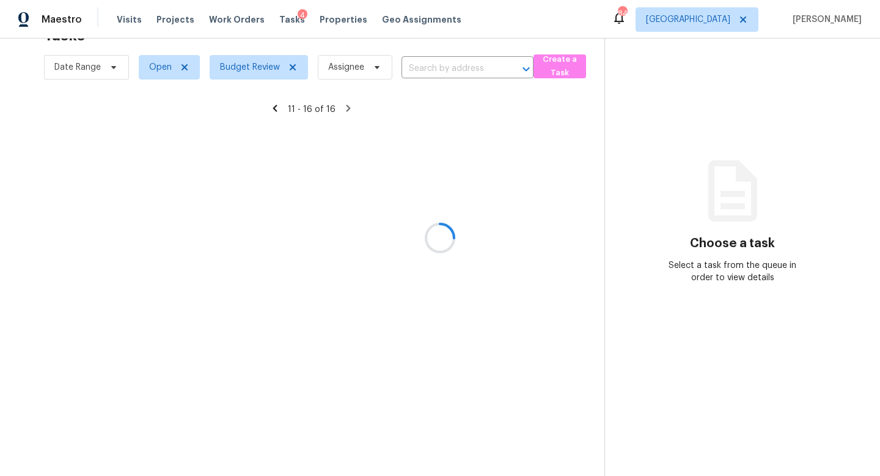
scroll to position [39, 0]
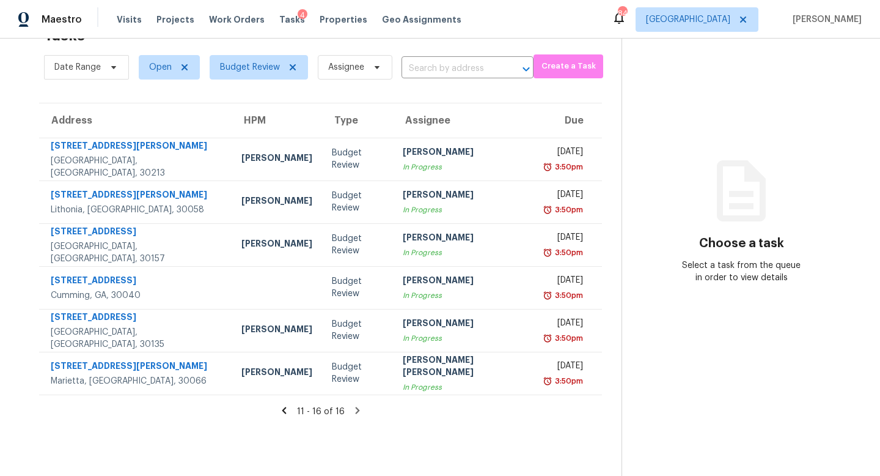
click at [282, 410] on icon at bounding box center [284, 410] width 4 height 7
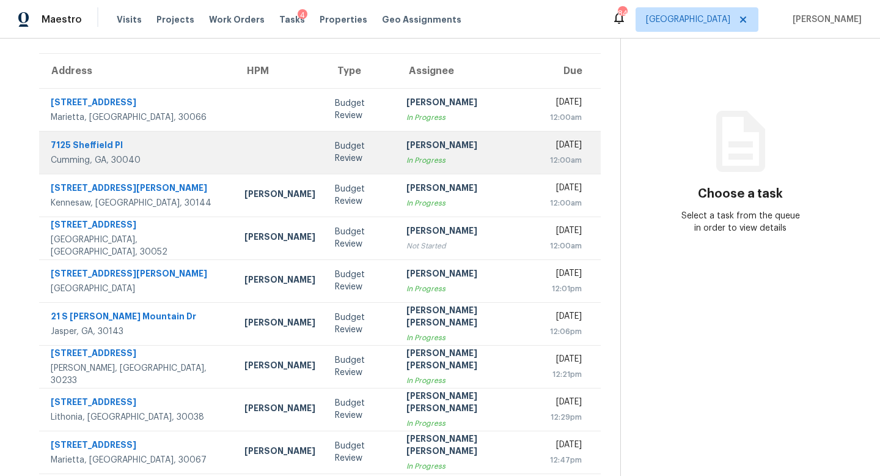
scroll to position [91, 0]
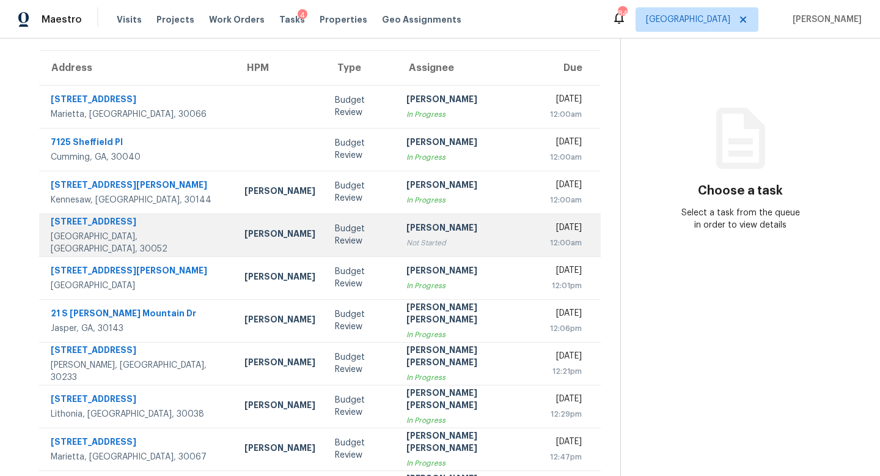
click at [407, 239] on div "Not Started" at bounding box center [469, 243] width 124 height 12
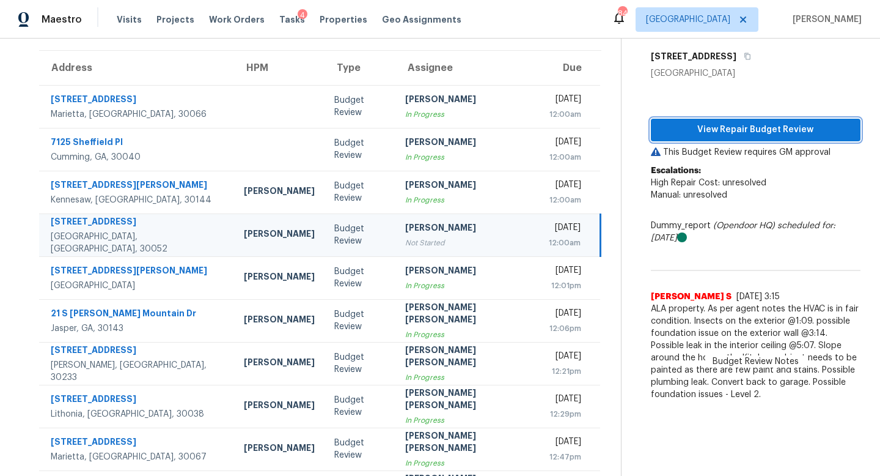
click at [685, 128] on span "View Repair Budget Review" at bounding box center [756, 129] width 190 height 15
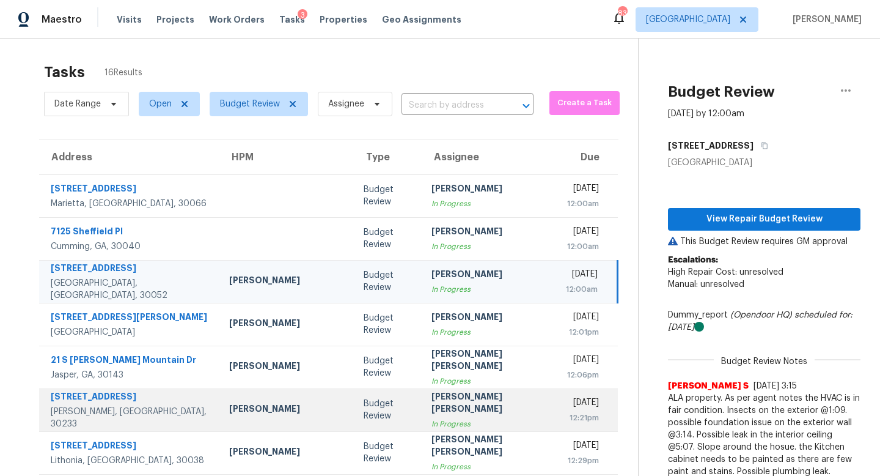
scroll to position [161, 0]
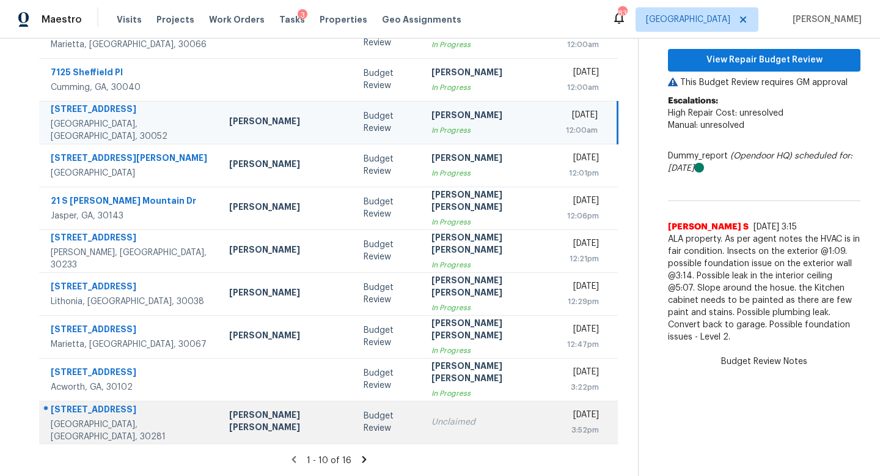
click at [432, 420] on div "Unclaimed" at bounding box center [489, 422] width 115 height 12
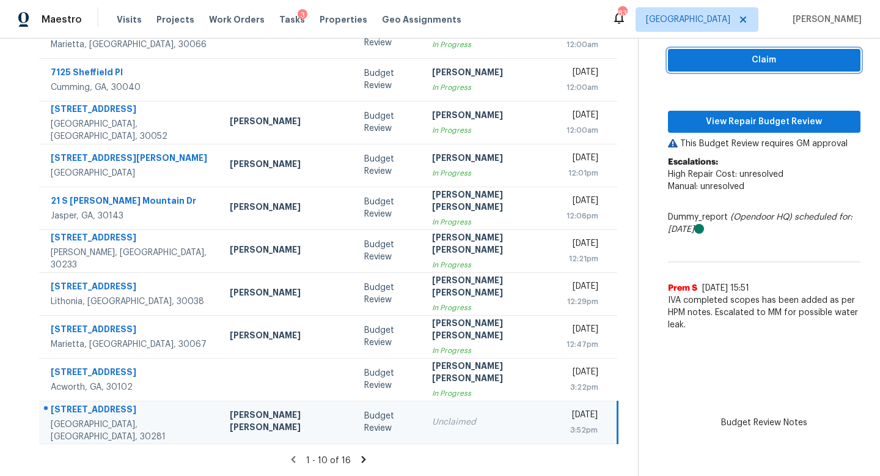
click at [729, 65] on span "Claim" at bounding box center [764, 60] width 173 height 15
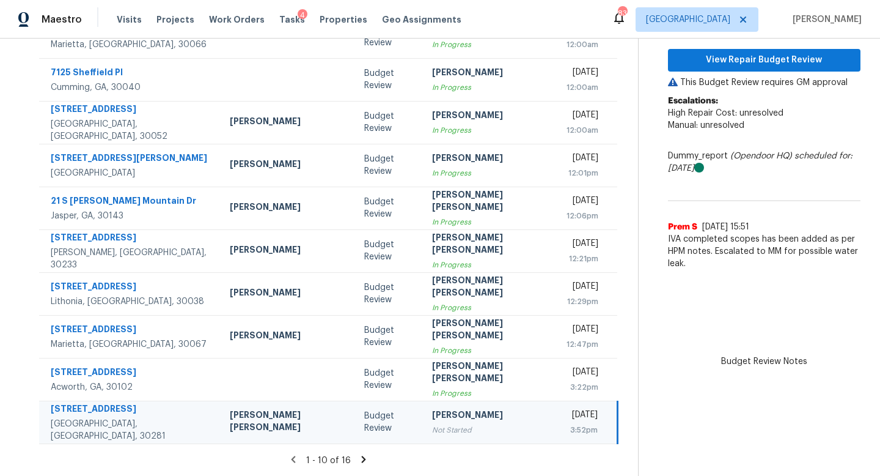
click at [362, 460] on icon at bounding box center [364, 458] width 4 height 7
